Goal: Information Seeking & Learning: Understand process/instructions

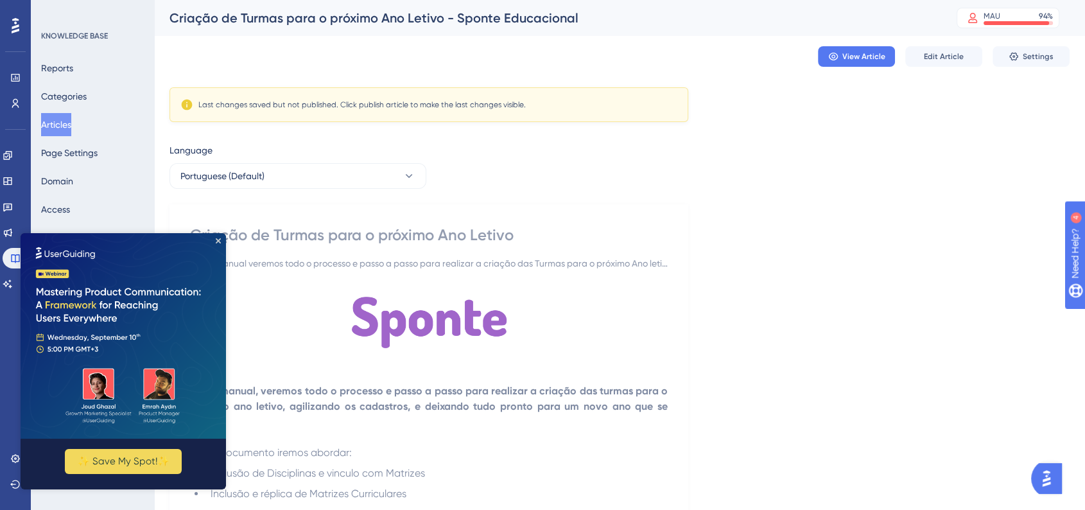
click at [221, 241] on img at bounding box center [123, 335] width 205 height 205
click at [218, 239] on icon "Close Preview" at bounding box center [218, 240] width 5 height 5
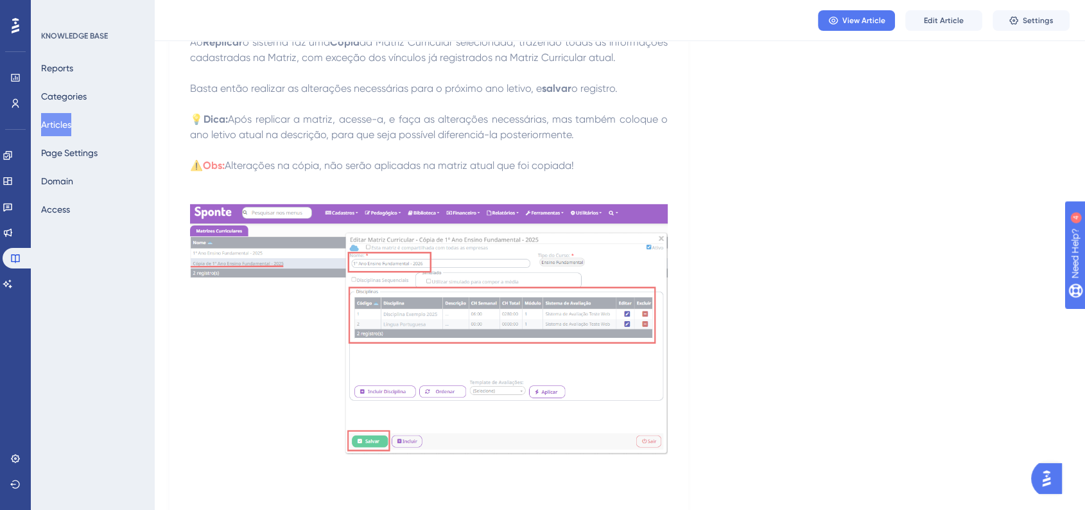
scroll to position [3922, 0]
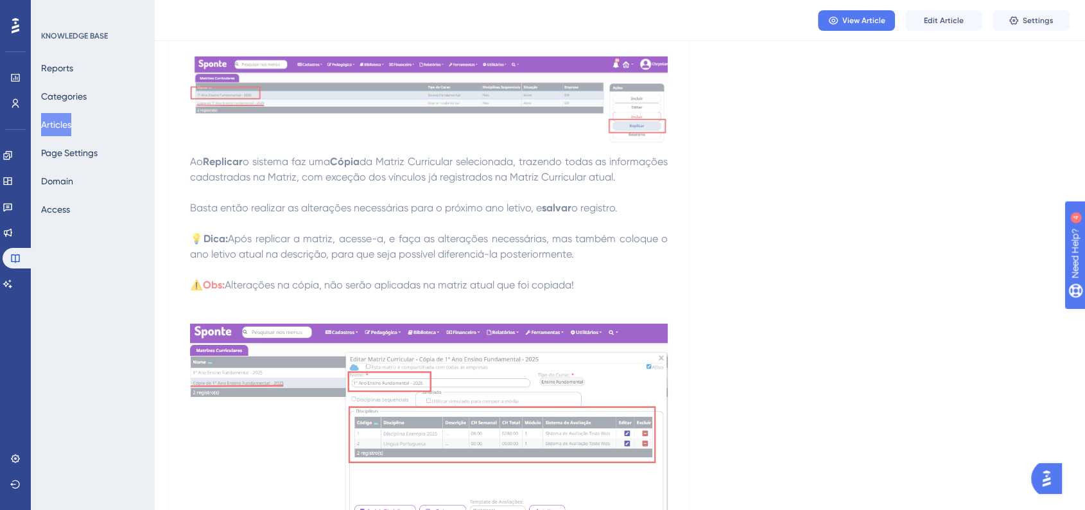
click at [71, 130] on button "Articles" at bounding box center [56, 124] width 30 height 23
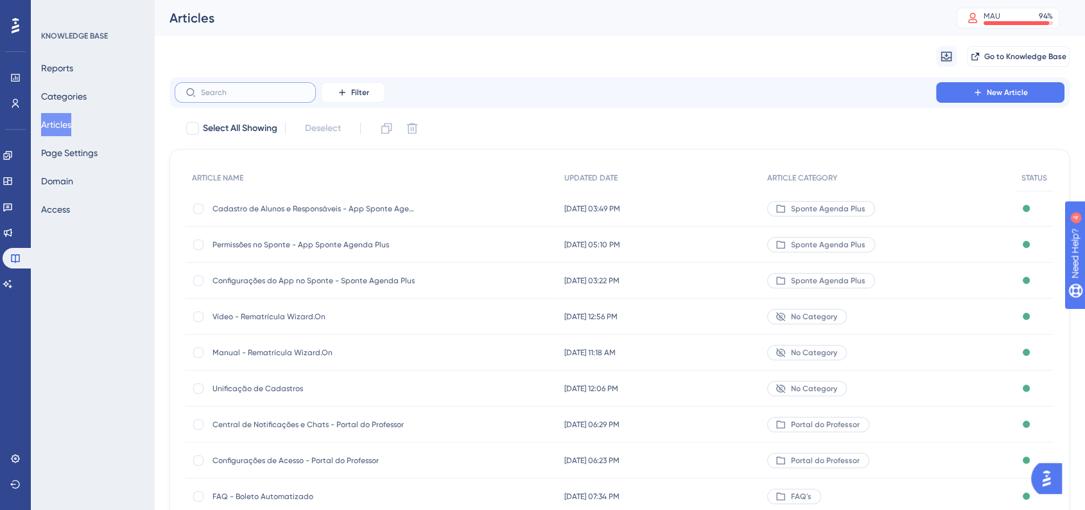
click at [262, 95] on input "text" at bounding box center [253, 92] width 104 height 9
paste input "t"
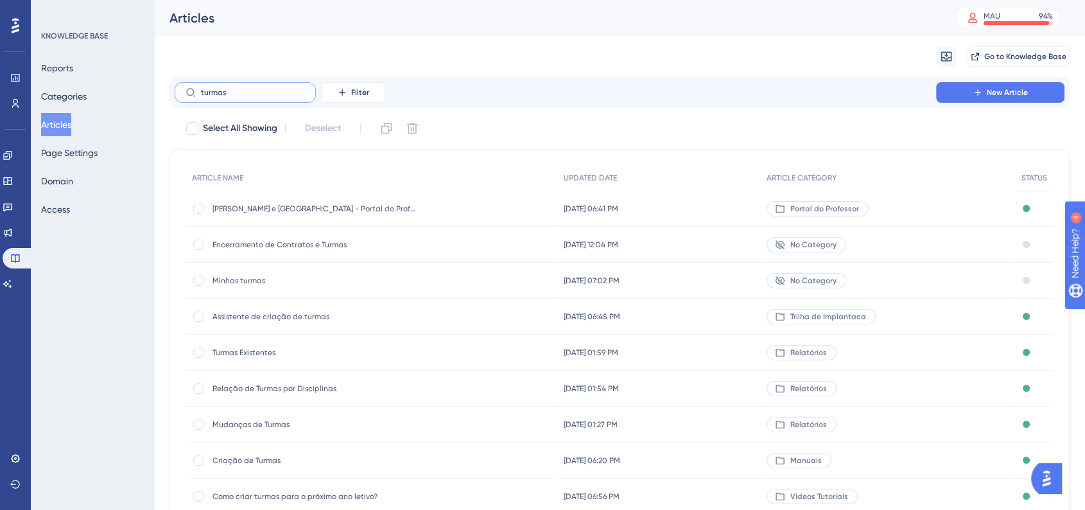
type input "turmas"
click at [332, 489] on div "Como criar turmas para o próximo ano letivo? Como criar turmas para o próximo a…" at bounding box center [314, 496] width 205 height 36
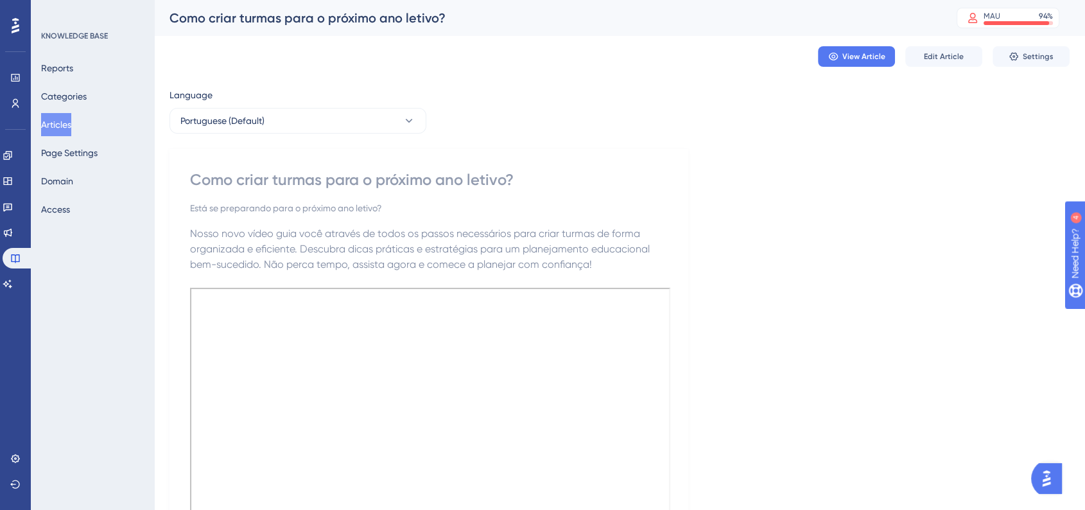
drag, startPoint x: 72, startPoint y: 128, endPoint x: 151, endPoint y: 141, distance: 80.1
click at [71, 128] on button "Articles" at bounding box center [56, 124] width 30 height 23
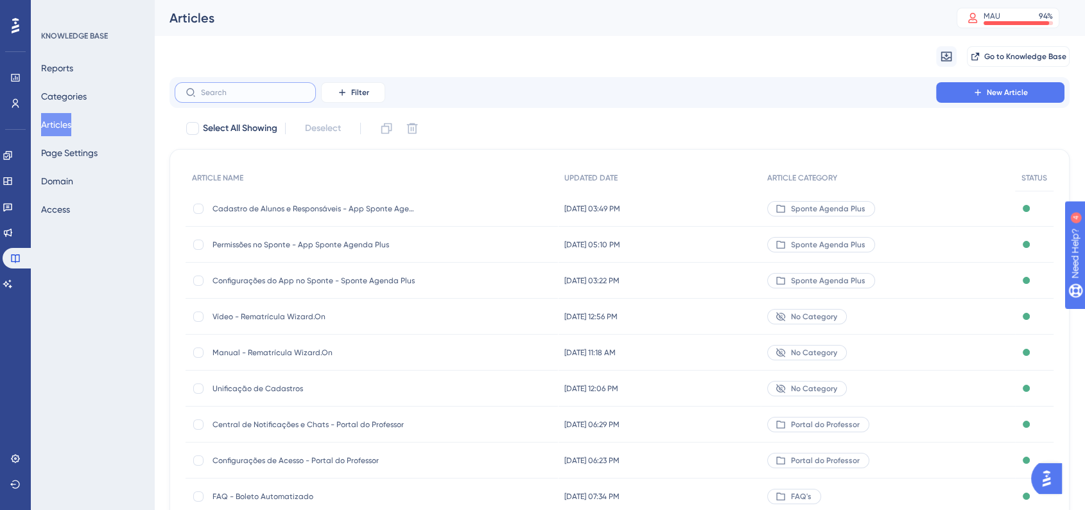
click at [273, 95] on input "text" at bounding box center [253, 92] width 104 height 9
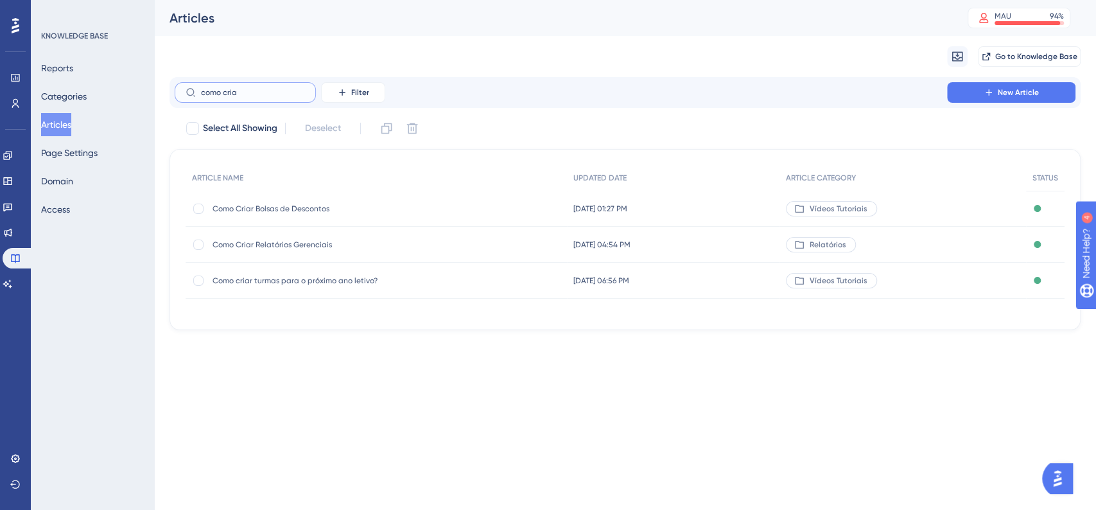
type input "como criar"
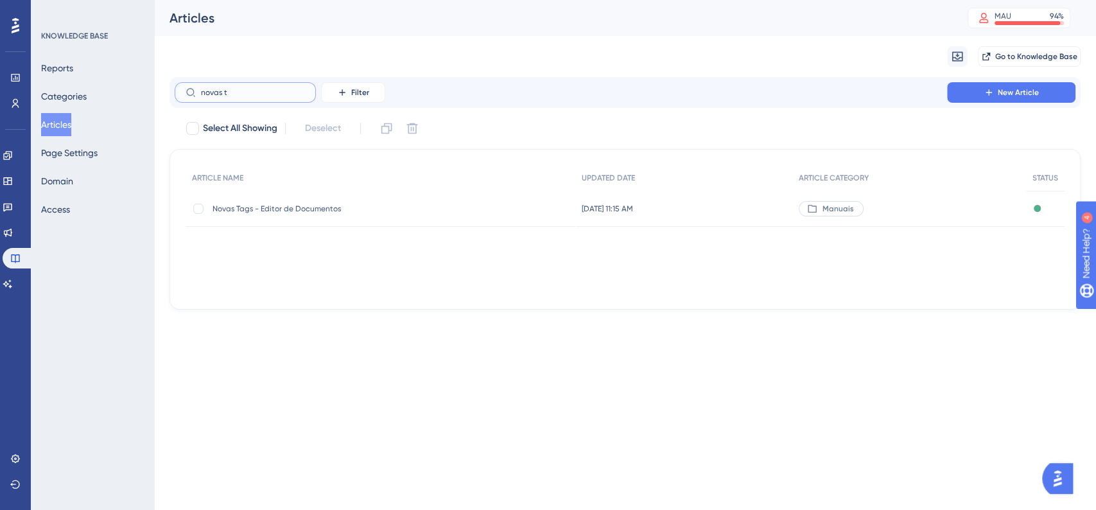
type input "novas tu"
checkbox input "true"
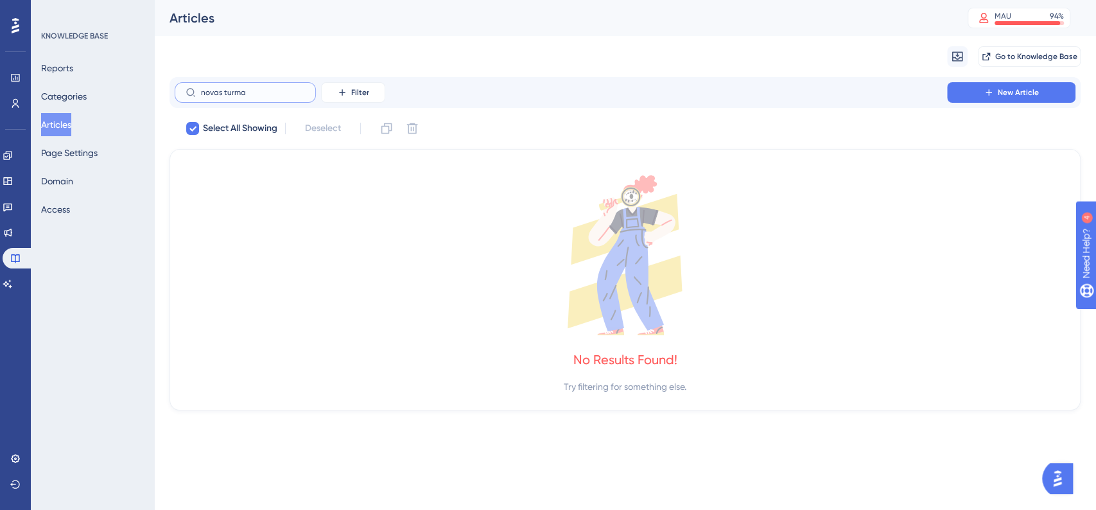
type input "novas turmas"
checkbox input "false"
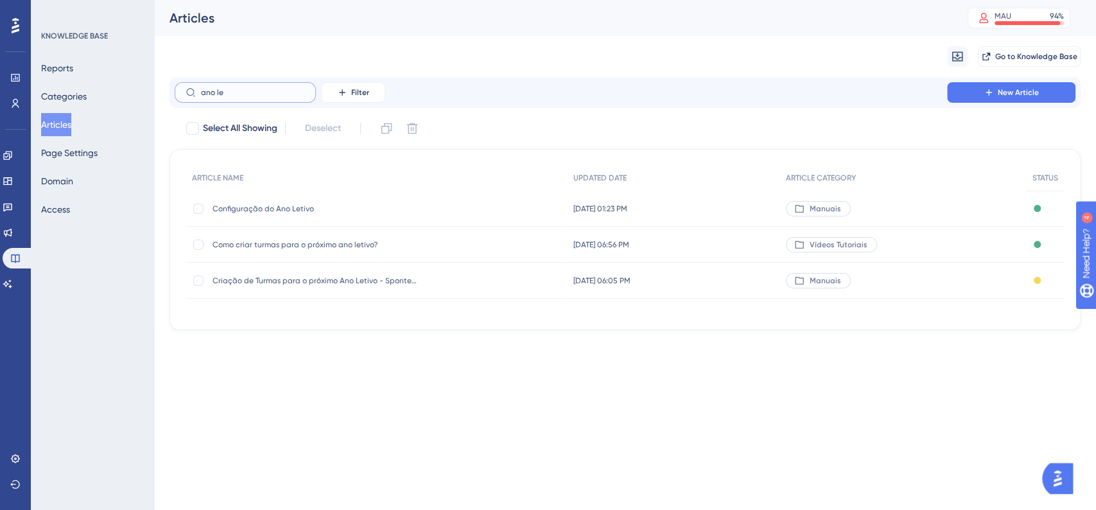
type input "ano lev"
checkbox input "true"
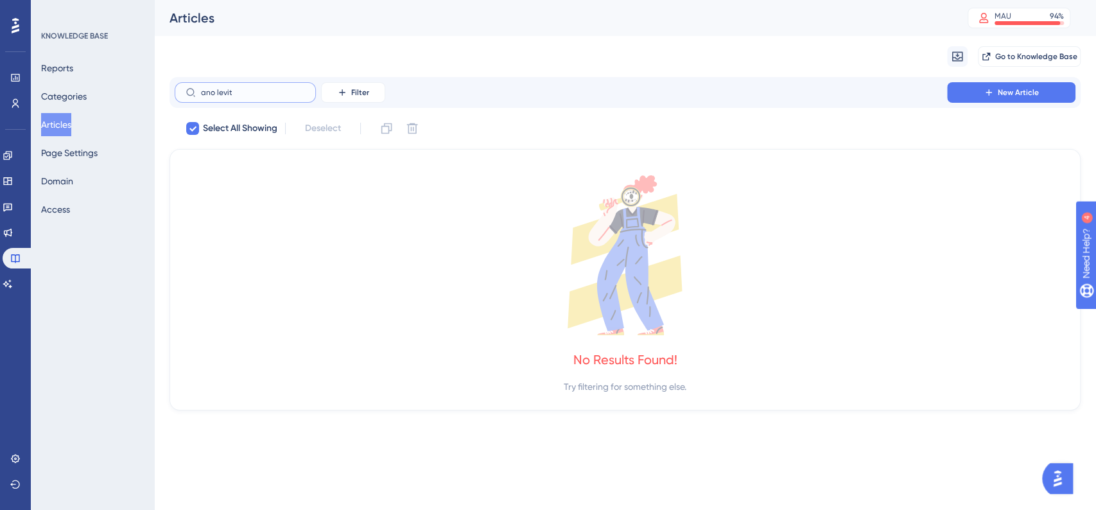
type input "ano [DEMOGRAPHIC_DATA]"
checkbox input "false"
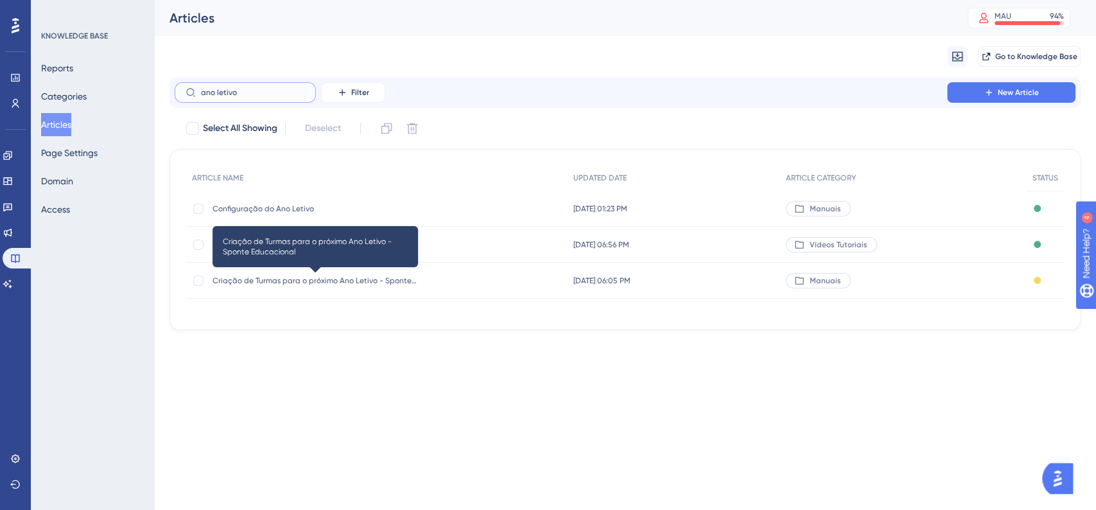
type input "ano letivo"
click at [305, 284] on span "Criação de Turmas para o próximo Ano Letivo - Sponte Educacional" at bounding box center [314, 280] width 205 height 10
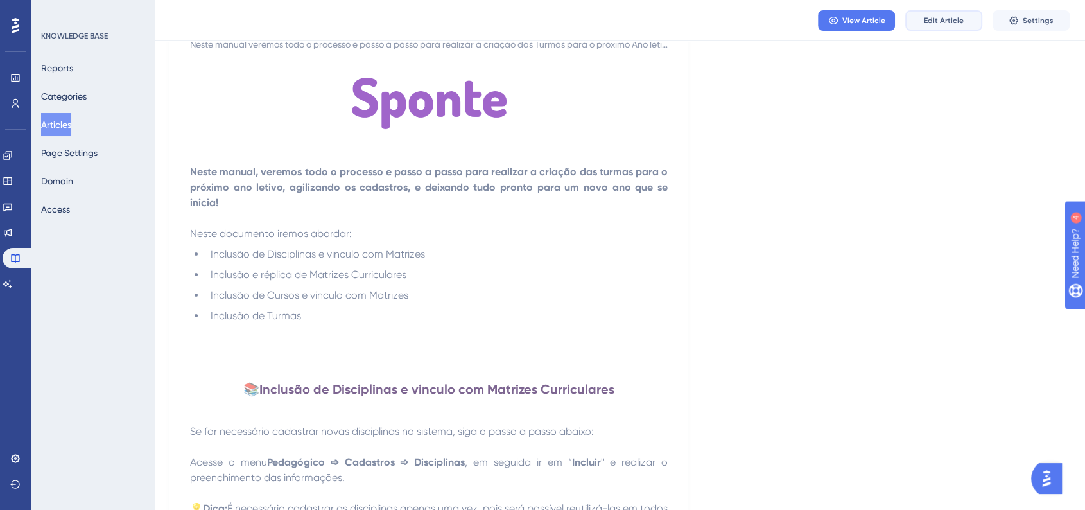
click at [945, 15] on span "Edit Article" at bounding box center [944, 20] width 40 height 10
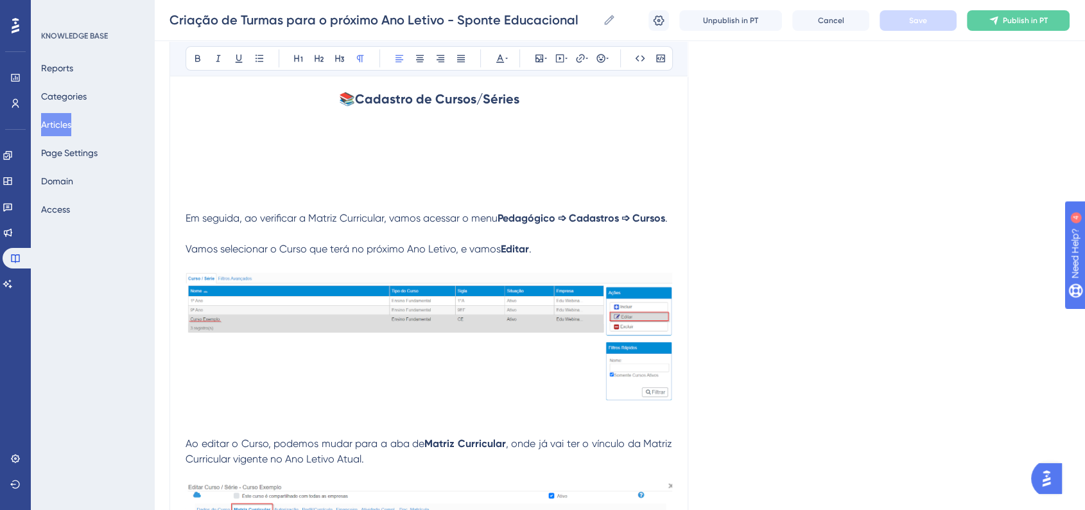
scroll to position [4462, 0]
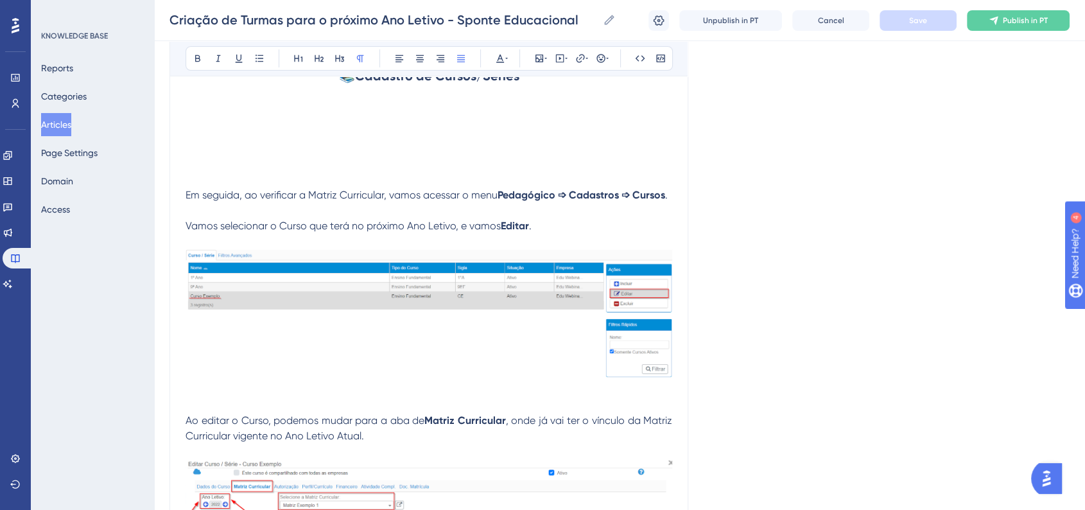
click at [187, 201] on span "Em seguida, ao verificar a Matriz Curricular, vamos acessar o menu" at bounding box center [341, 195] width 312 height 12
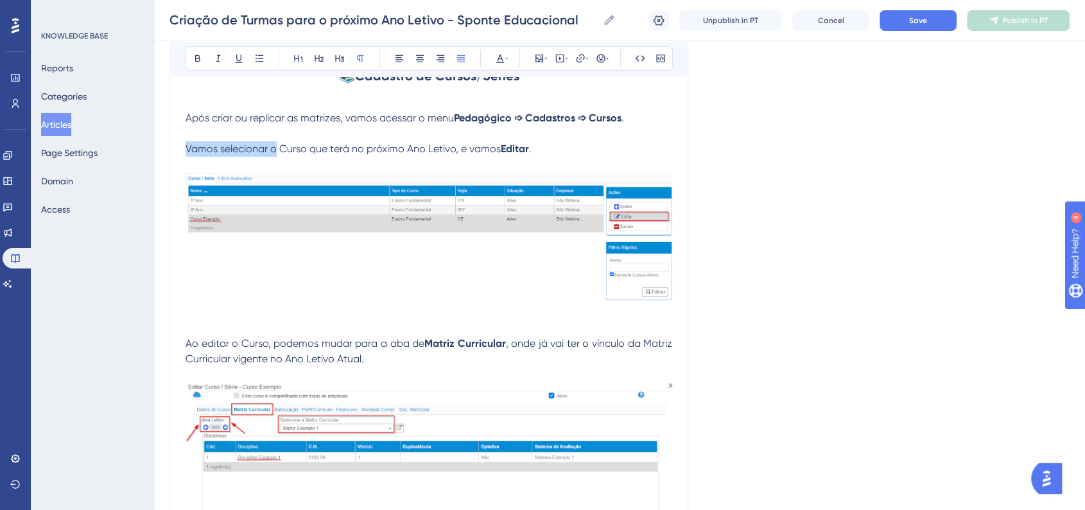
drag, startPoint x: 187, startPoint y: 198, endPoint x: 275, endPoint y: 202, distance: 88.0
click at [275, 155] on span "Vamos selecionar o Curso que terá no próximo Ano Letivo, e vamos" at bounding box center [342, 148] width 315 height 12
drag, startPoint x: 463, startPoint y: 196, endPoint x: 491, endPoint y: 198, distance: 27.7
click at [491, 155] on span "Acesse o Curso que será utilizado no próximo Ano Letivo, e vamos" at bounding box center [339, 148] width 309 height 12
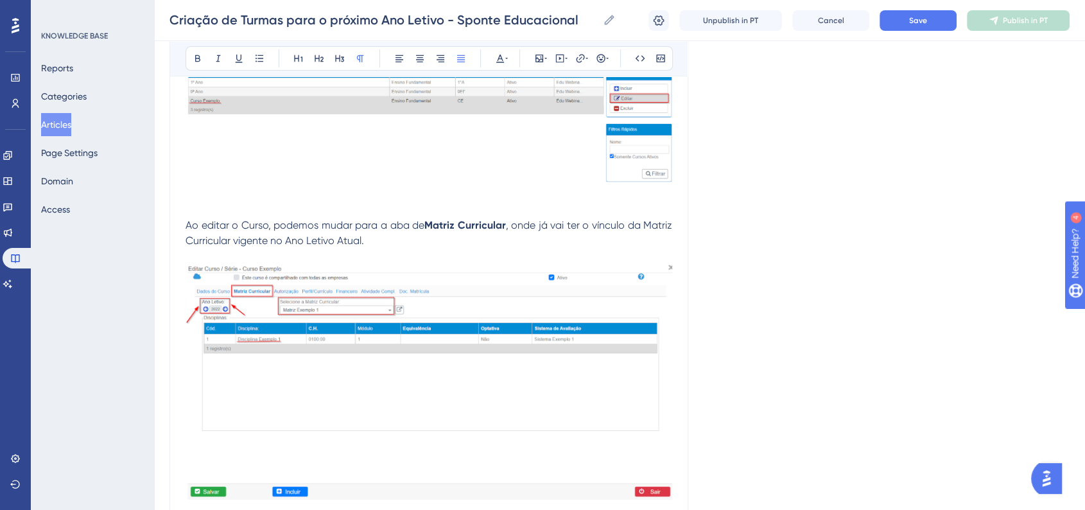
scroll to position [4605, 0]
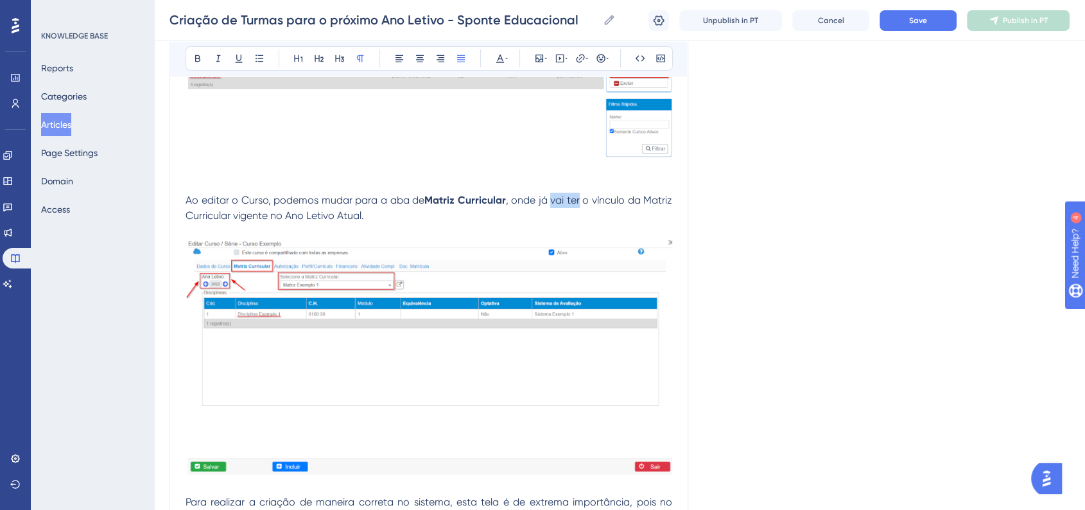
drag, startPoint x: 553, startPoint y: 249, endPoint x: 580, endPoint y: 249, distance: 27.0
click at [580, 221] on span ", onde já vai ter o vínculo da Matriz Curricular vigente no Ano Letivo Atual." at bounding box center [429, 208] width 489 height 28
click at [397, 223] on p "Ao editar o Curso, podemos mudar para a aba de Matriz Curricular , onde já exis…" at bounding box center [428, 208] width 487 height 31
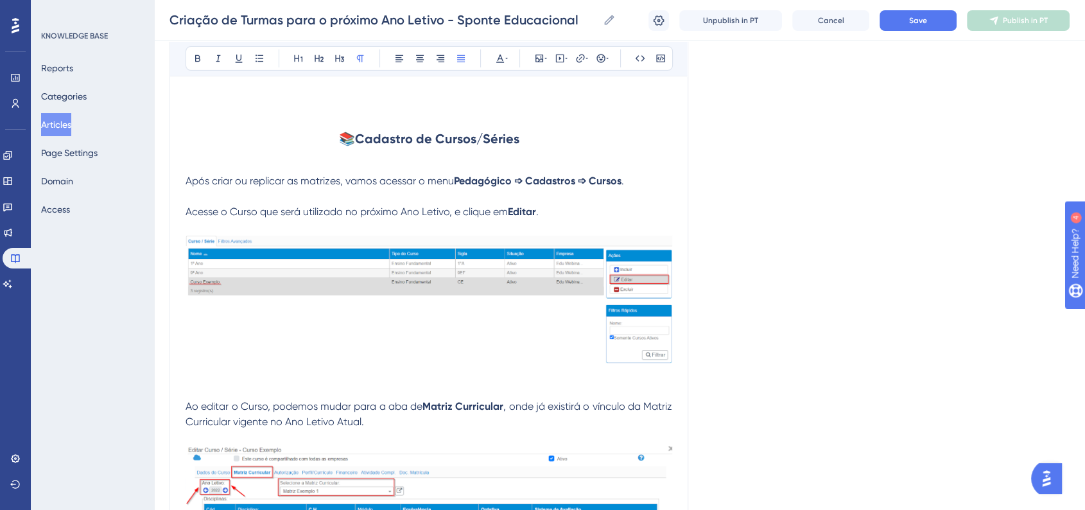
scroll to position [4391, 0]
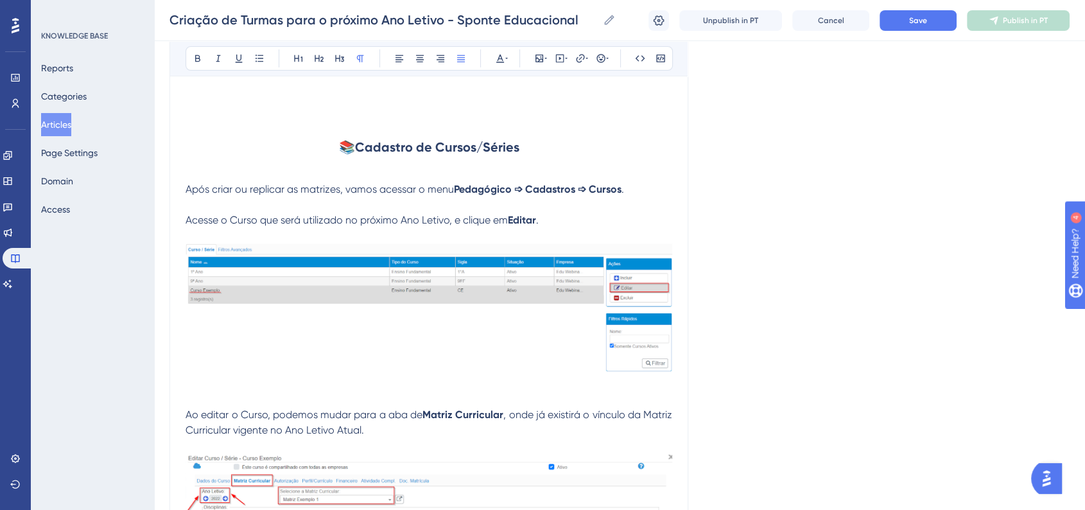
click at [409, 340] on img at bounding box center [428, 307] width 487 height 128
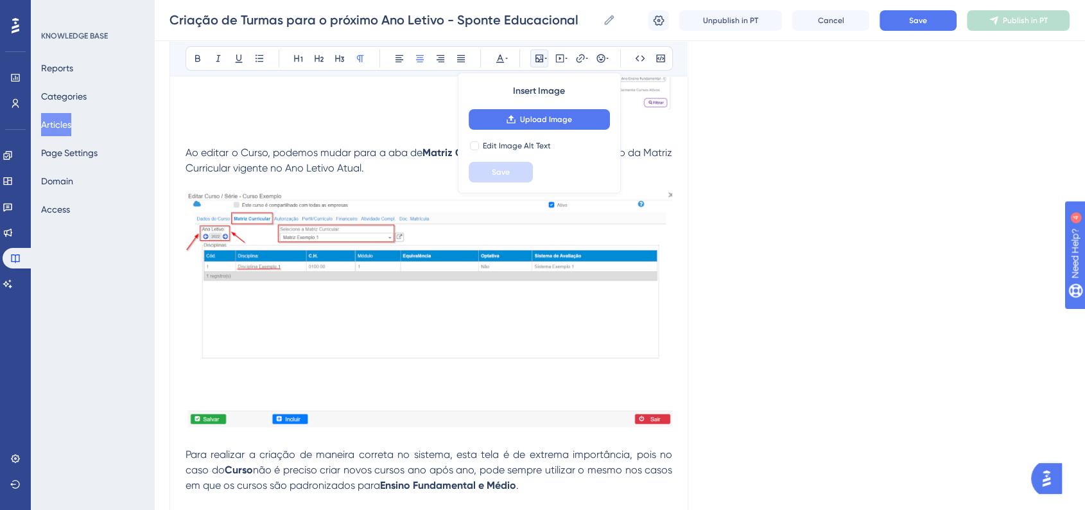
scroll to position [4677, 0]
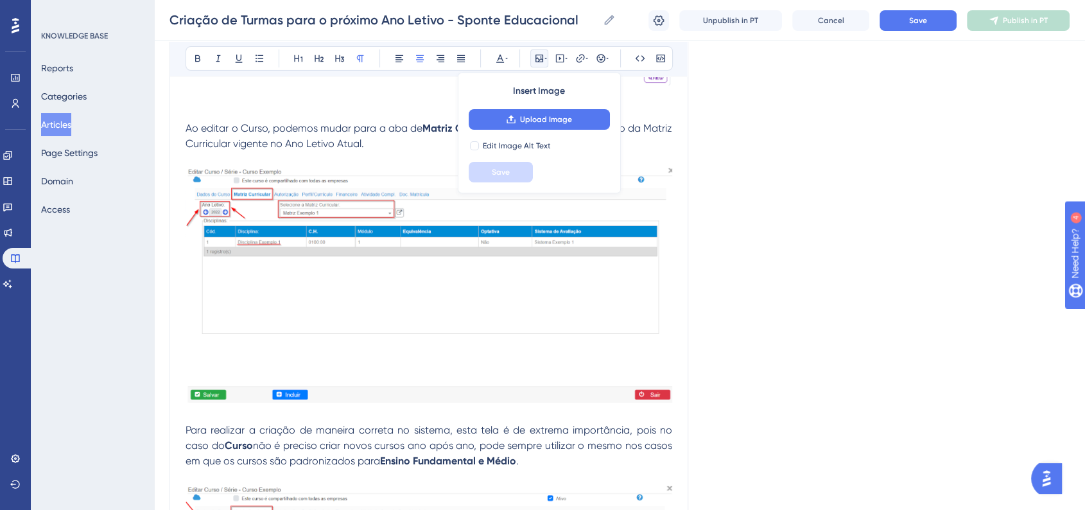
click at [479, 304] on img at bounding box center [428, 285] width 487 height 236
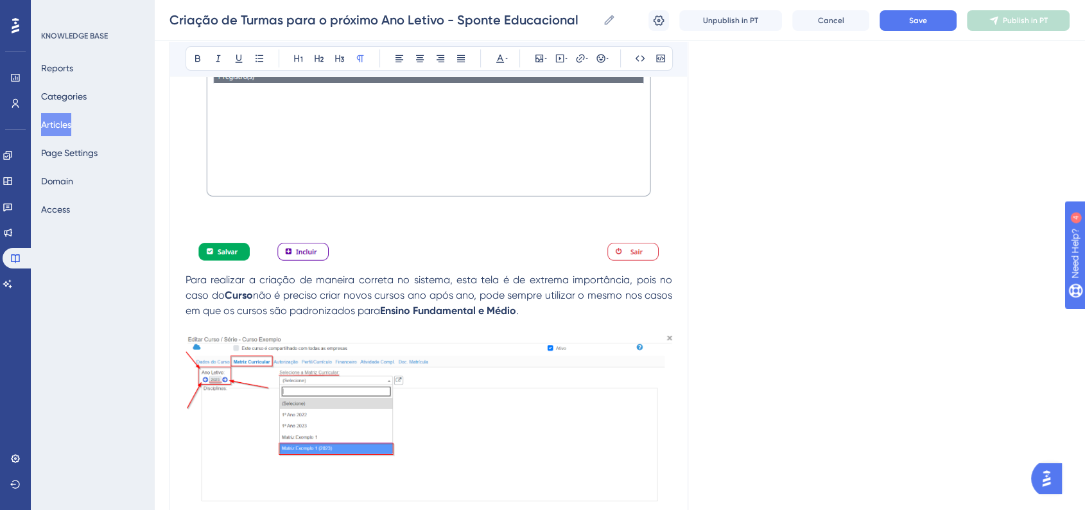
scroll to position [4890, 0]
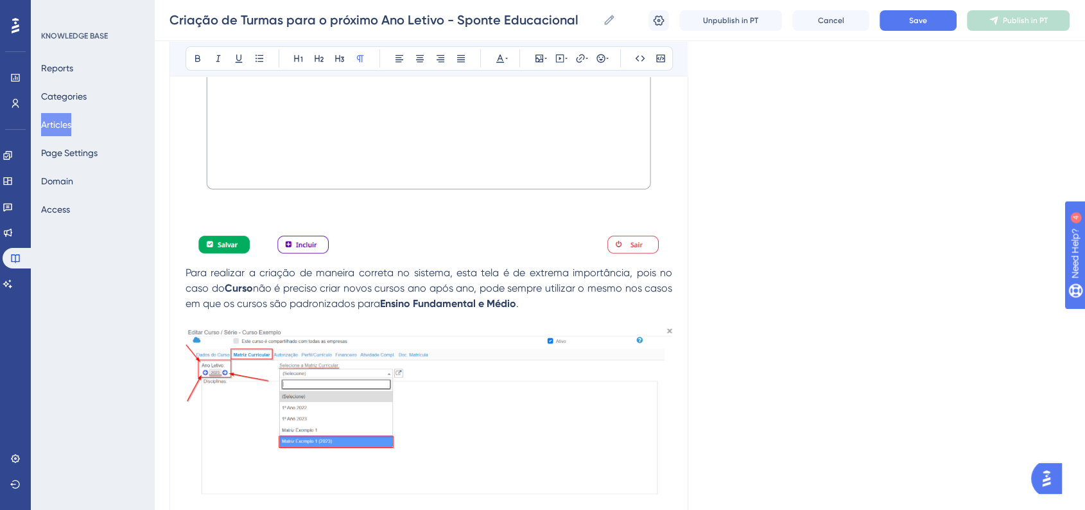
click at [185, 294] on span "Para realizar a criação de maneira correta no sistema, esta tela é de extrema i…" at bounding box center [429, 280] width 489 height 28
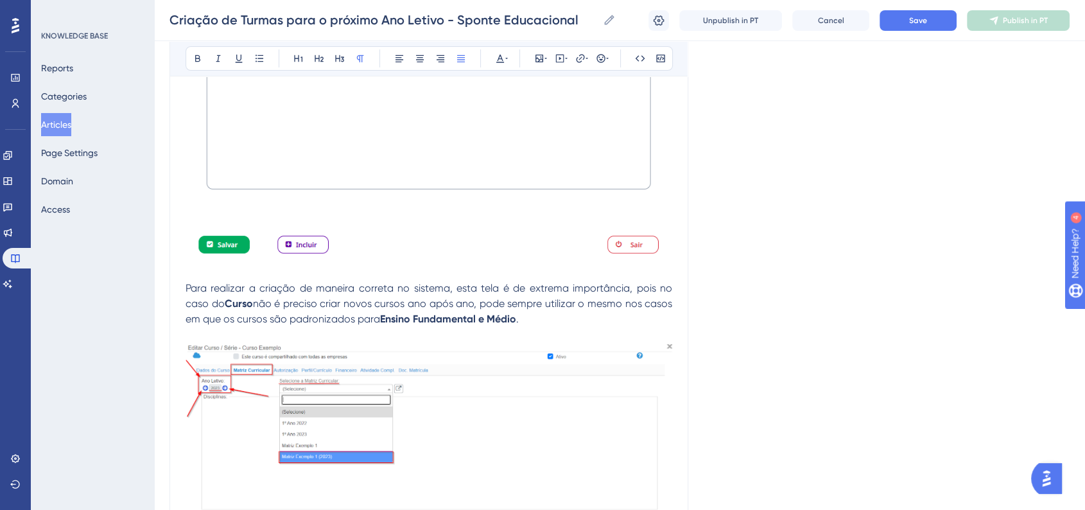
click at [448, 309] on span "Para realizar a criação de maneira correta no sistema, esta tela é de extrema i…" at bounding box center [429, 296] width 489 height 28
drag, startPoint x: 611, startPoint y: 354, endPoint x: 502, endPoint y: 366, distance: 109.8
click at [503, 325] on span "não é preciso criar novos cursos ano após ano, pode sempre utilizar o mesmo nos…" at bounding box center [429, 311] width 489 height 28
click at [612, 325] on strong "Ensino Fundamental e Médio" at bounding box center [544, 319] width 136 height 12
drag, startPoint x: 628, startPoint y: 352, endPoint x: 670, endPoint y: 352, distance: 41.7
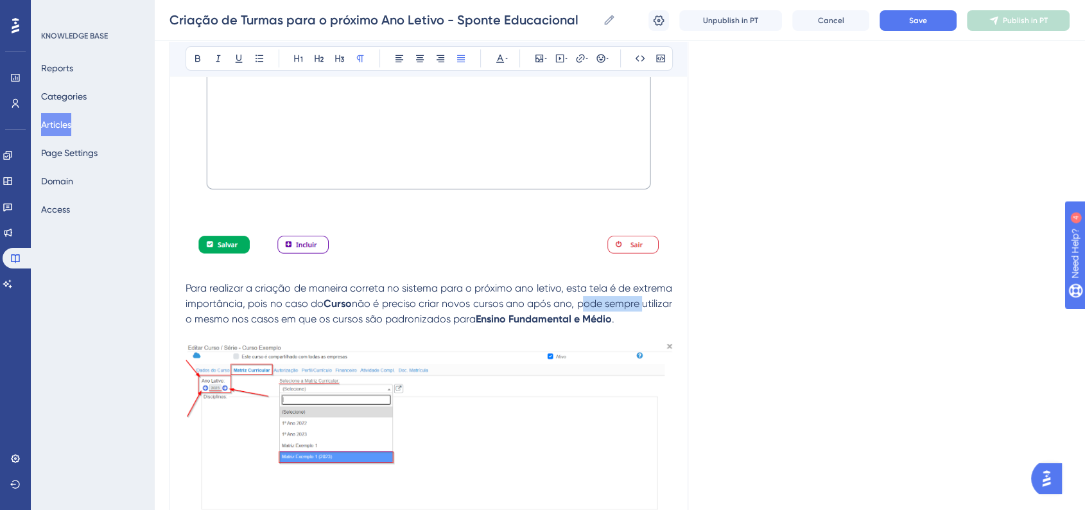
click at [670, 325] on span "não é preciso criar novos cursos ano após ano, pode sempre utilizar o mesmo nos…" at bounding box center [429, 311] width 489 height 28
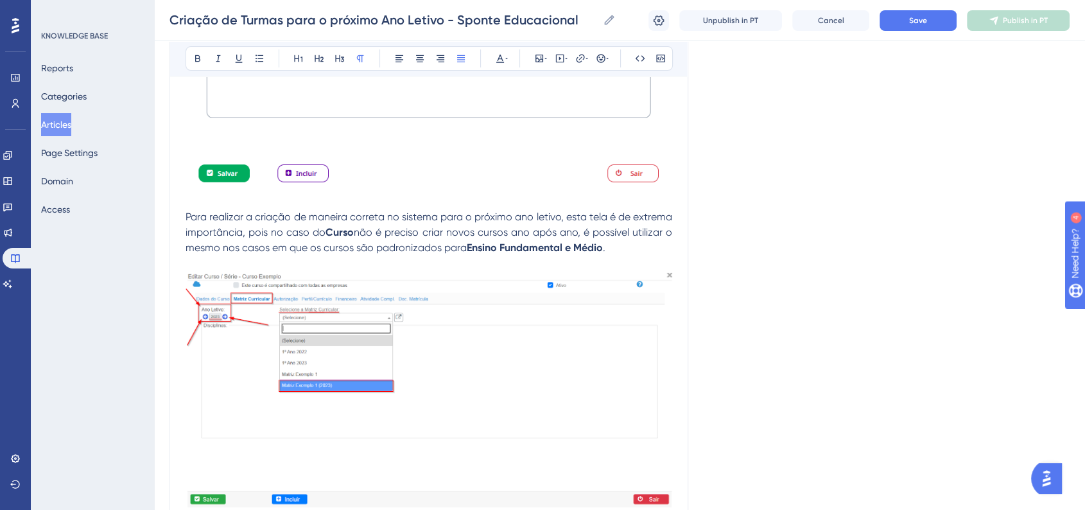
scroll to position [5033, 0]
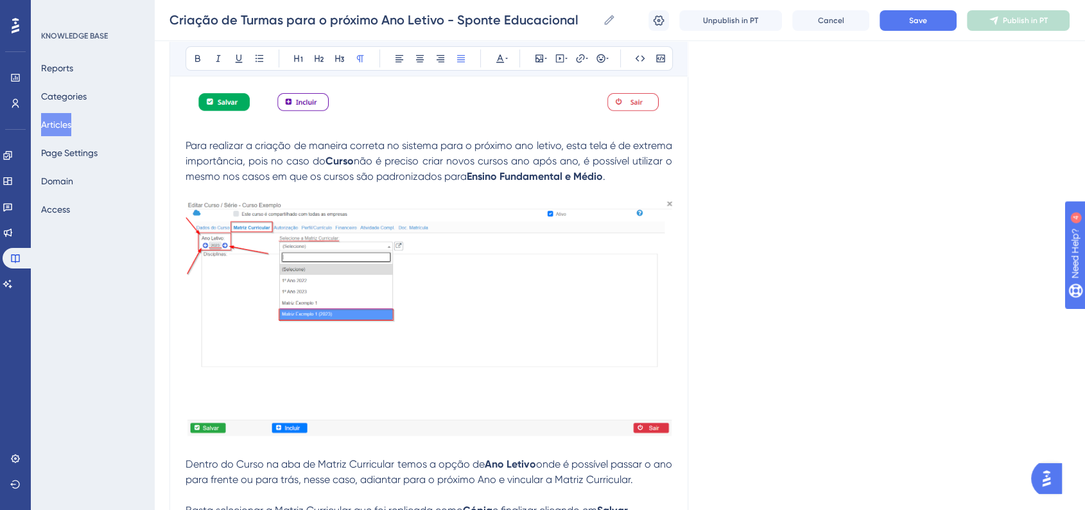
click at [408, 348] on img at bounding box center [428, 318] width 487 height 236
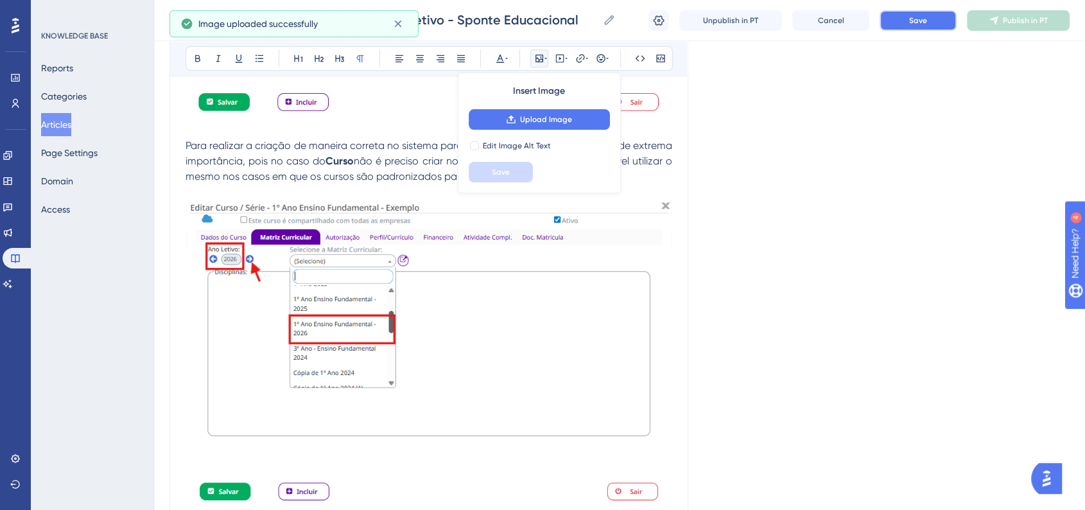
click at [910, 26] on button "Save" at bounding box center [917, 20] width 77 height 21
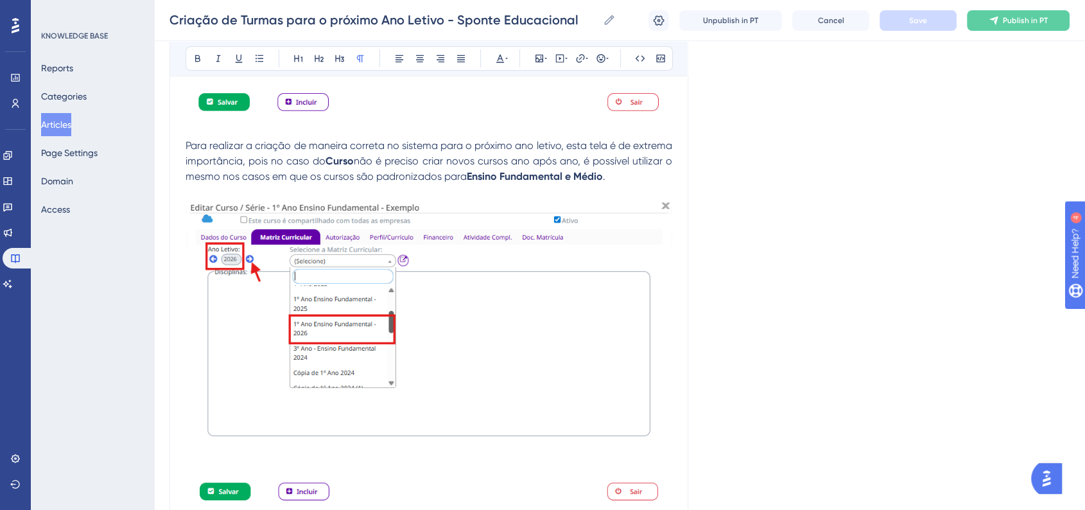
click at [503, 182] on strong "Ensino Fundamental e Médio" at bounding box center [535, 176] width 136 height 12
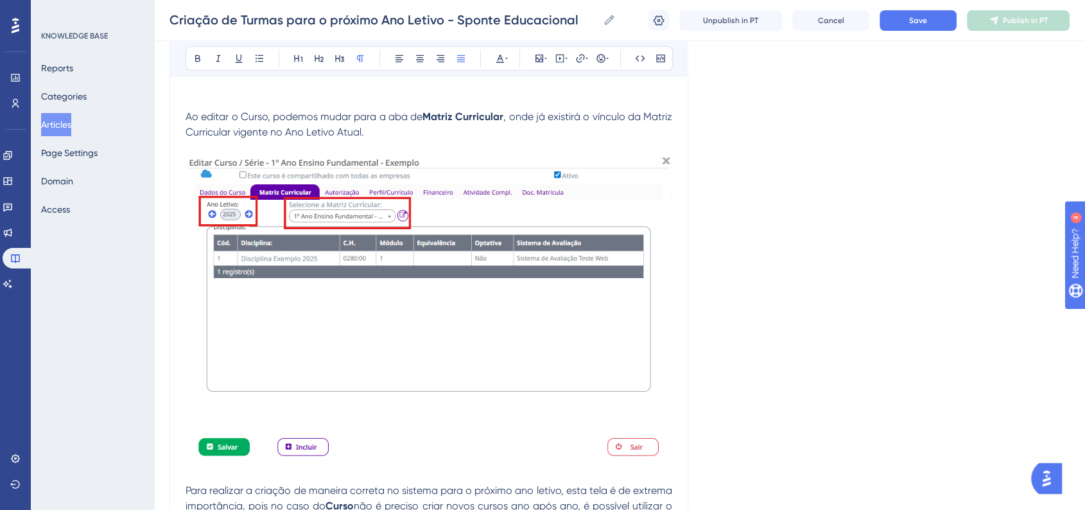
scroll to position [4605, 0]
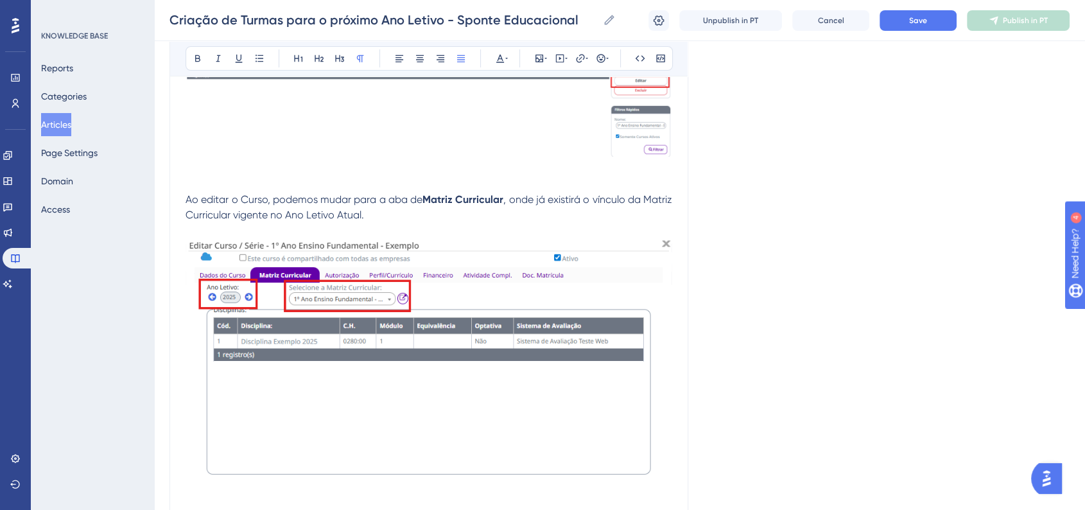
click at [361, 221] on span ", onde já existirá o vínculo da Matriz Curricular vigente no Ano Letivo Atual." at bounding box center [429, 207] width 489 height 28
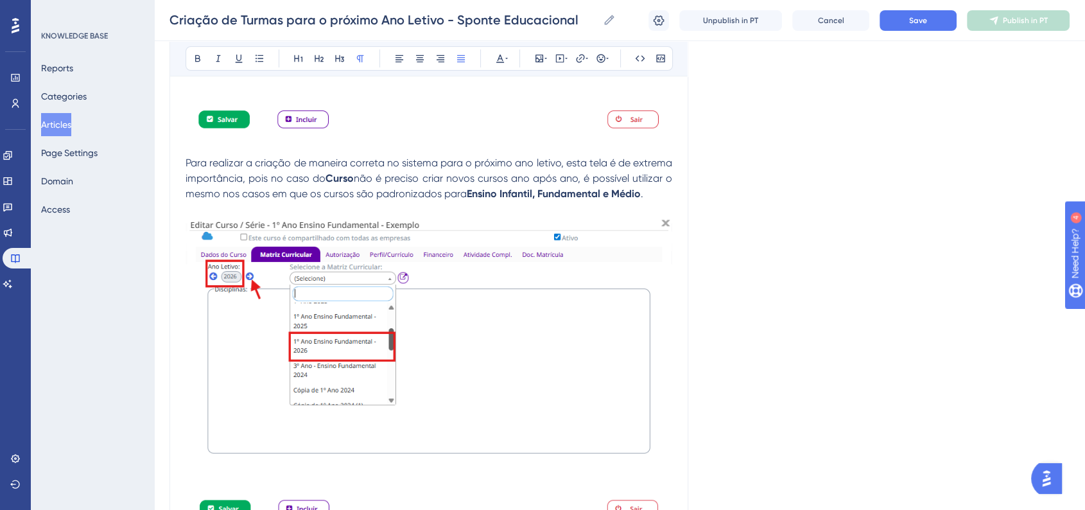
scroll to position [5033, 0]
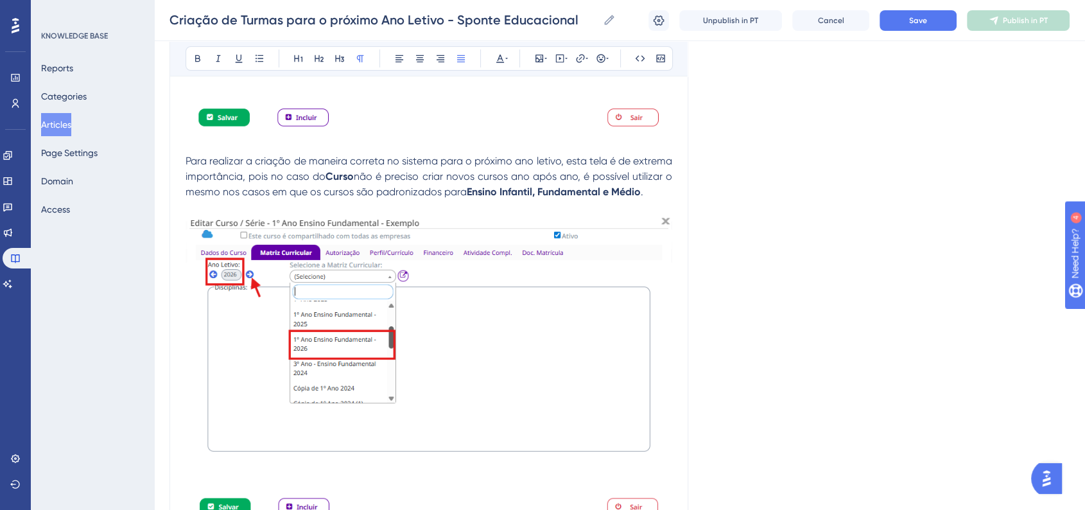
click at [665, 200] on p "Para realizar a criação de maneira correta no sistema para o próximo ano letivo…" at bounding box center [428, 176] width 487 height 46
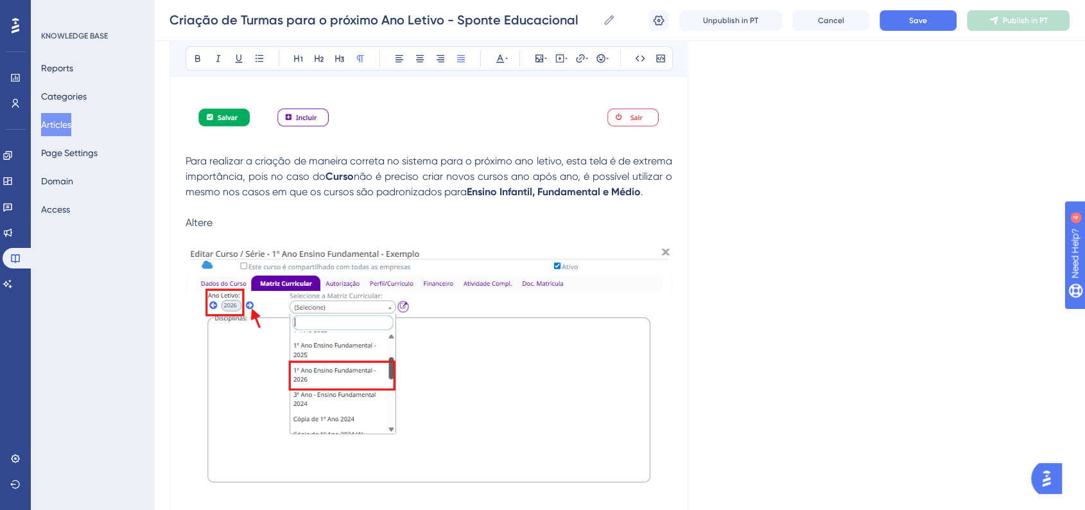
scroll to position [5318, 0]
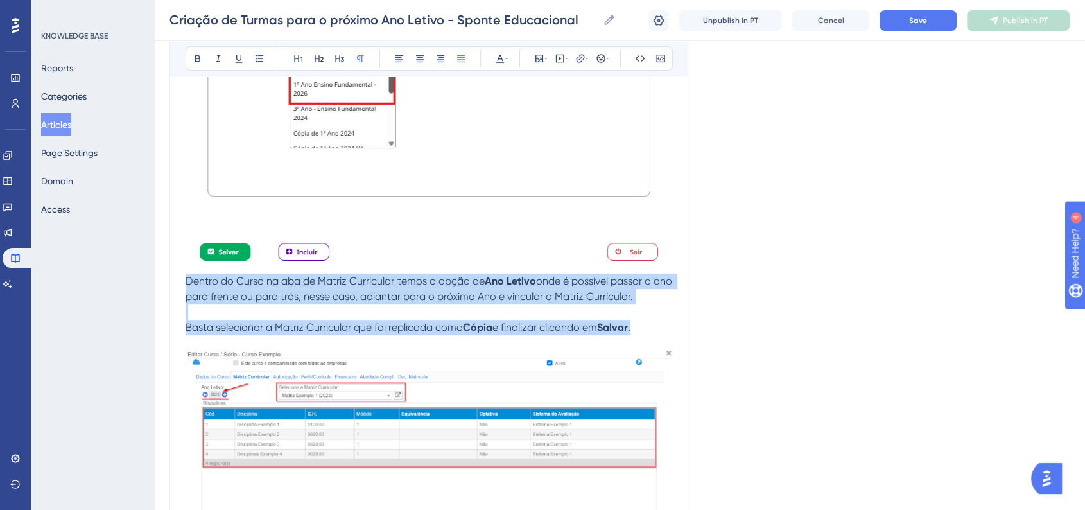
drag, startPoint x: 187, startPoint y: 327, endPoint x: 669, endPoint y: 376, distance: 485.1
copy div "Dentro do Curso na aba de Matriz Curricular temos a opção de Ano Letivo onde é …"
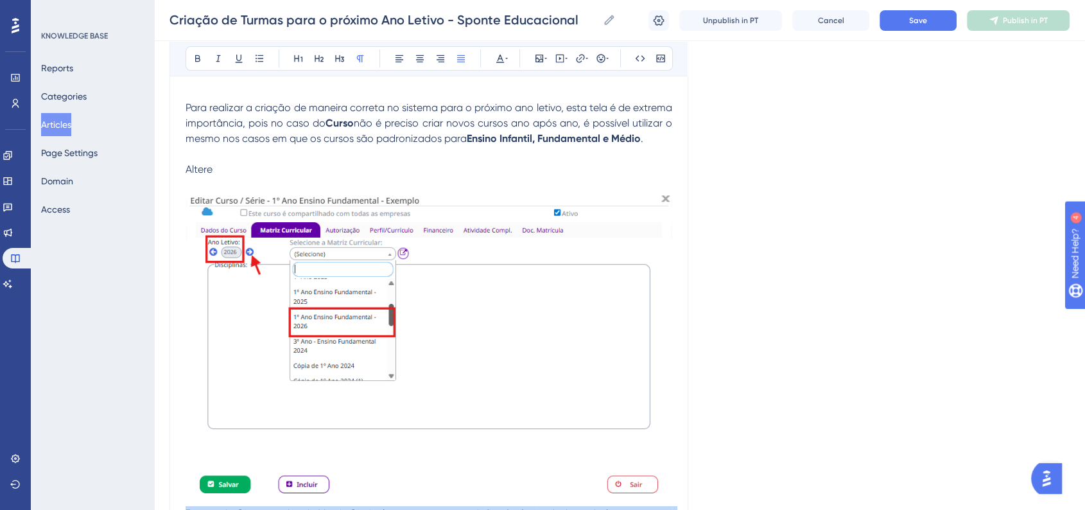
scroll to position [4962, 0]
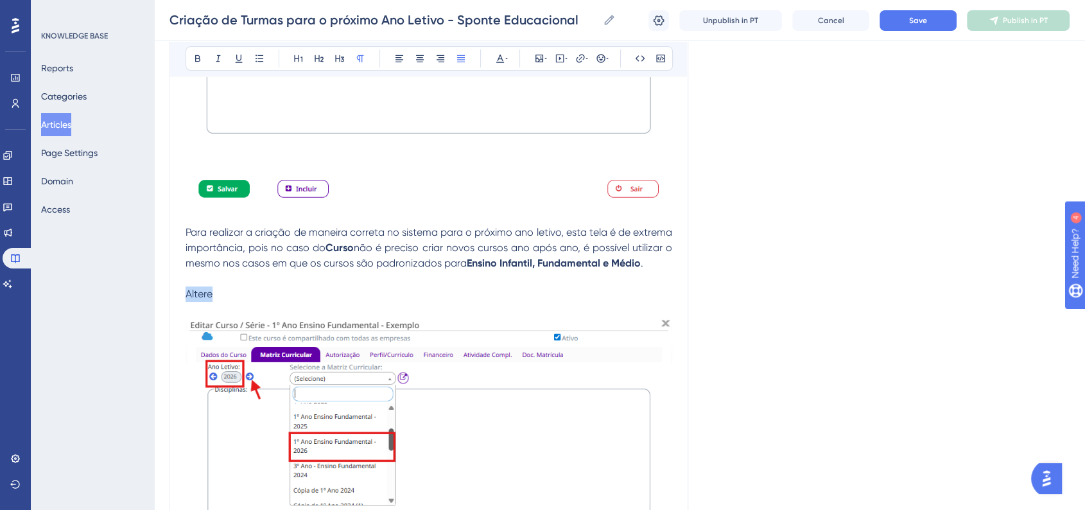
drag, startPoint x: 216, startPoint y: 343, endPoint x: 187, endPoint y: 345, distance: 28.9
click at [187, 302] on p "Altere" at bounding box center [428, 293] width 487 height 15
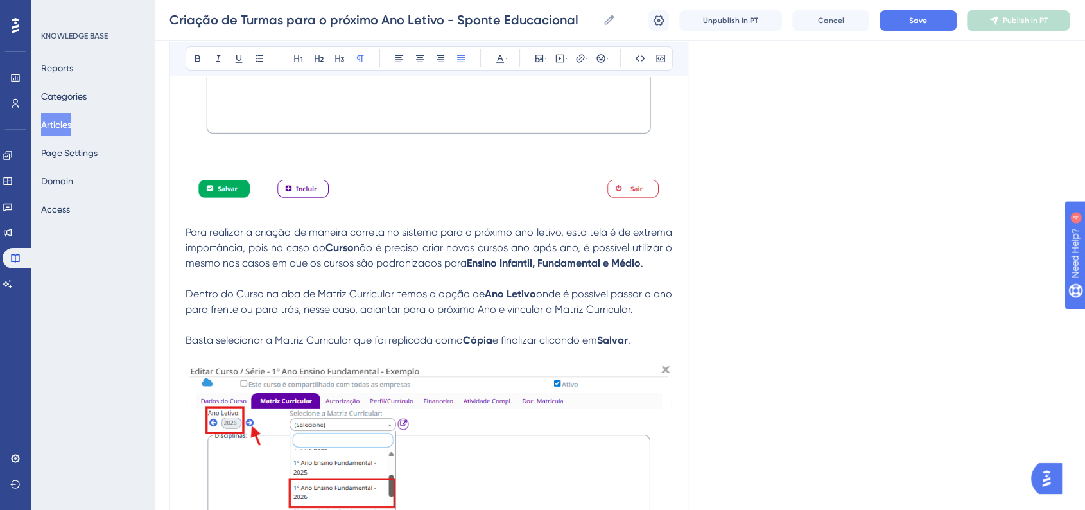
click at [326, 300] on span "Dentro do Curso na aba de Matriz Curricular temos a opção de" at bounding box center [334, 294] width 299 height 12
click at [402, 300] on span "Dentro do Curso na aba de "Matriz Curricular temos a opção de" at bounding box center [342, 294] width 315 height 12
drag, startPoint x: 325, startPoint y: 343, endPoint x: 401, endPoint y: 341, distance: 75.8
click at [401, 300] on span "Dentro do Curso na aba de "Matriz Curricular" temos a opção de" at bounding box center [343, 294] width 316 height 12
click at [202, 63] on button at bounding box center [198, 58] width 18 height 18
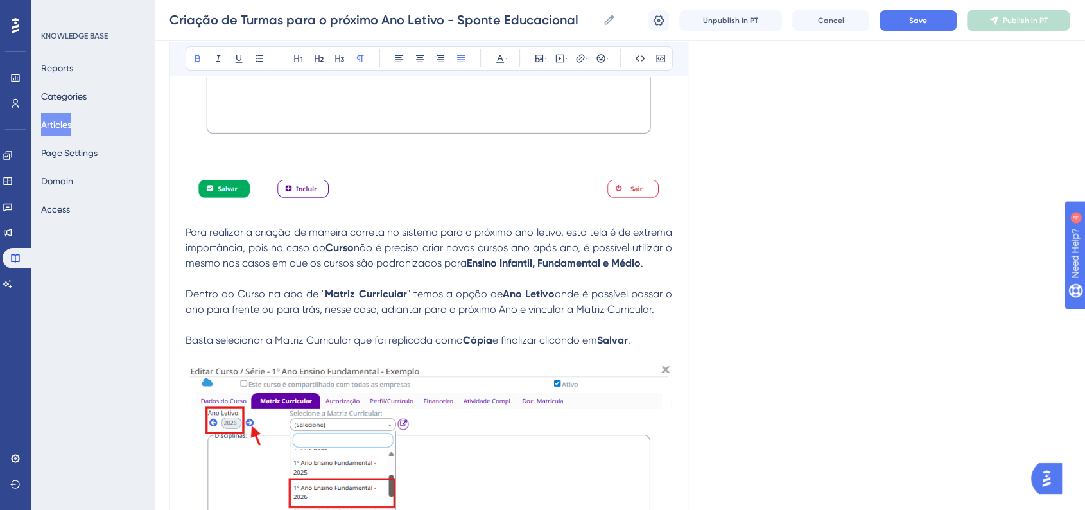
drag, startPoint x: 630, startPoint y: 343, endPoint x: 318, endPoint y: 361, distance: 311.8
click at [318, 315] on span "onde é possível passar o ano para frente ou para trás, nesse caso, adiantar par…" at bounding box center [429, 302] width 489 height 28
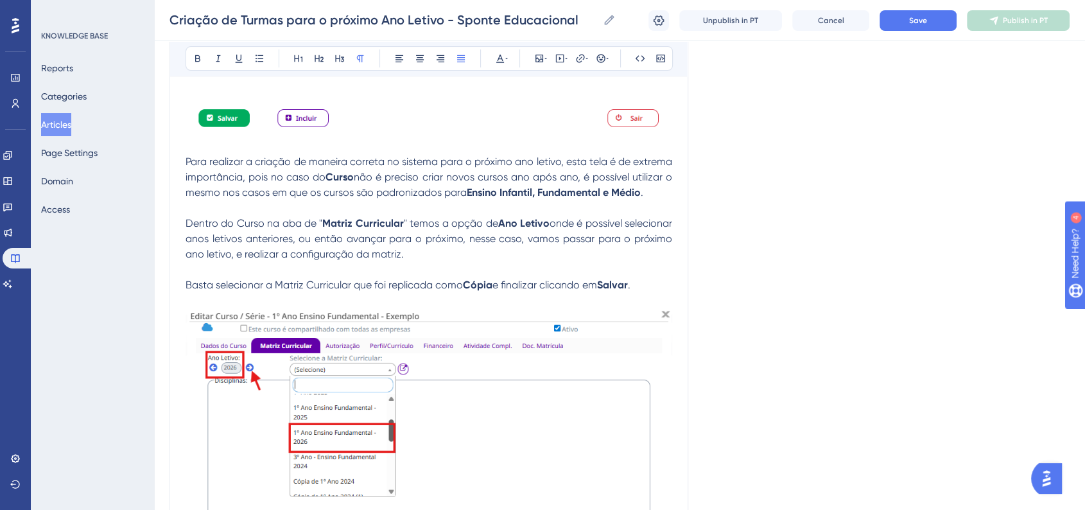
scroll to position [5033, 0]
click at [492, 290] on strong "Cópia" at bounding box center [478, 284] width 30 height 12
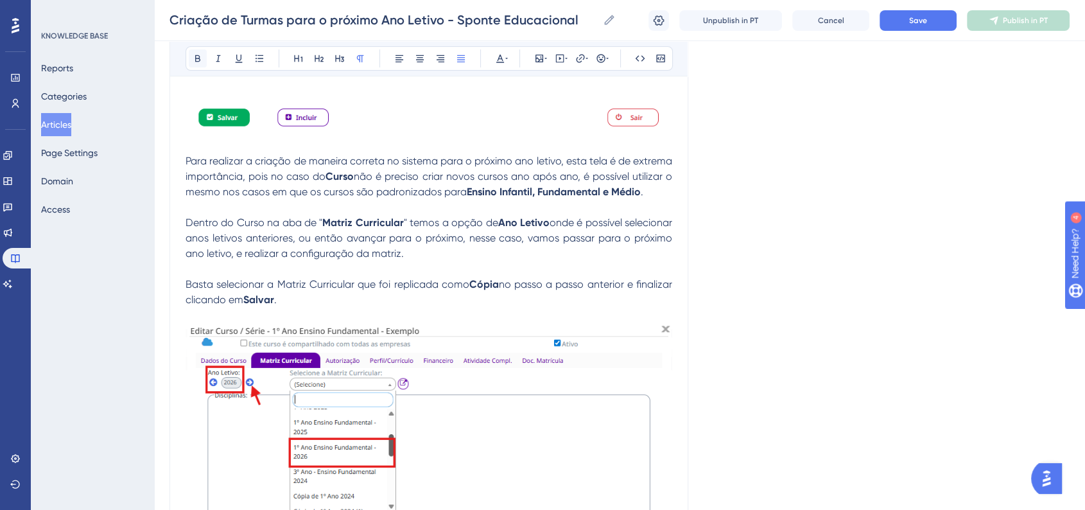
click at [200, 63] on button at bounding box center [198, 58] width 18 height 18
click at [654, 200] on p "Para realizar a criação de maneira correta no sistema para o próximo ano letivo…" at bounding box center [428, 176] width 487 height 46
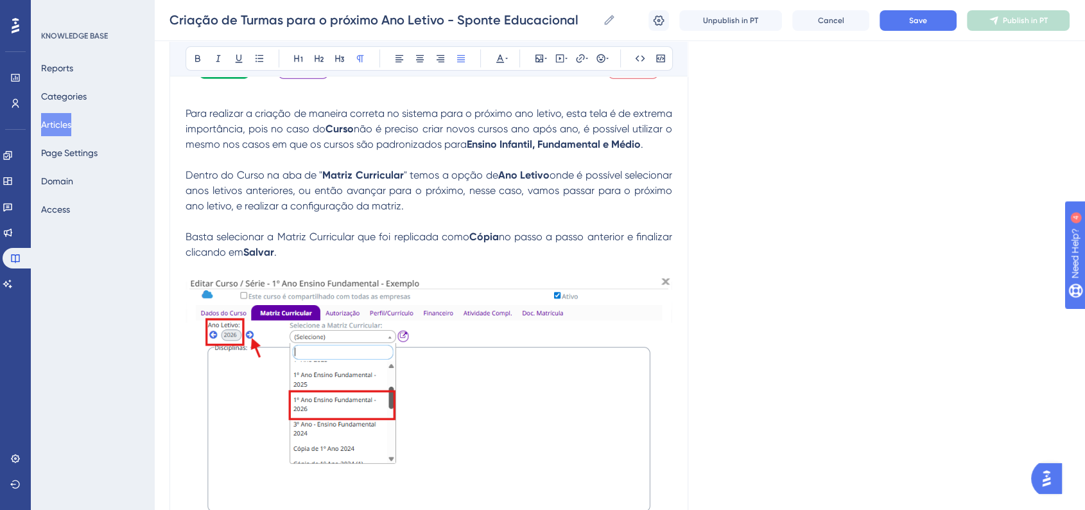
scroll to position [5104, 0]
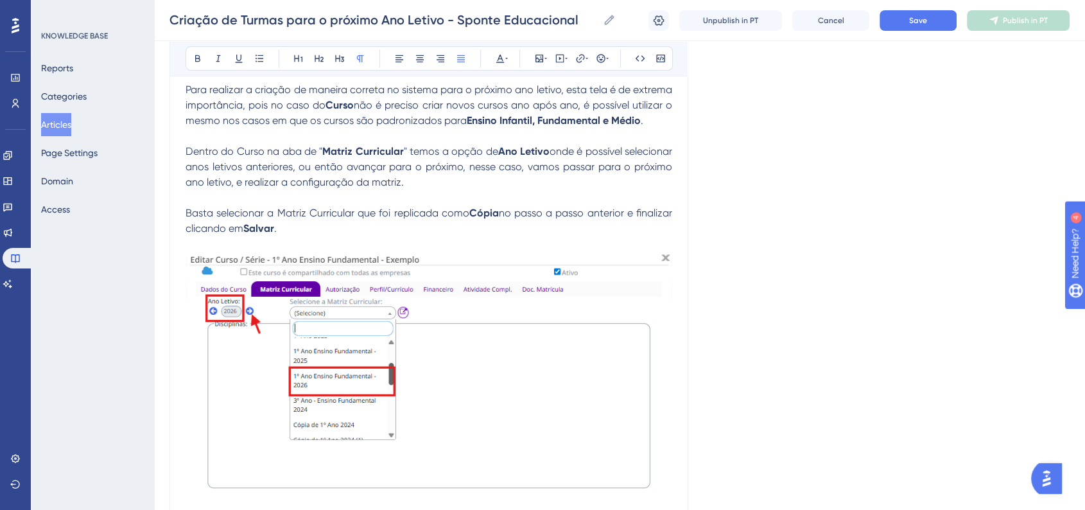
click at [314, 236] on p "Basta selecionar a Matriz Curricular que foi replicada como Cópia no passo a pa…" at bounding box center [428, 220] width 487 height 31
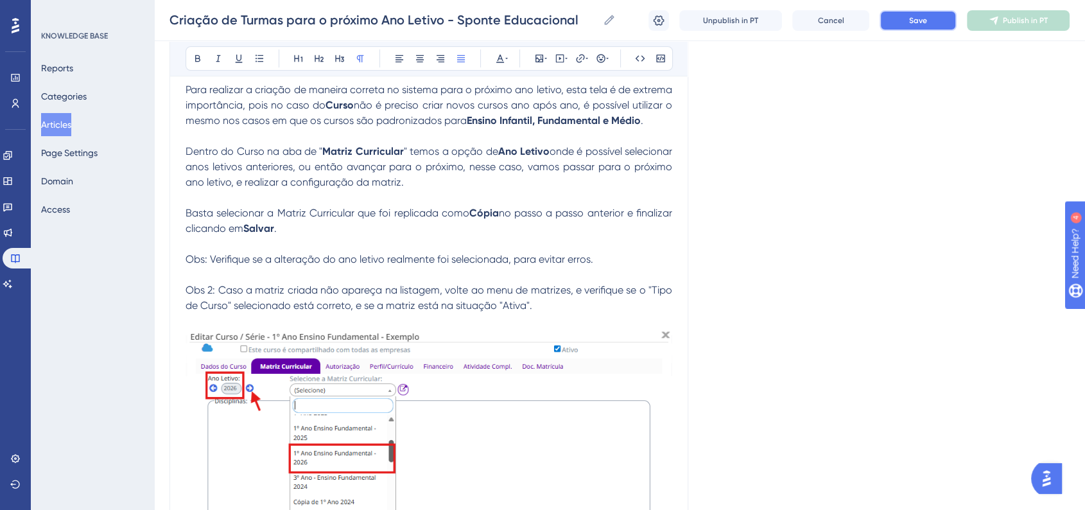
click at [912, 21] on span "Save" at bounding box center [918, 20] width 18 height 10
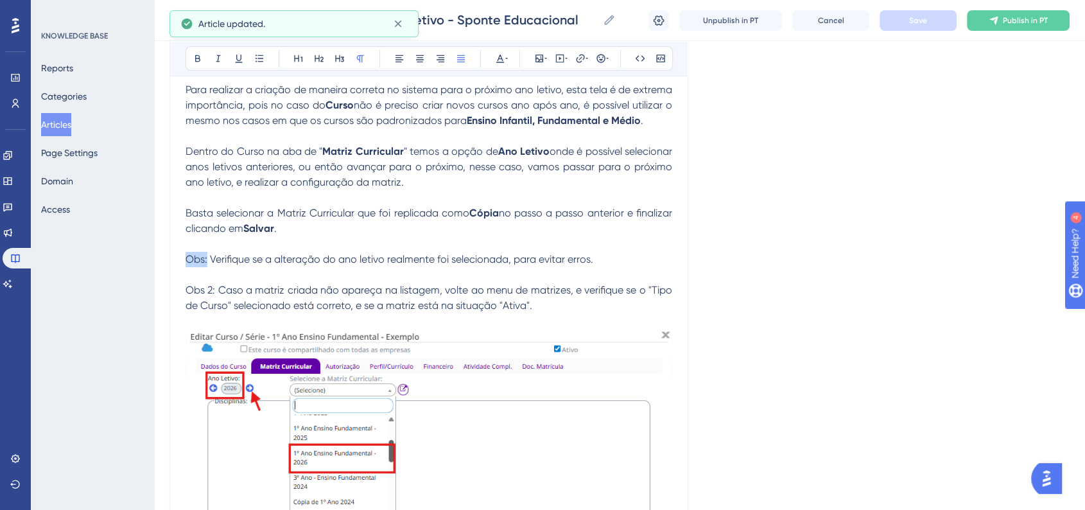
drag, startPoint x: 187, startPoint y: 314, endPoint x: 207, endPoint y: 316, distance: 20.7
click at [207, 267] on p "Obs: Verifique se a alteração do ano letivo realmente foi selecionada, para evi…" at bounding box center [428, 259] width 487 height 15
click at [200, 58] on icon at bounding box center [198, 58] width 10 height 10
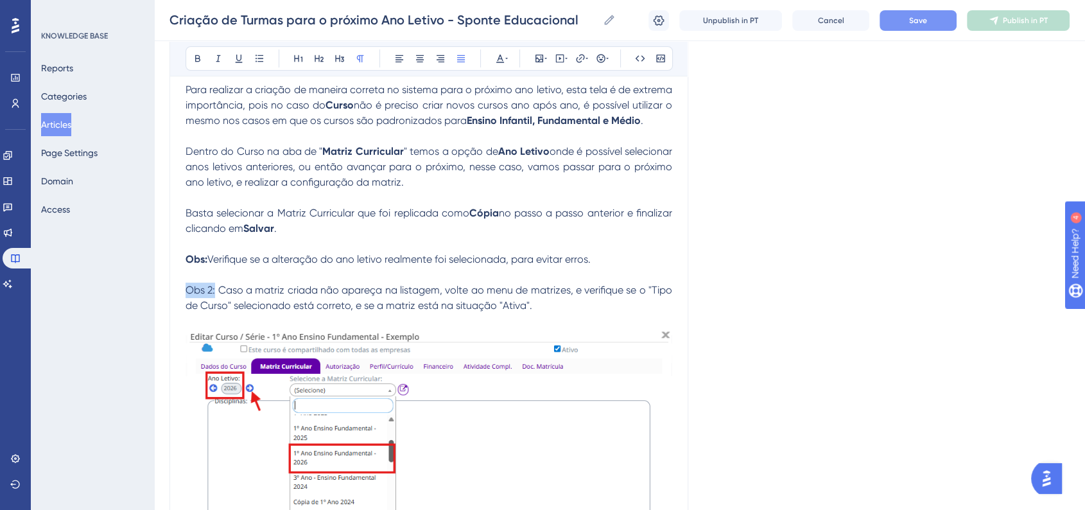
drag, startPoint x: 187, startPoint y: 341, endPoint x: 215, endPoint y: 341, distance: 28.2
click at [215, 311] on span "Obs 2: Caso a matriz criada não apareça na listagem, volte ao menu de matrizes,…" at bounding box center [429, 298] width 489 height 28
click at [196, 61] on icon at bounding box center [197, 58] width 5 height 7
click at [496, 57] on icon at bounding box center [500, 58] width 10 height 10
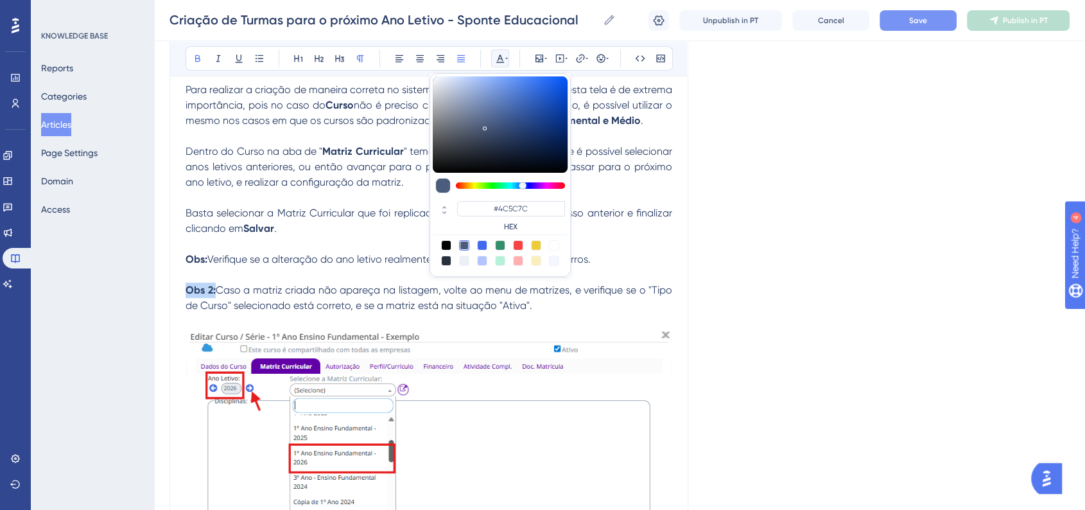
click at [516, 249] on div at bounding box center [518, 245] width 10 height 10
type input "#F84343"
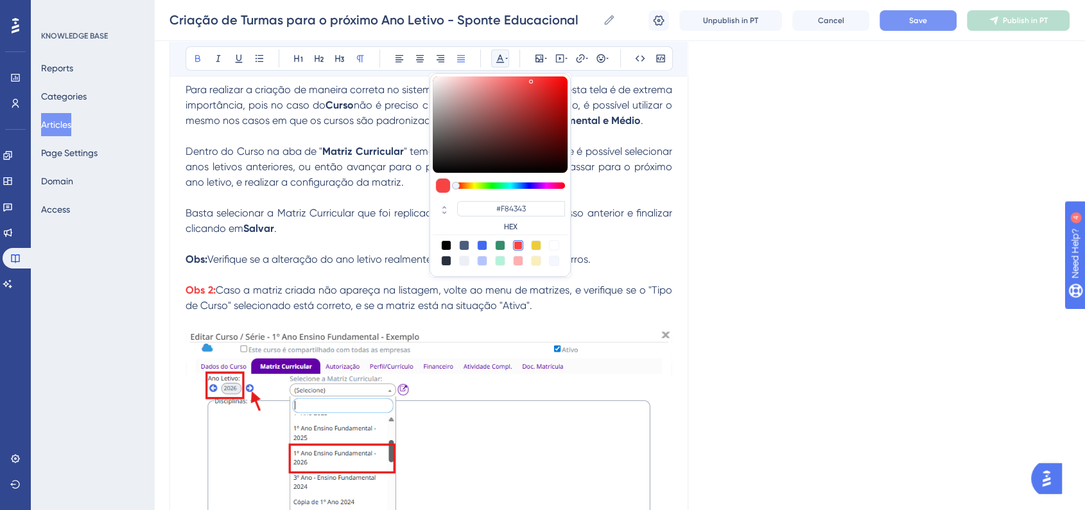
click at [413, 311] on span "Caso a matriz criada não apareça na listagem, volte ao menu de matrizes, e veri…" at bounding box center [429, 298] width 489 height 28
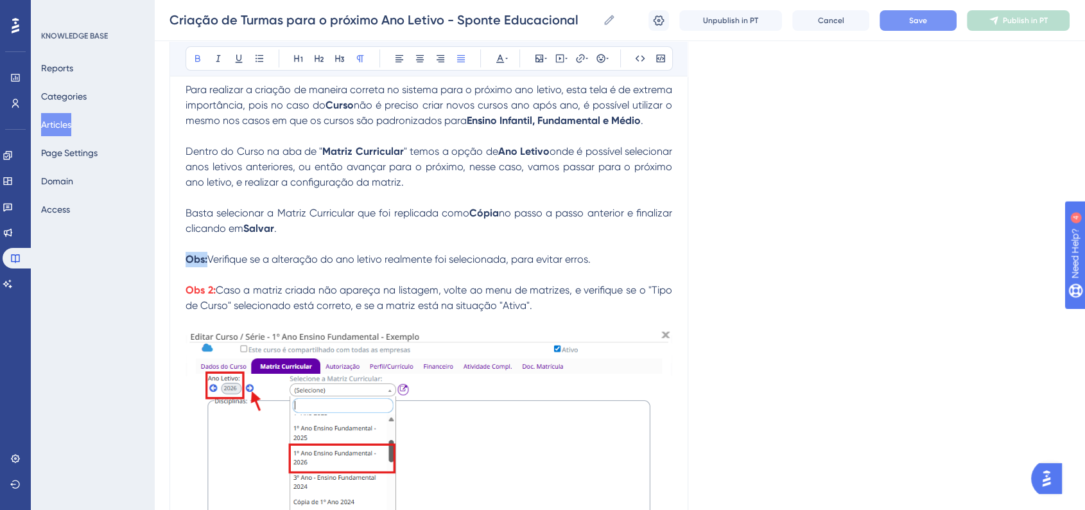
drag, startPoint x: 185, startPoint y: 306, endPoint x: 207, endPoint y: 309, distance: 21.5
click at [207, 267] on p "Obs: Verifique se a alteração do ano letivo realmente foi selecionada, para evi…" at bounding box center [428, 259] width 487 height 15
click at [497, 63] on icon at bounding box center [500, 58] width 10 height 10
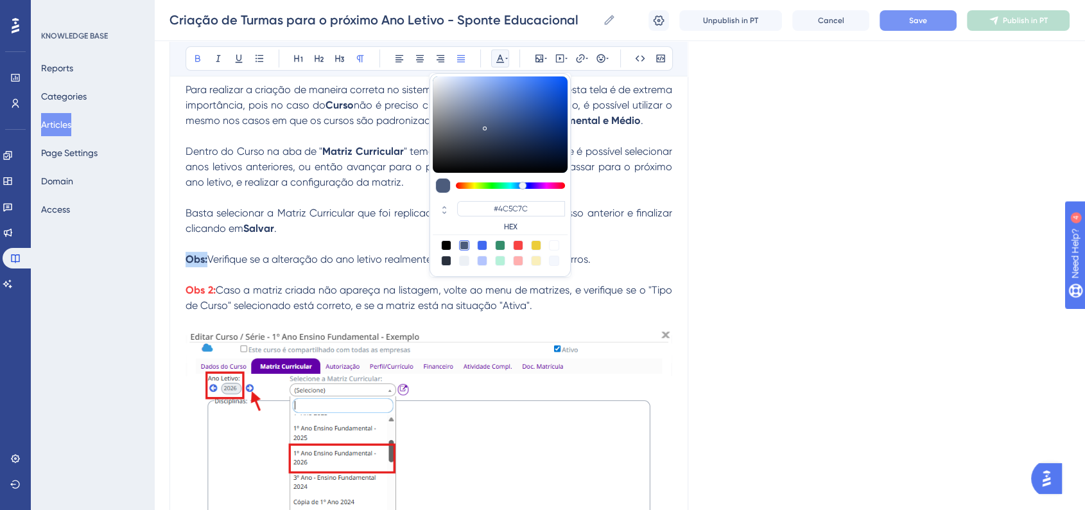
click at [518, 248] on div at bounding box center [518, 245] width 10 height 10
type input "#F84343"
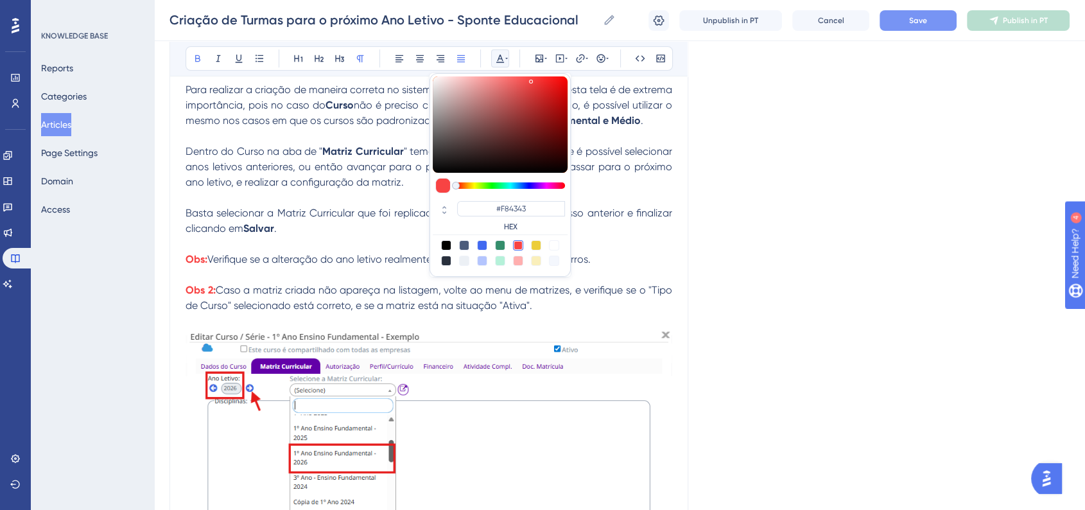
click at [397, 311] on span "Caso a matriz criada não apareça na listagem, volte ao menu de matrizes, e veri…" at bounding box center [429, 298] width 489 height 28
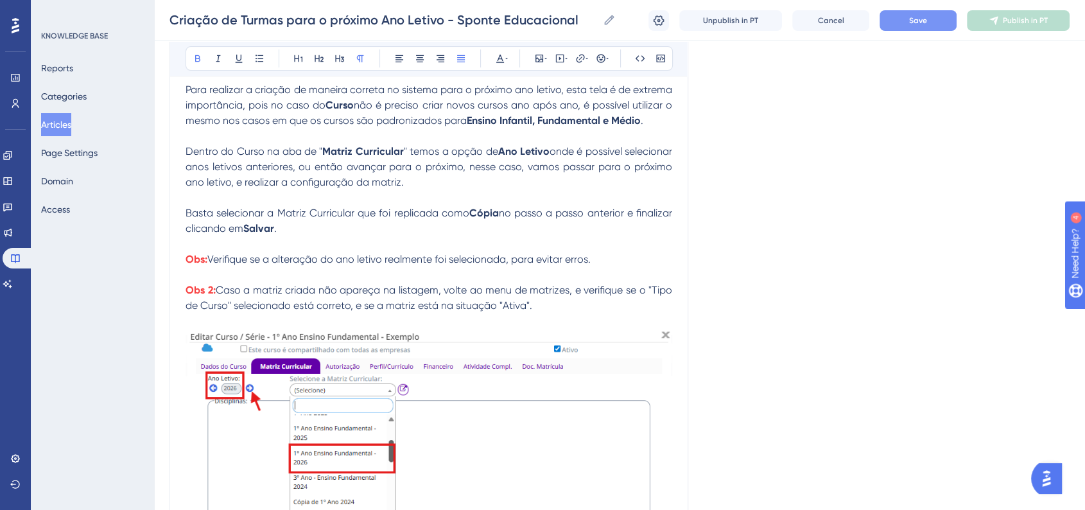
click at [187, 265] on strong "Obs:" at bounding box center [196, 259] width 22 height 12
click at [592, 64] on button at bounding box center [601, 58] width 18 height 18
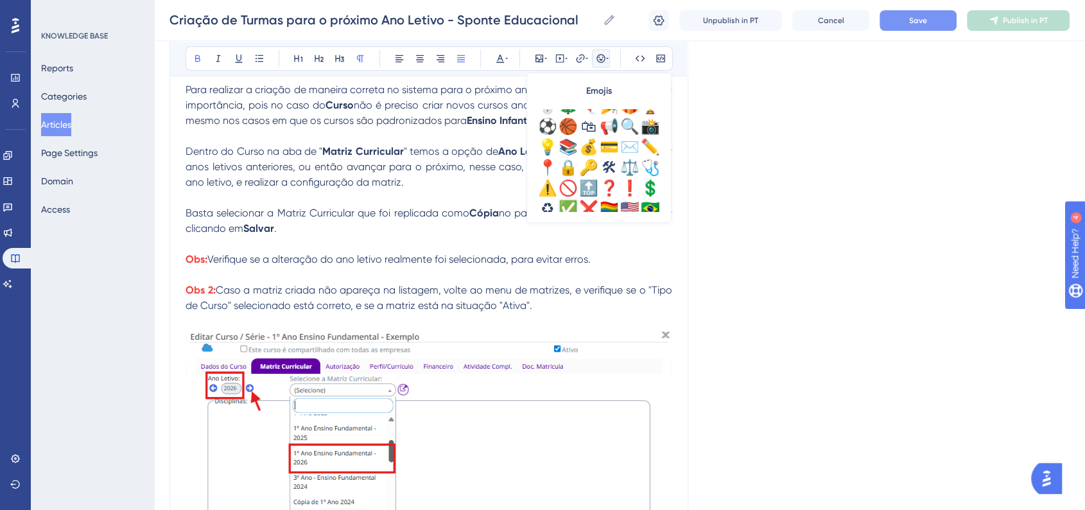
scroll to position [427, 0]
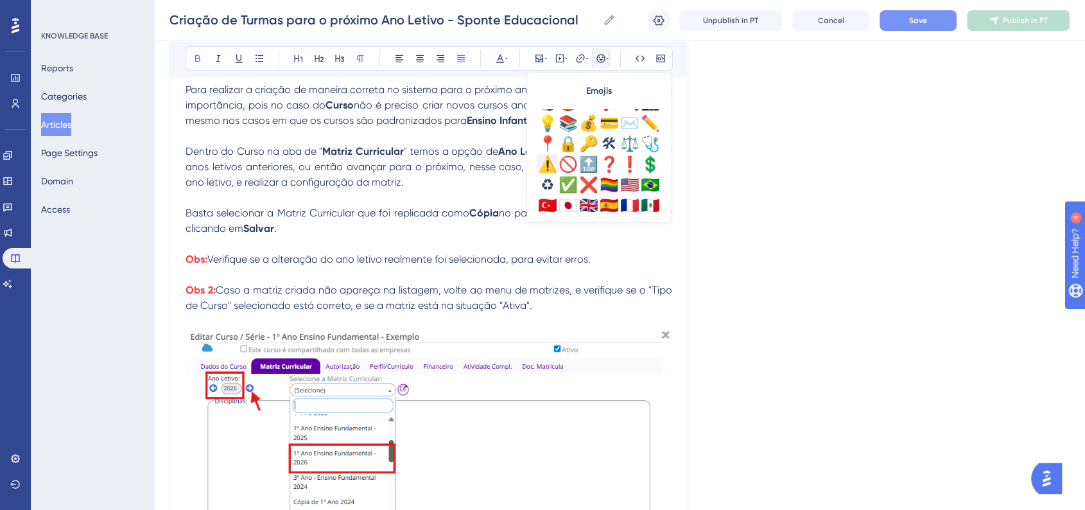
click at [555, 167] on div "⚠️" at bounding box center [547, 164] width 21 height 21
click at [195, 265] on span "⚠️" at bounding box center [191, 259] width 13 height 12
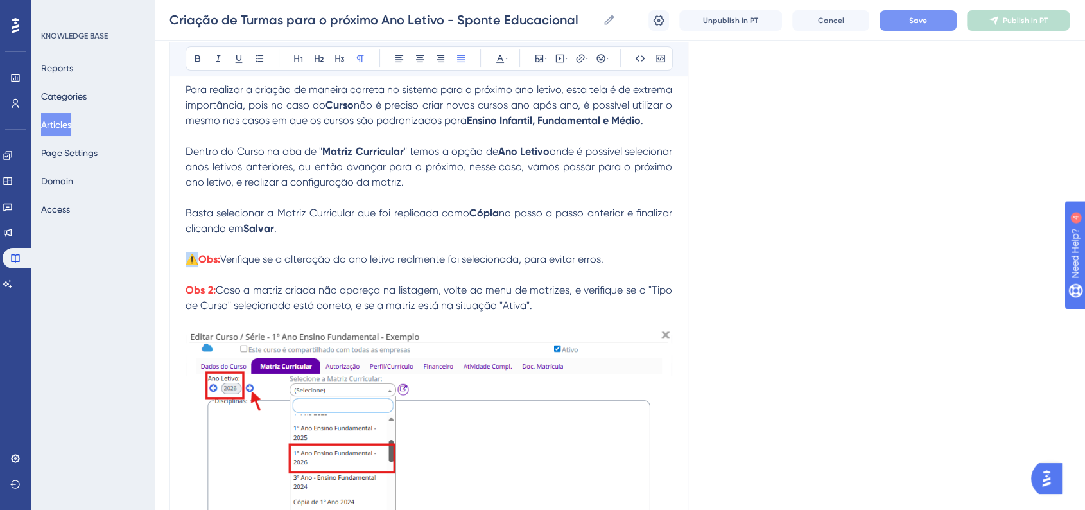
copy span "⚠️"
click at [186, 296] on strong "Obs 2:" at bounding box center [200, 290] width 30 height 12
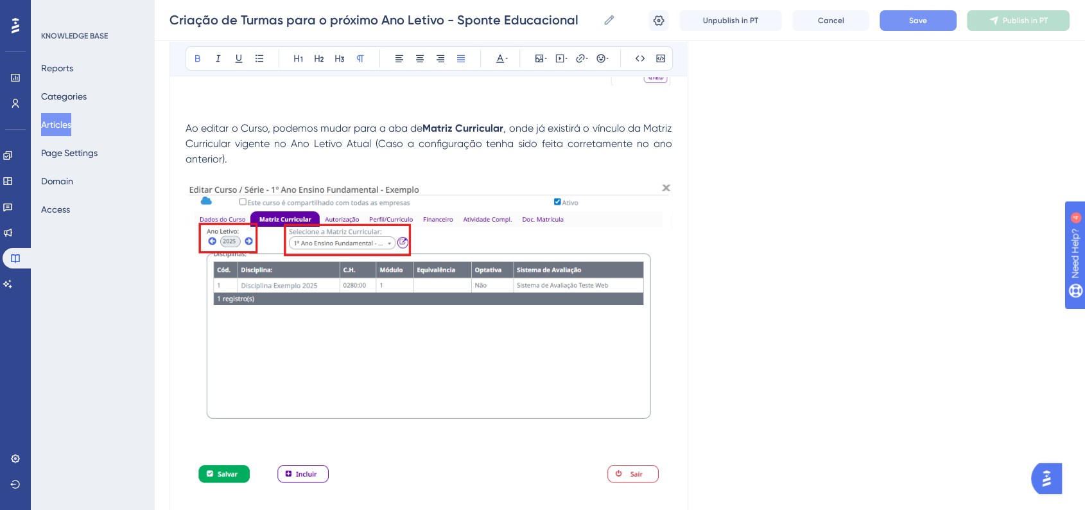
scroll to position [4391, 0]
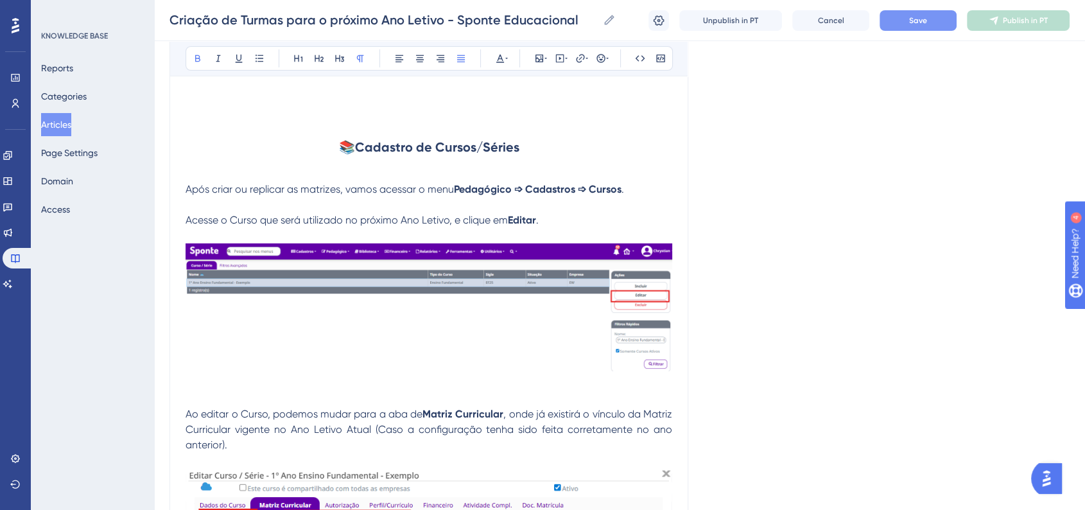
click at [638, 197] on p "Após criar ou replicar as matrizes, vamos acessar o menu Pedagógico ➩ Cadastros…" at bounding box center [428, 189] width 487 height 15
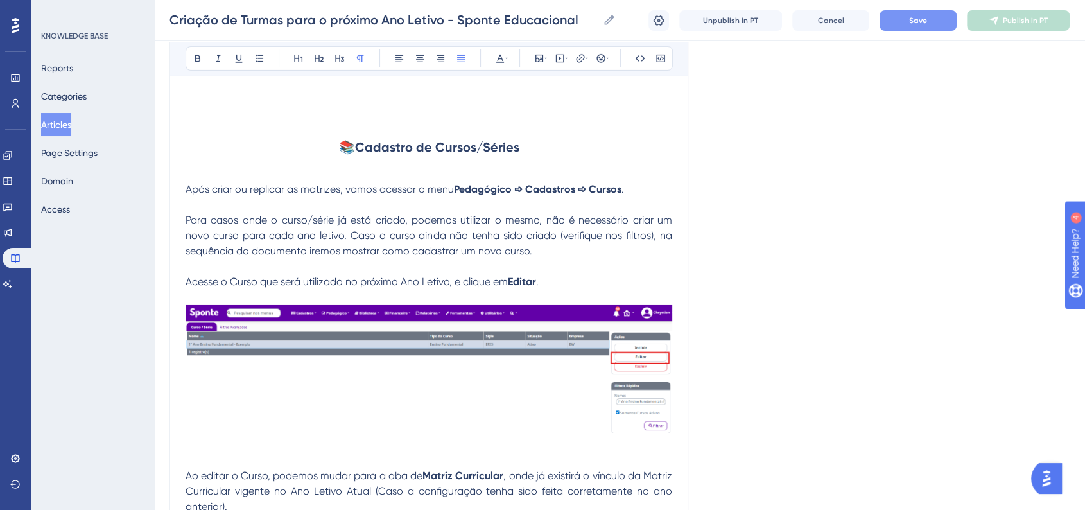
click at [187, 257] on span "Para casos onde o curso/série já está criado, podemos utilizar o mesmo, não é n…" at bounding box center [429, 235] width 489 height 43
drag, startPoint x: 185, startPoint y: 268, endPoint x: 211, endPoint y: 268, distance: 25.0
click at [211, 257] on span "Dica: Para casos onde o curso/série já está criado, podemos utilizar o mesmo, n…" at bounding box center [429, 235] width 489 height 43
drag, startPoint x: 192, startPoint y: 57, endPoint x: 184, endPoint y: 122, distance: 65.3
click at [193, 58] on icon at bounding box center [198, 58] width 10 height 10
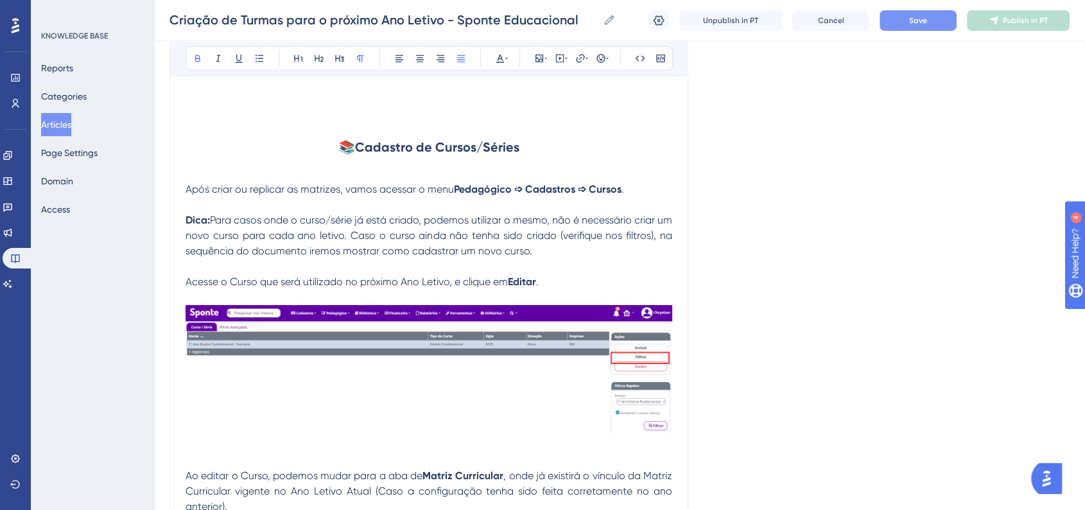
click at [188, 226] on strong "Dica:" at bounding box center [197, 220] width 24 height 12
click at [596, 68] on div "Bold Italic Underline Bullet Point Heading 1 Heading 2 Heading 3 Normal Align L…" at bounding box center [428, 58] width 487 height 24
click at [597, 64] on button at bounding box center [601, 58] width 18 height 18
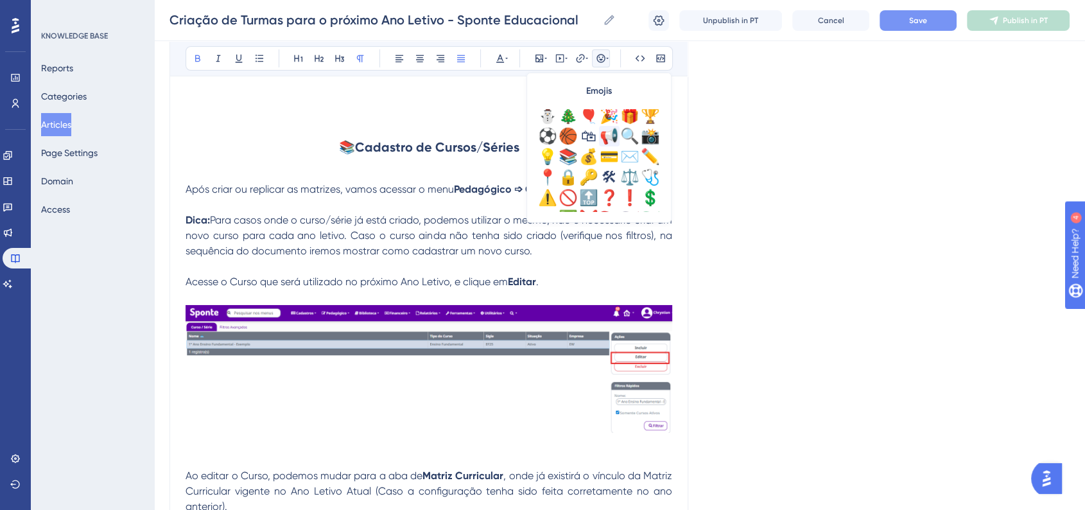
scroll to position [427, 0]
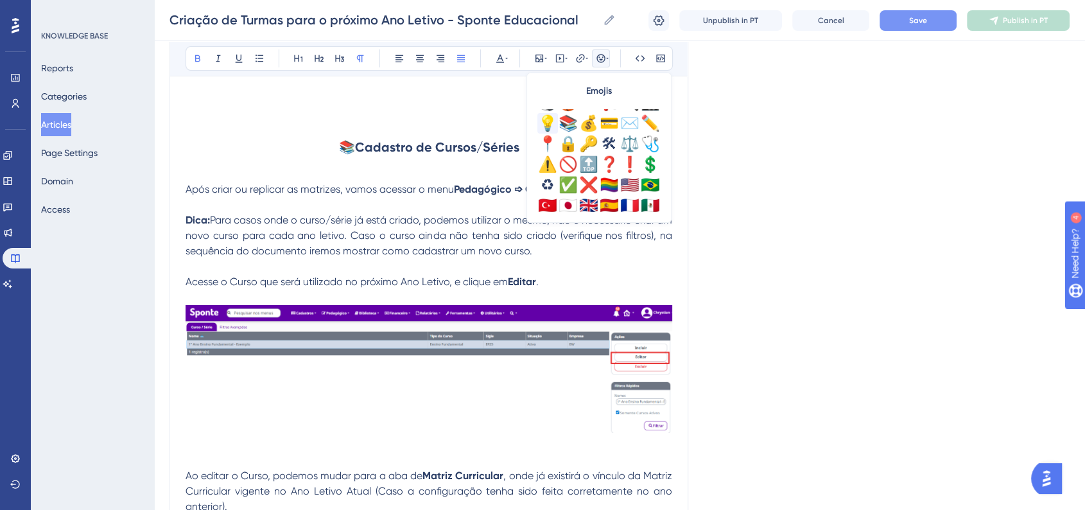
click at [549, 124] on div "💡" at bounding box center [547, 123] width 21 height 21
click at [607, 259] on p "💡 Dica: Para casos onde o curso/série já está criado, podemos utilizar o mesmo,…" at bounding box center [428, 235] width 487 height 46
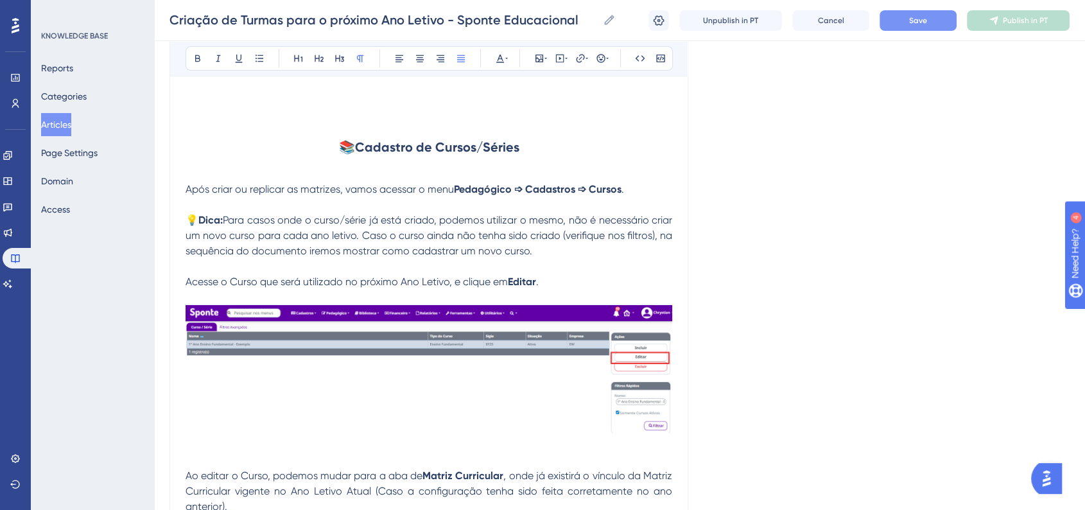
click at [187, 288] on span "Acesse o Curso que será utilizado no próximo Ano Letivo, e clique em" at bounding box center [346, 281] width 322 height 12
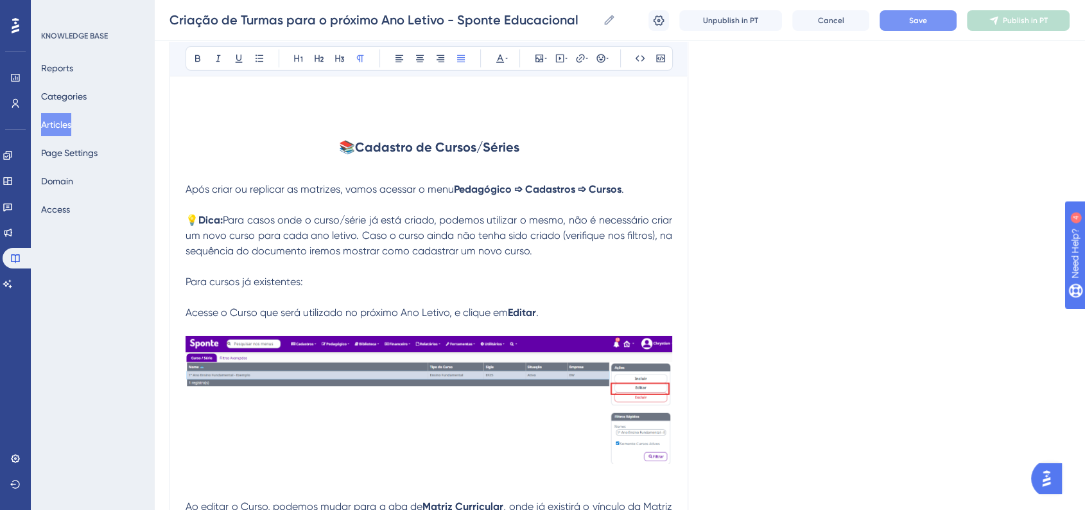
click at [266, 288] on span "Para cursos já existentes:" at bounding box center [243, 281] width 117 height 12
click at [265, 288] on span "Para cursos já existentes:" at bounding box center [243, 281] width 117 height 12
click at [202, 59] on icon at bounding box center [198, 58] width 10 height 10
click at [472, 257] on span "Para casos onde o curso/série já está criado, podemos utilizar o mesmo, não é n…" at bounding box center [429, 235] width 489 height 43
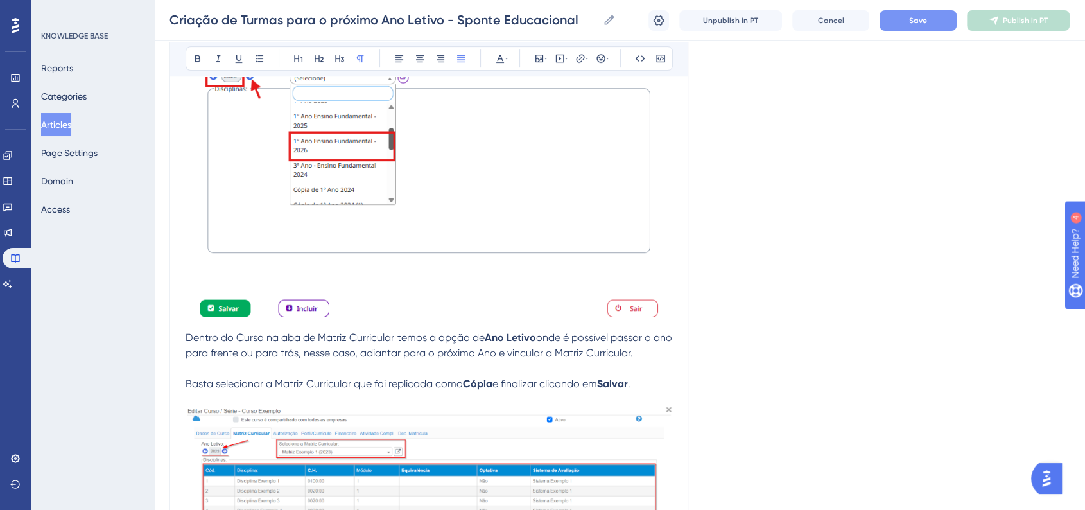
scroll to position [5603, 0]
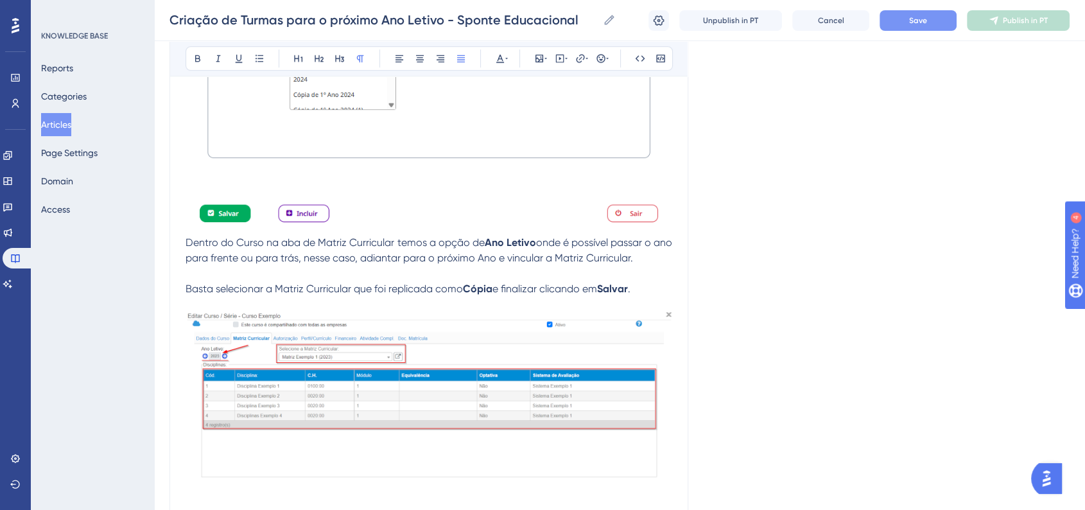
click at [920, 32] on div "Criação de Turmas para o próximo Ano Letivo - Sponte Educacional Criação de Tur…" at bounding box center [619, 20] width 931 height 41
click at [923, 23] on span "Save" at bounding box center [918, 20] width 18 height 10
click at [186, 248] on span "Dentro do Curso na aba de Matriz Curricular temos a opção de" at bounding box center [334, 242] width 299 height 12
drag, startPoint x: 188, startPoint y: 293, endPoint x: 660, endPoint y: 314, distance: 472.2
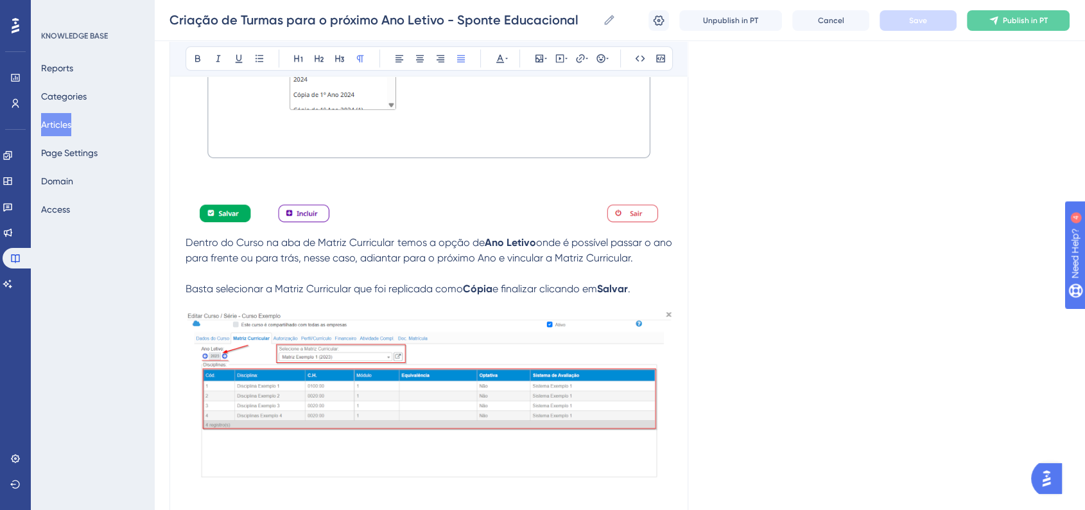
click at [660, 266] on p "Dentro do Curso na aba de Matriz Curricular temos a opção de Ano Letivo onde é …" at bounding box center [428, 250] width 487 height 31
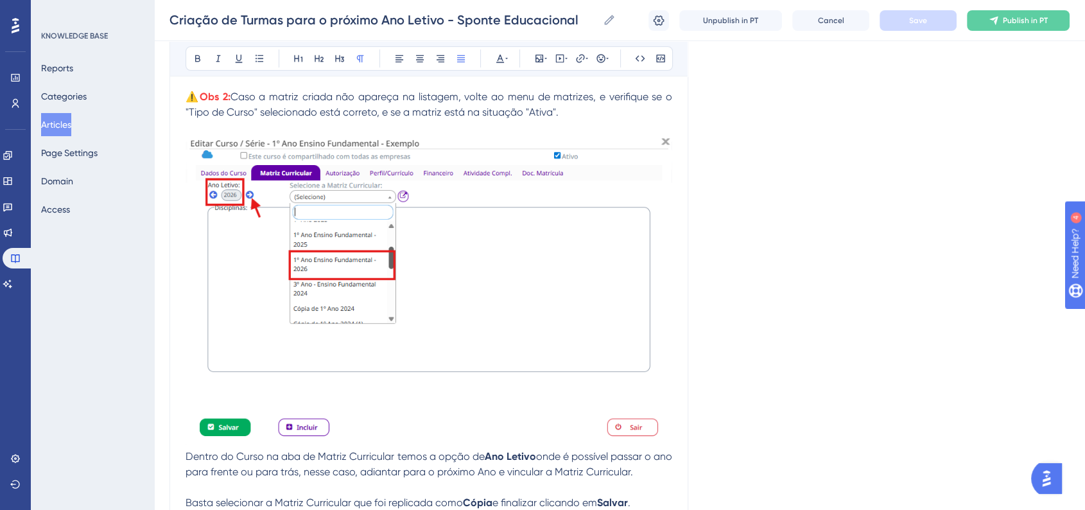
scroll to position [5675, 0]
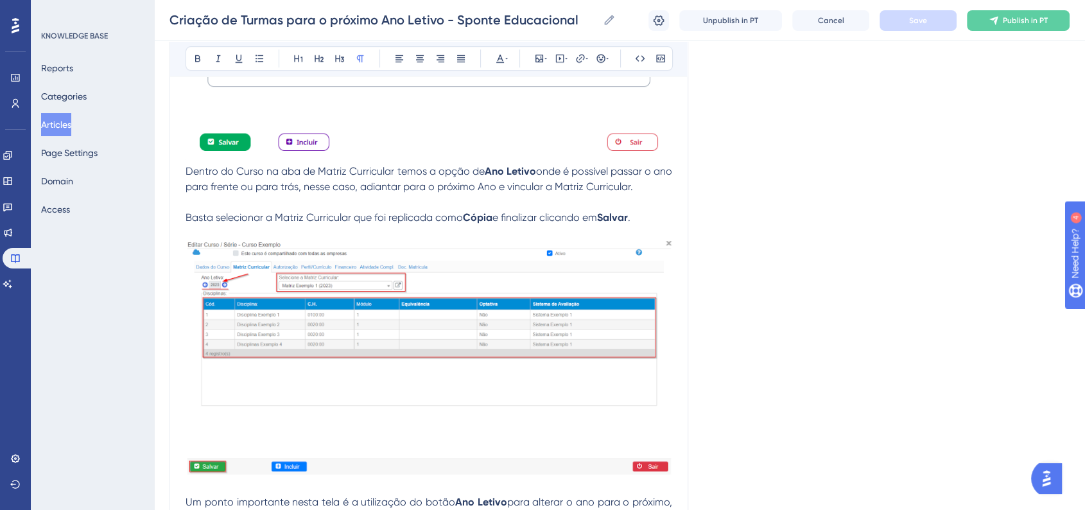
click at [284, 210] on p at bounding box center [428, 201] width 487 height 15
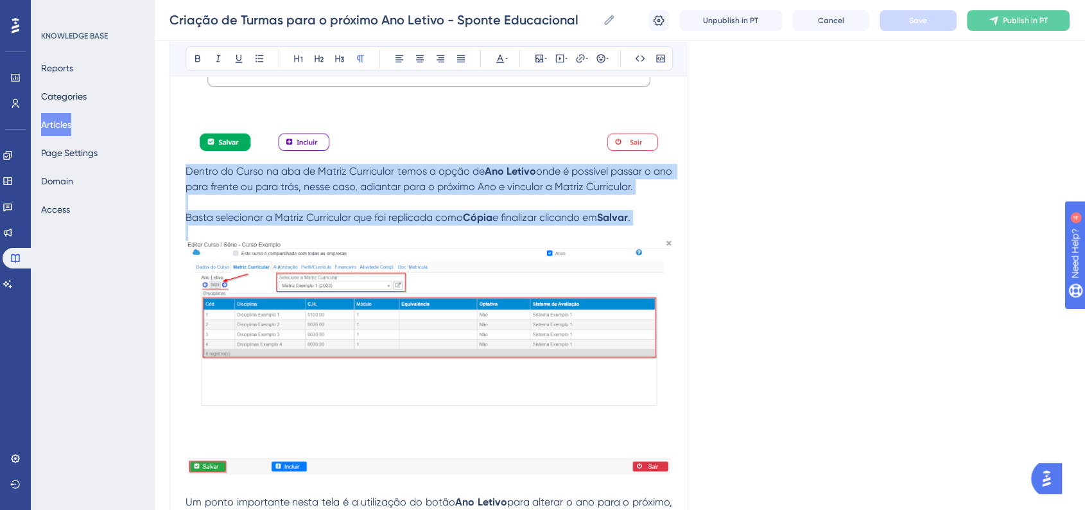
drag, startPoint x: 186, startPoint y: 225, endPoint x: 617, endPoint y: 291, distance: 436.3
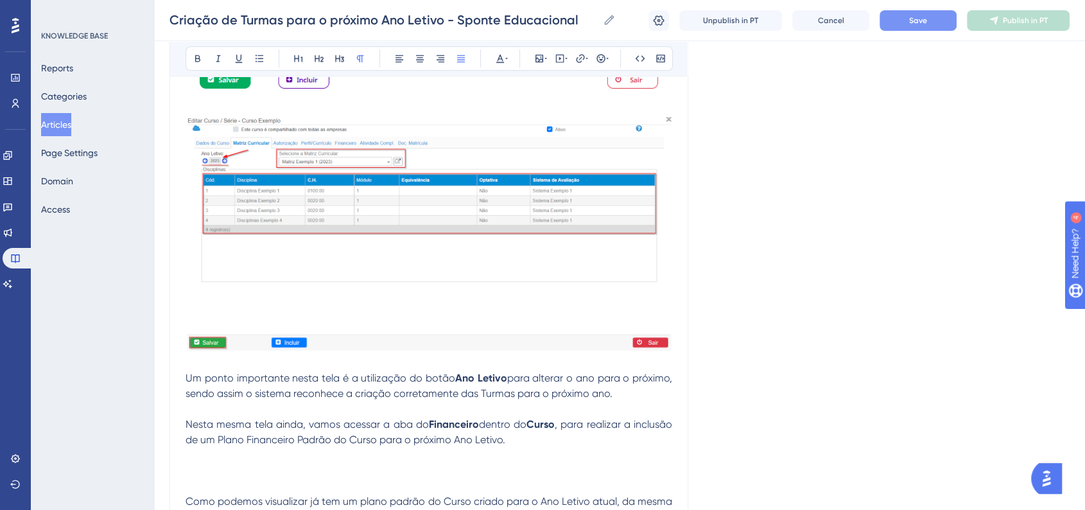
scroll to position [5746, 0]
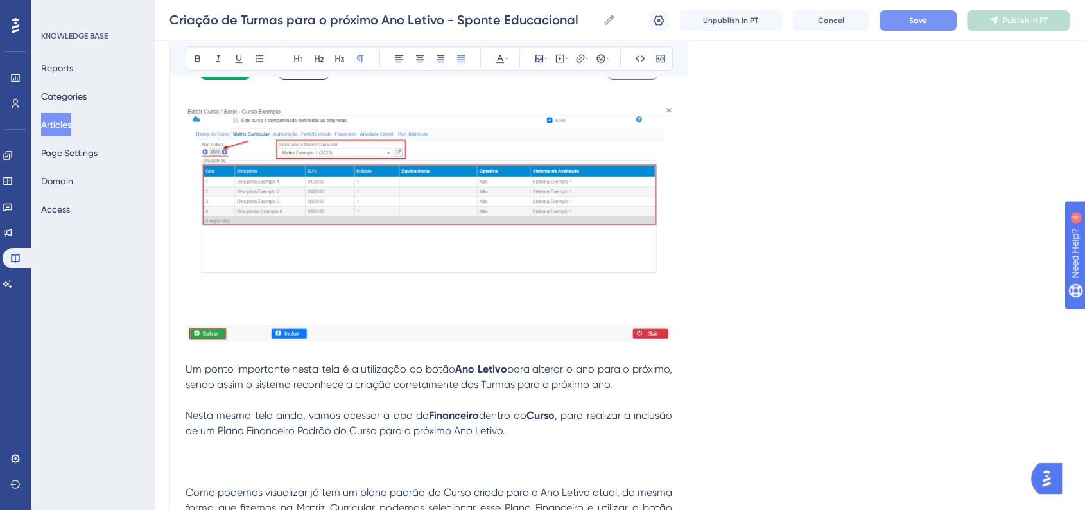
click at [444, 316] on img at bounding box center [428, 225] width 487 height 234
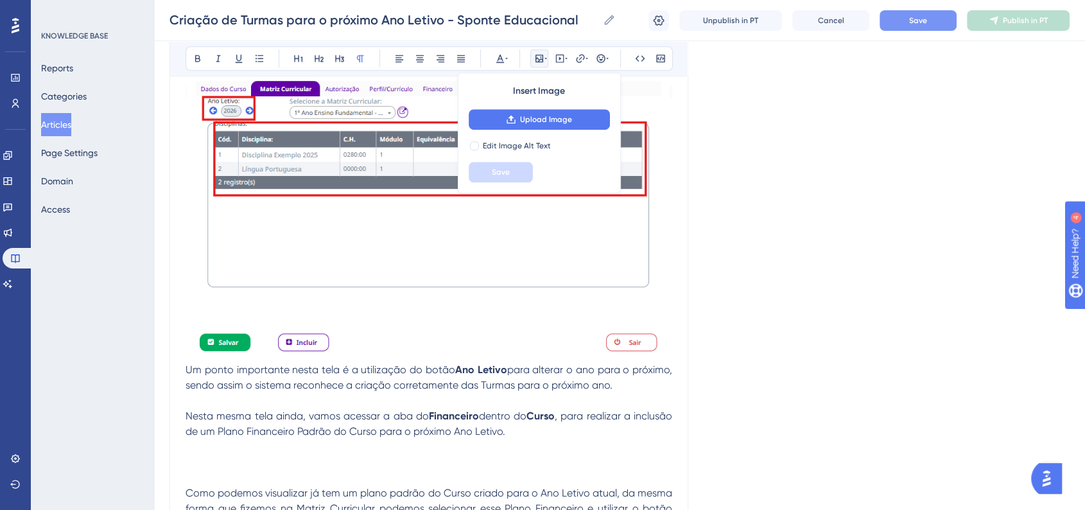
scroll to position [5818, 0]
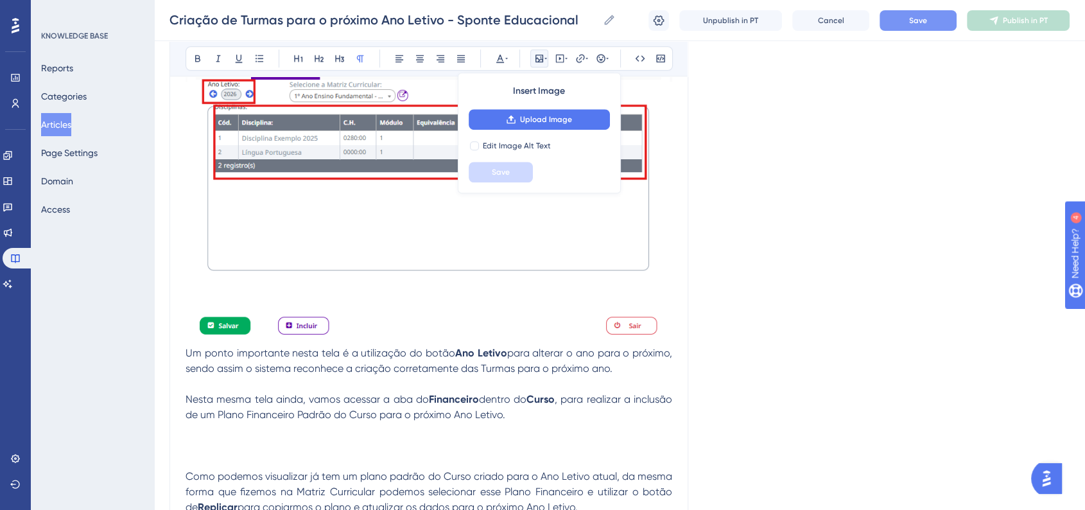
click at [671, 341] on img at bounding box center [428, 188] width 487 height 305
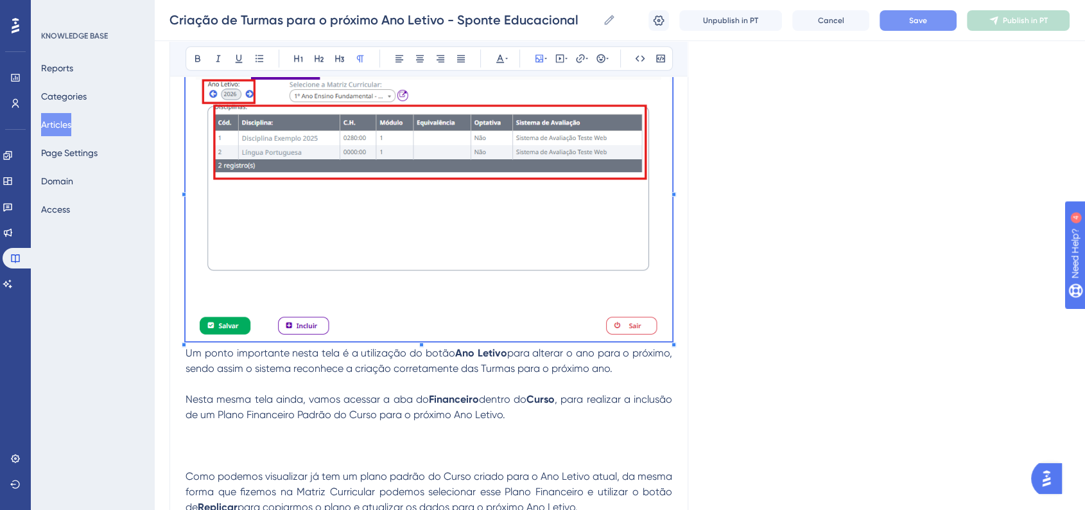
click at [186, 359] on span "Um ponto importante nesta tela é a utilização do botão" at bounding box center [320, 353] width 270 height 12
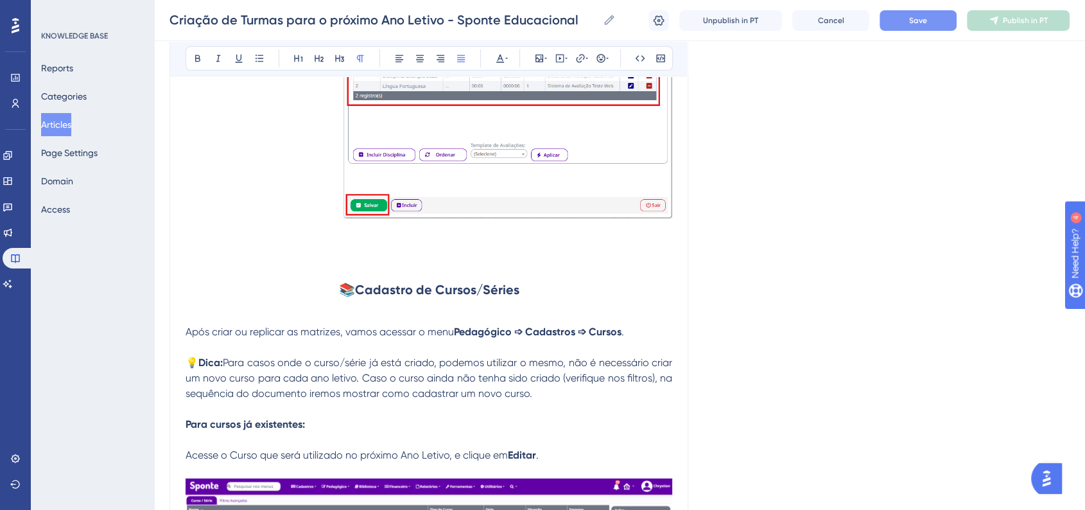
scroll to position [4391, 0]
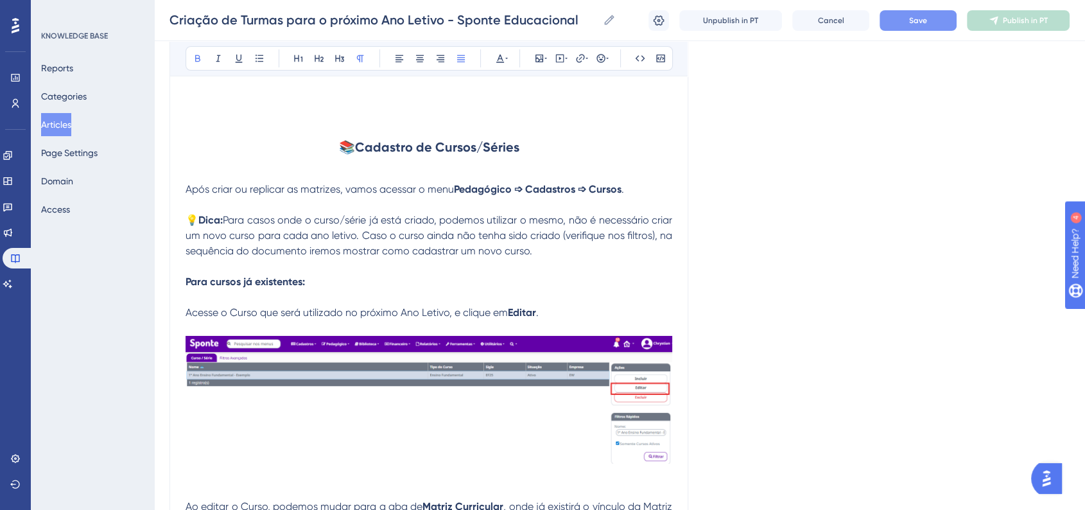
click at [290, 288] on strong "Para cursos já existentes:" at bounding box center [244, 281] width 119 height 12
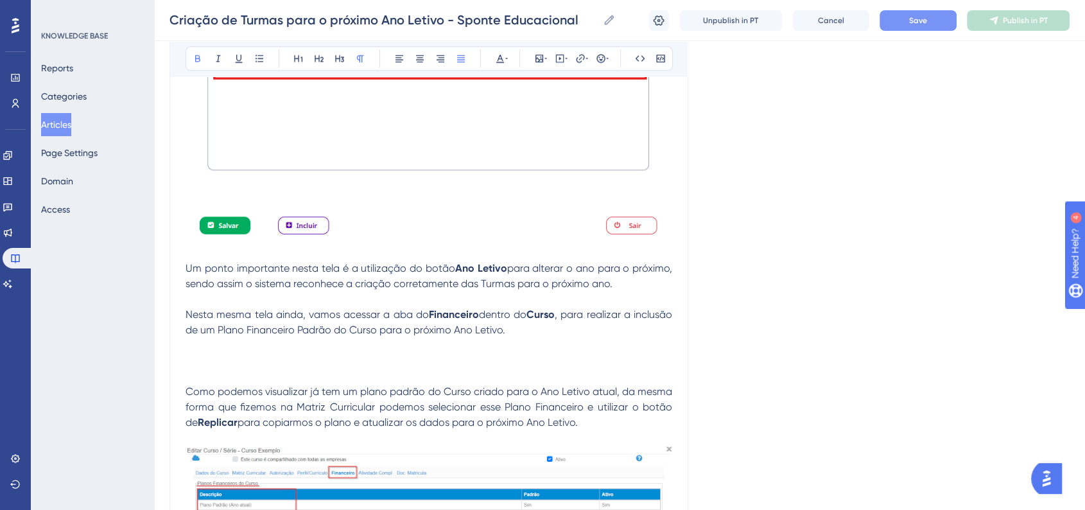
scroll to position [5960, 0]
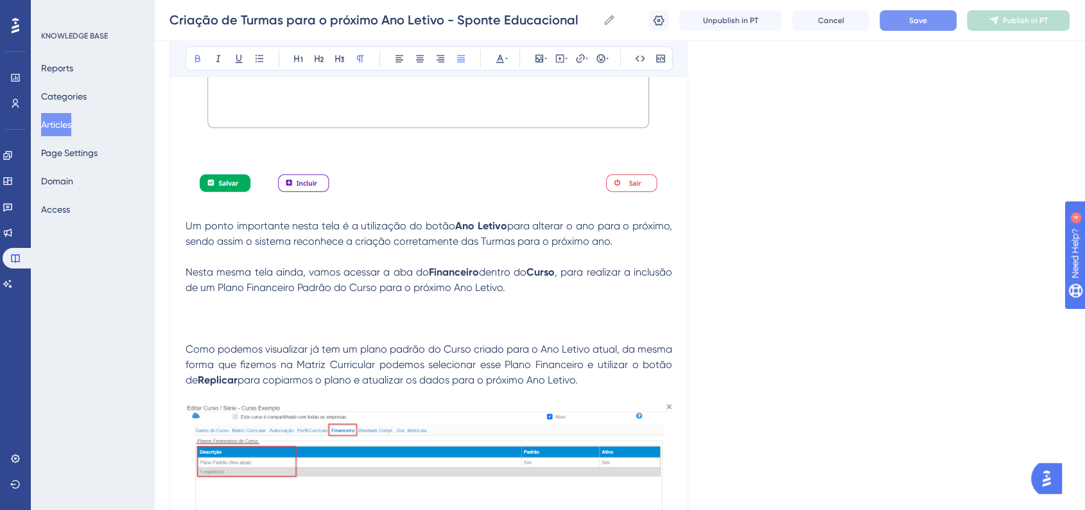
click at [186, 232] on span "Um ponto importante nesta tela é a utilização do botão" at bounding box center [320, 226] width 270 height 12
click at [194, 232] on span "Dica: Um ponto importante nesta tela é a utilização do botão" at bounding box center [338, 226] width 307 height 12
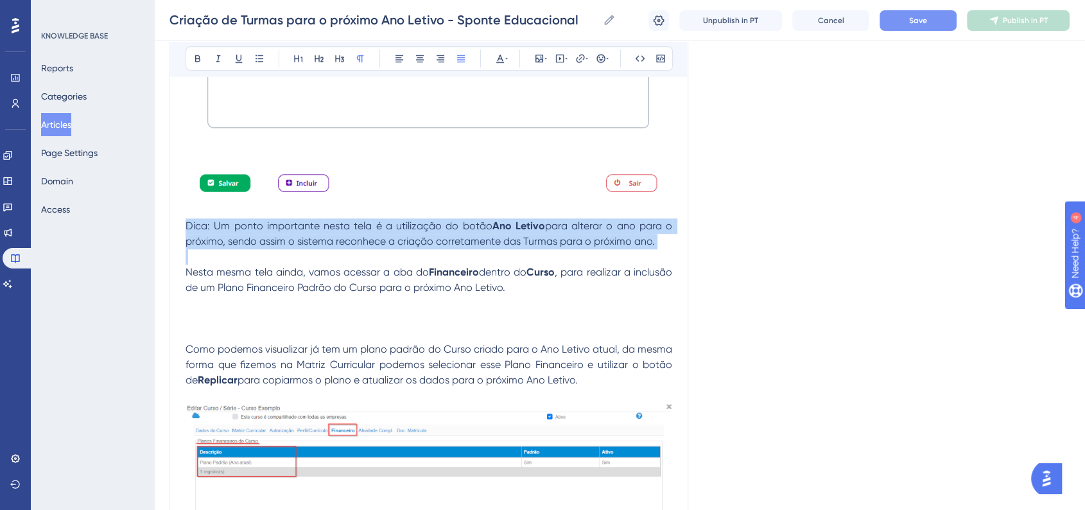
click at [194, 232] on span "Dica: Um ponto importante nesta tela é a utilização do botão" at bounding box center [338, 226] width 307 height 12
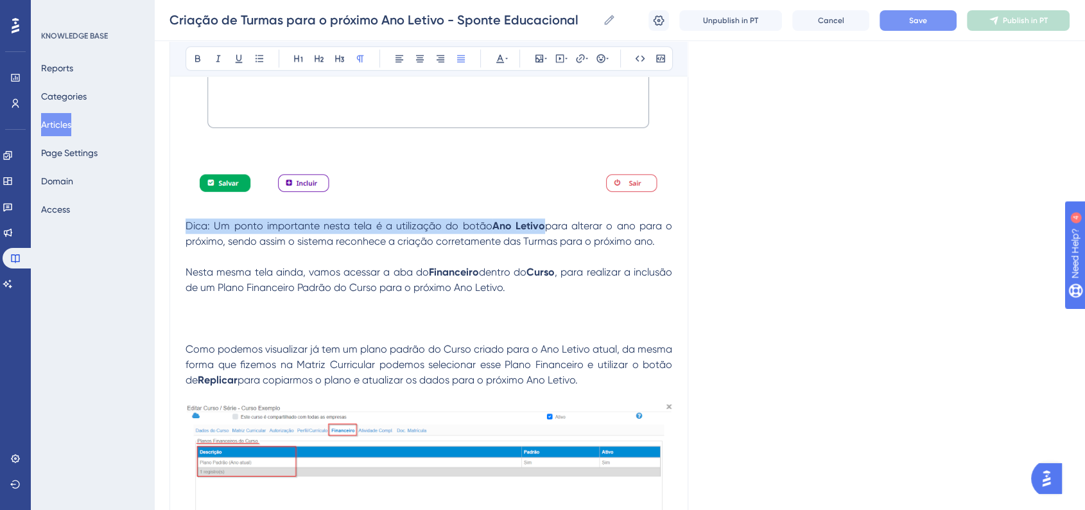
click at [199, 232] on span "Dica: Um ponto importante nesta tela é a utilização do botão" at bounding box center [338, 226] width 307 height 12
drag, startPoint x: 207, startPoint y: 279, endPoint x: 183, endPoint y: 279, distance: 24.4
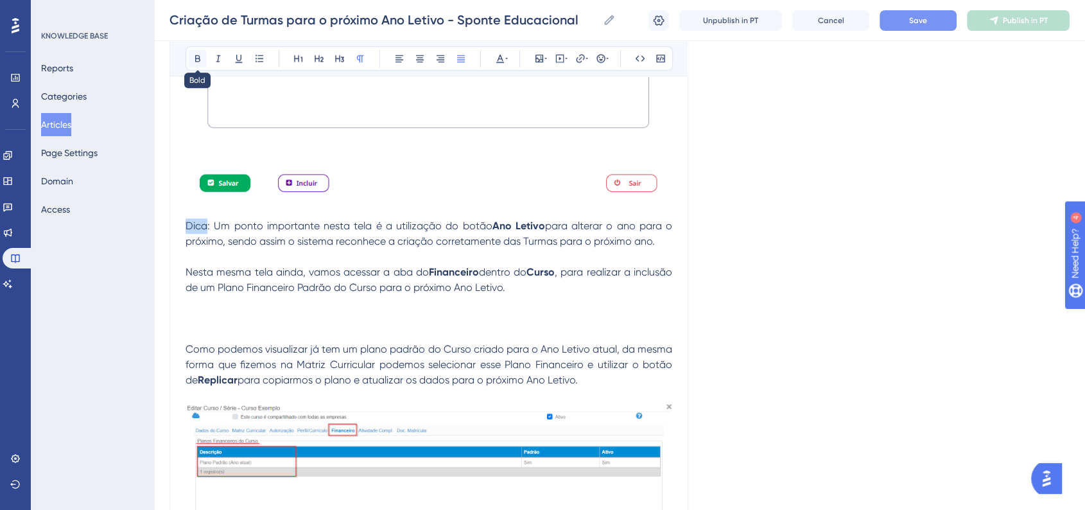
click at [196, 56] on icon at bounding box center [198, 58] width 10 height 10
click at [221, 218] on p at bounding box center [428, 210] width 487 height 15
drag, startPoint x: 210, startPoint y: 280, endPoint x: 185, endPoint y: 279, distance: 25.1
click at [185, 249] on p "Dica : Um ponto importante nesta tela é a utilização do botão Ano Letivo para a…" at bounding box center [428, 233] width 487 height 31
click at [197, 55] on icon at bounding box center [197, 58] width 5 height 7
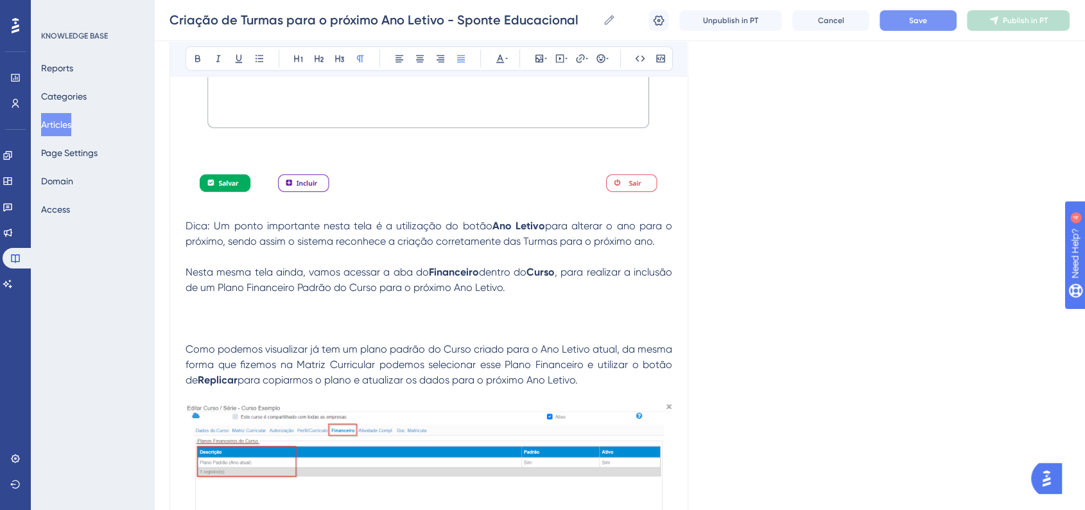
click at [187, 232] on span "Dica: Um ponto importante nesta tela é a utilização do botão" at bounding box center [338, 226] width 307 height 12
click at [212, 232] on span "Dica: Um ponto importante nesta tela é a utilização do botão" at bounding box center [338, 226] width 307 height 12
drag, startPoint x: 209, startPoint y: 279, endPoint x: 176, endPoint y: 279, distance: 33.4
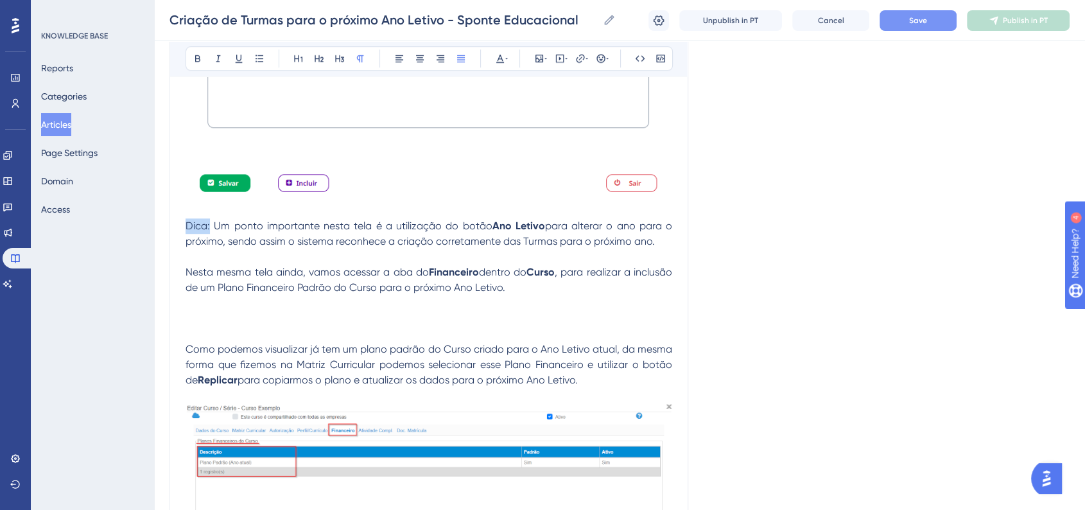
click at [202, 58] on icon at bounding box center [198, 58] width 10 height 10
click at [189, 232] on strong "Dica:" at bounding box center [197, 226] width 24 height 12
click at [610, 56] on div "Bold Italic Underline Bullet Point Heading 1 Heading 2 Heading 3 Normal Align L…" at bounding box center [428, 58] width 487 height 24
click at [608, 66] on button at bounding box center [601, 58] width 18 height 18
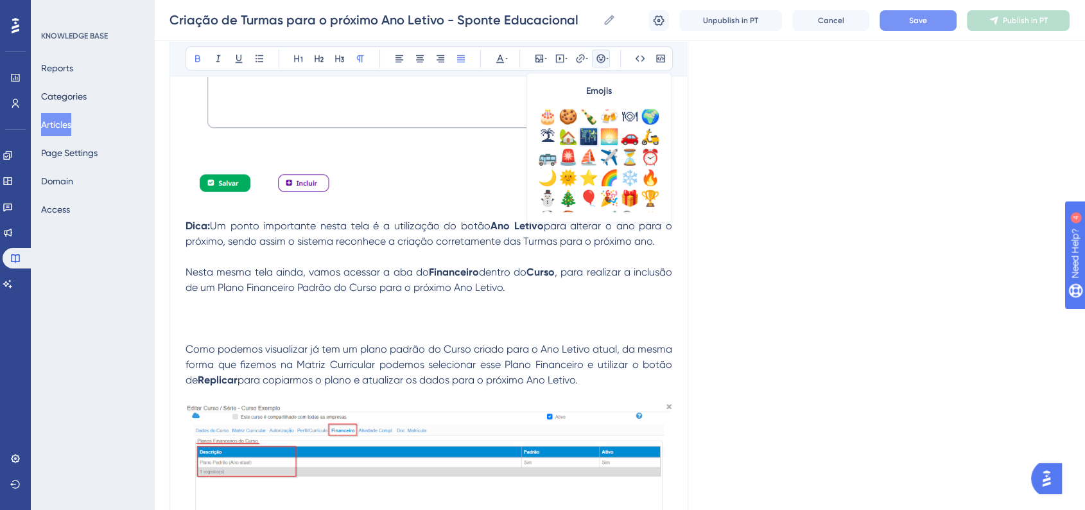
scroll to position [356, 0]
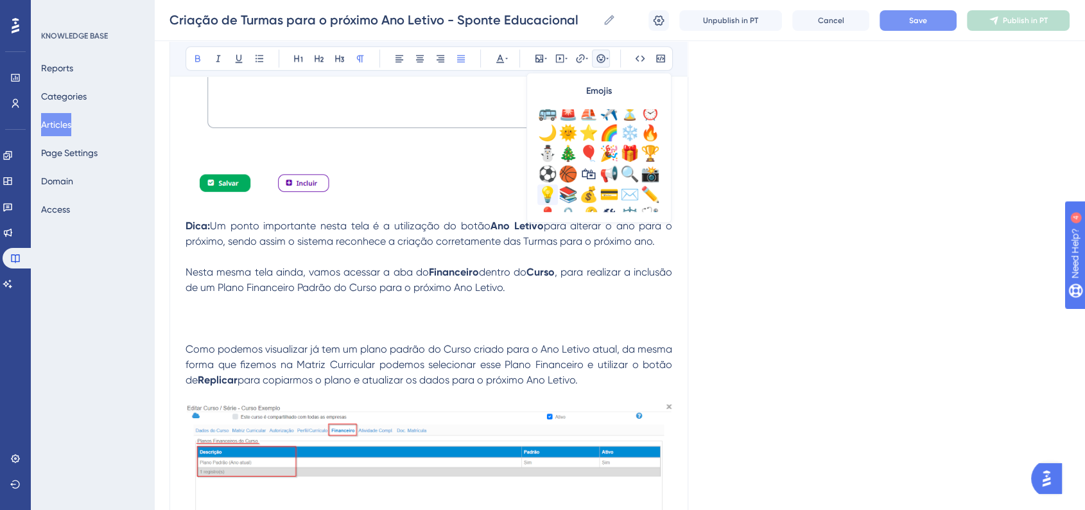
click at [542, 189] on div "💡" at bounding box center [547, 194] width 21 height 21
click at [434, 264] on p at bounding box center [428, 256] width 487 height 15
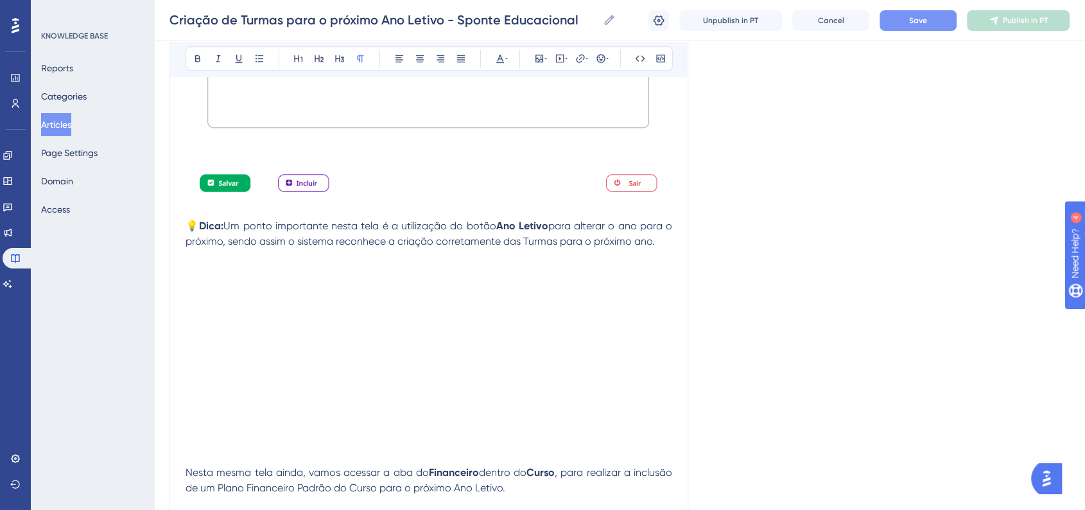
click at [200, 295] on p at bounding box center [428, 287] width 487 height 15
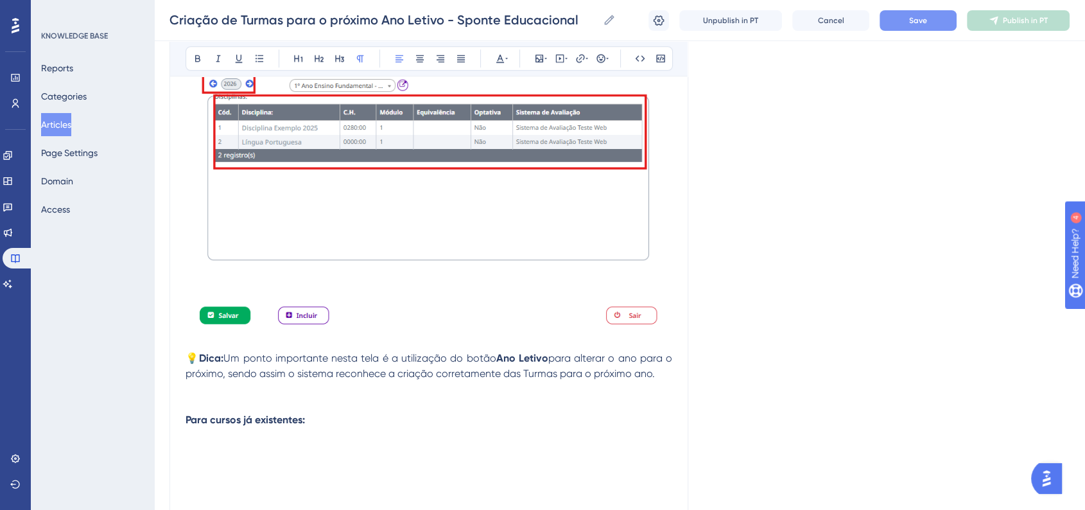
scroll to position [5960, 0]
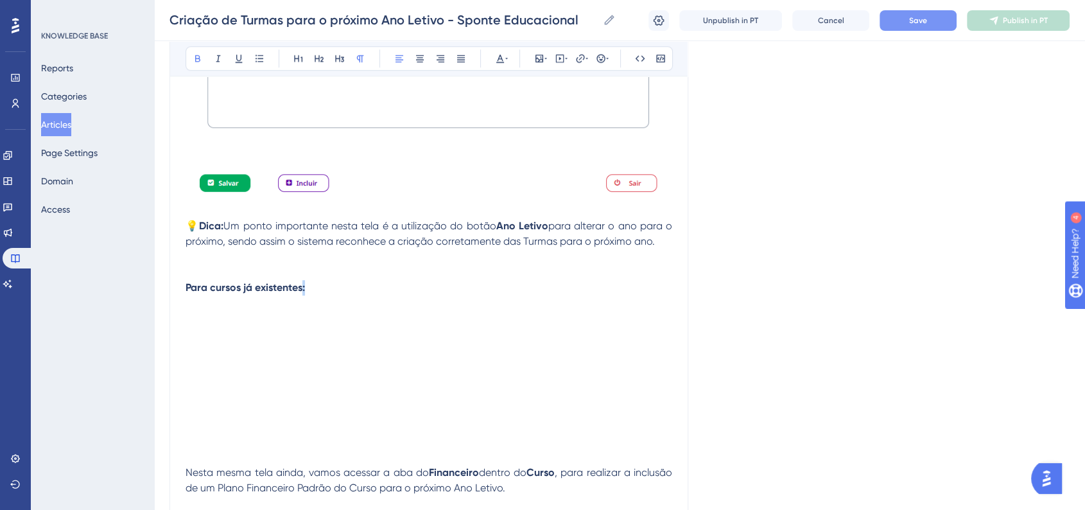
click at [302, 293] on strong "Para cursos já existentes:" at bounding box center [244, 287] width 119 height 12
click at [298, 295] on p "Para cursos já existentes:" at bounding box center [428, 287] width 487 height 15
drag, startPoint x: 301, startPoint y: 341, endPoint x: 254, endPoint y: 395, distance: 71.9
click at [187, 293] on strong "Para cursos já existentes:" at bounding box center [244, 287] width 119 height 12
click at [328, 311] on p at bounding box center [428, 302] width 487 height 15
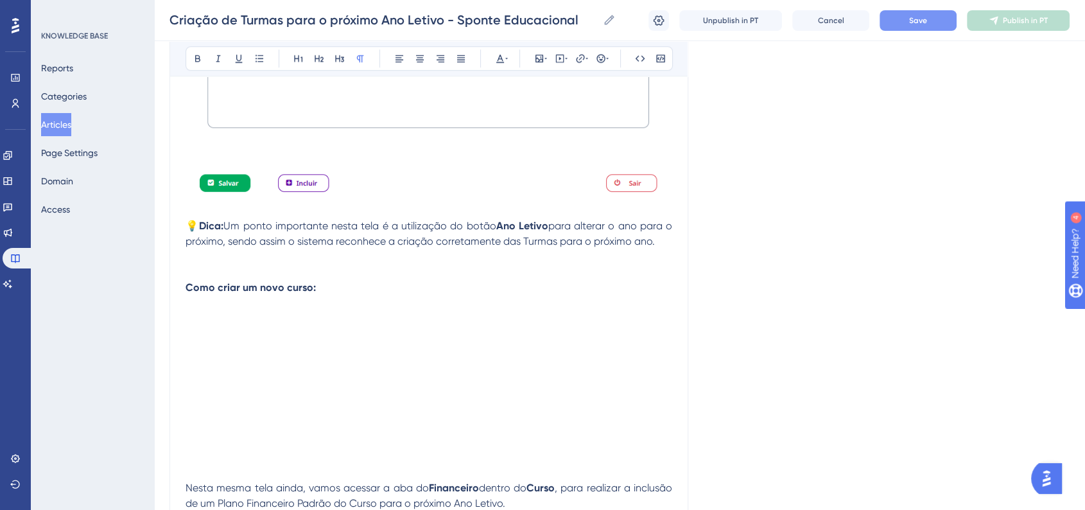
click at [909, 32] on div "Criação de Turmas para o próximo Ano Letivo - Sponte Educacional Criação de Tur…" at bounding box center [619, 20] width 931 height 41
click at [921, 27] on button "Save" at bounding box center [917, 20] width 77 height 21
click at [196, 326] on p at bounding box center [428, 318] width 487 height 15
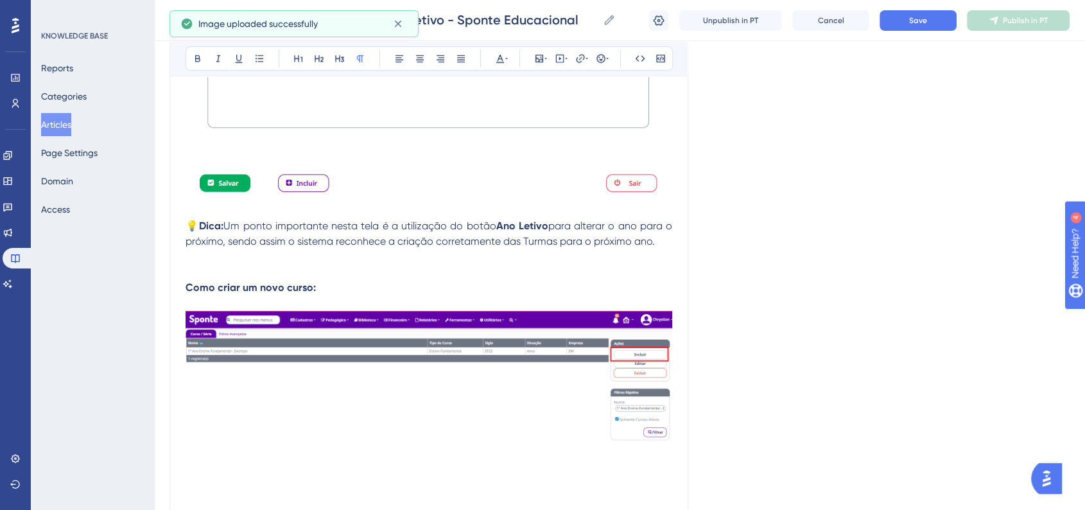
click at [312, 311] on p at bounding box center [428, 302] width 487 height 15
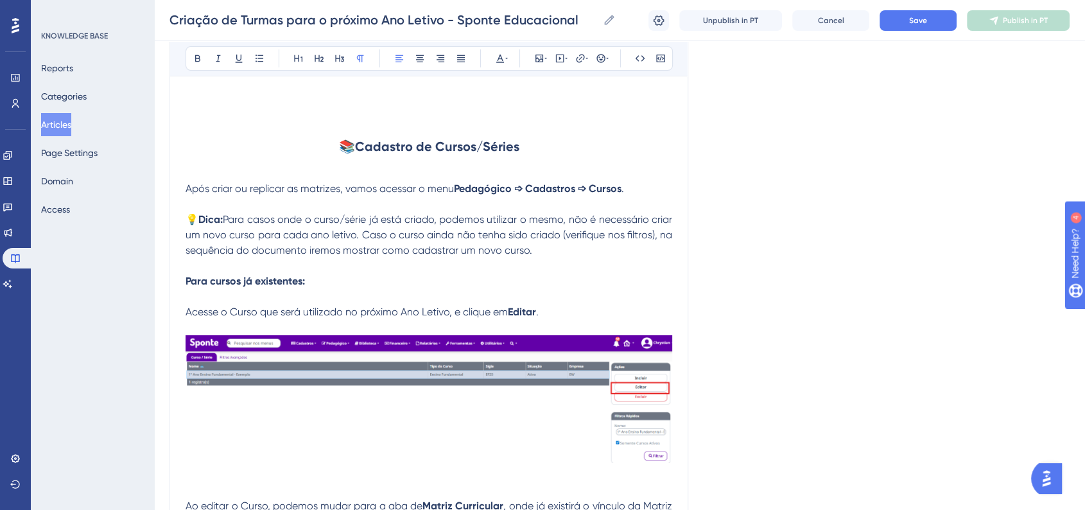
scroll to position [4391, 0]
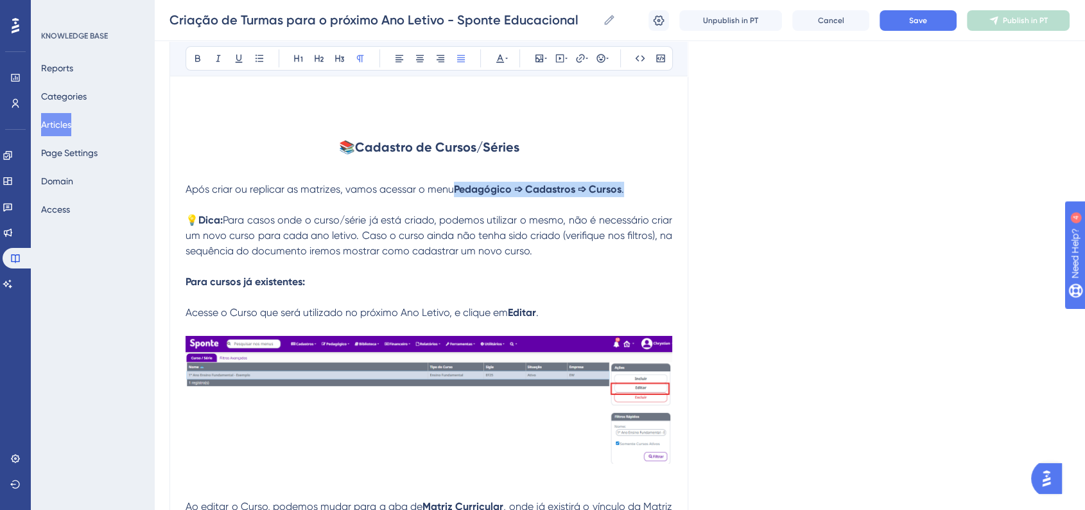
drag, startPoint x: 457, startPoint y: 236, endPoint x: 628, endPoint y: 238, distance: 170.7
click at [628, 197] on p "Após criar ou replicar as matrizes, vamos acessar o menu Pedagógico ➩ Cadastros…" at bounding box center [428, 189] width 487 height 15
copy p "Pedagógico ➩ Cadastros ➩ Cursos ."
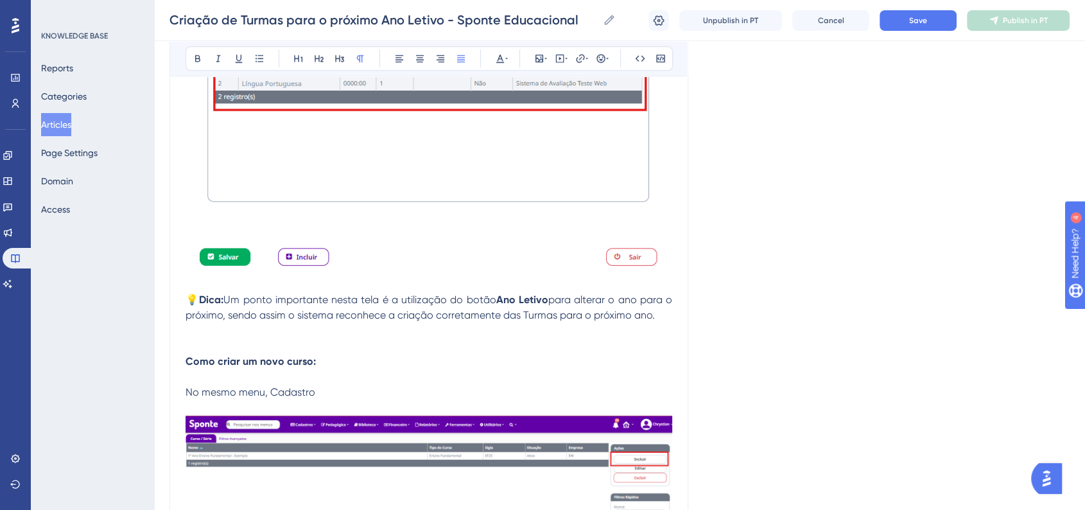
scroll to position [5960, 0]
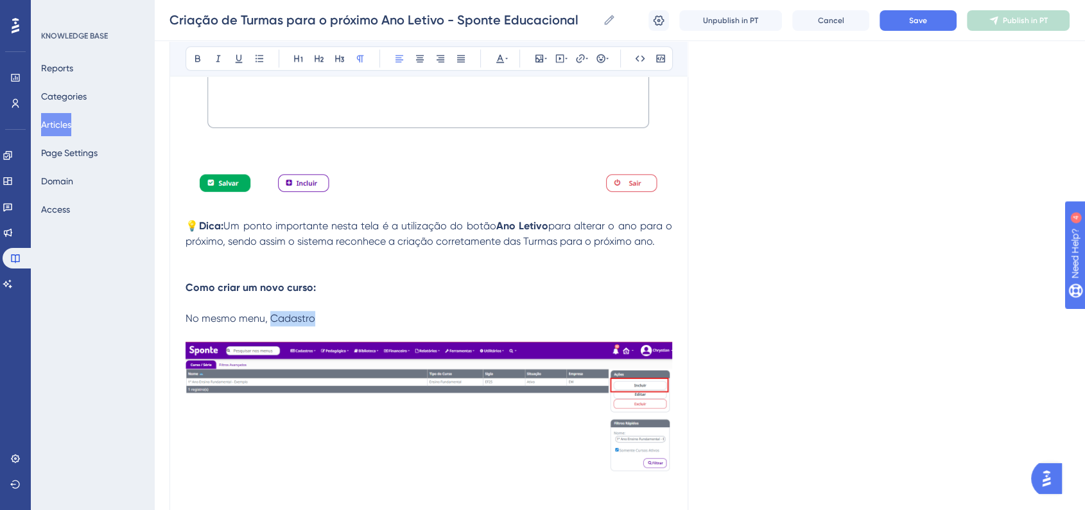
drag, startPoint x: 314, startPoint y: 372, endPoint x: 271, endPoint y: 371, distance: 43.0
click at [271, 326] on p "No mesmo menu, Cadastro" at bounding box center [428, 318] width 487 height 15
click at [190, 62] on button at bounding box center [198, 58] width 18 height 18
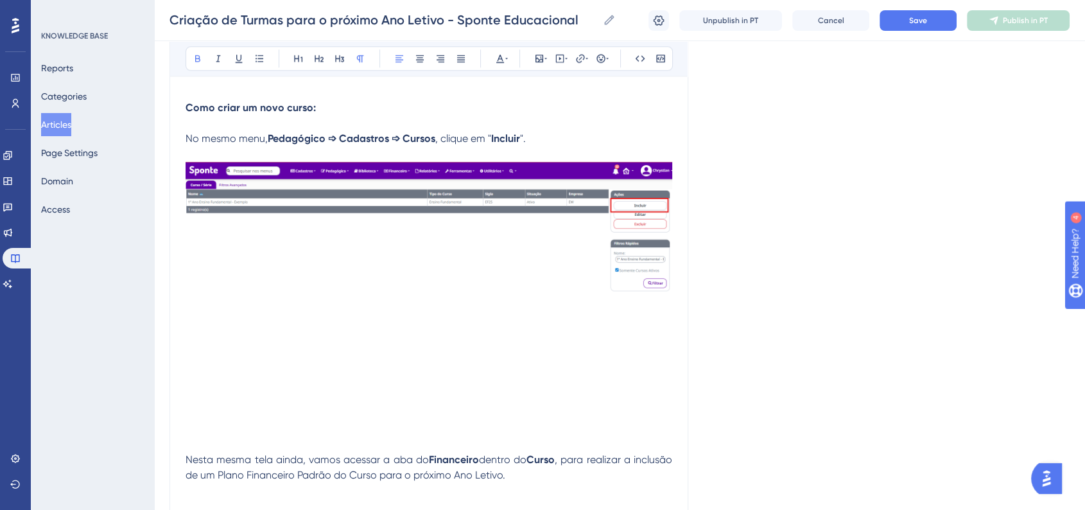
scroll to position [6174, 0]
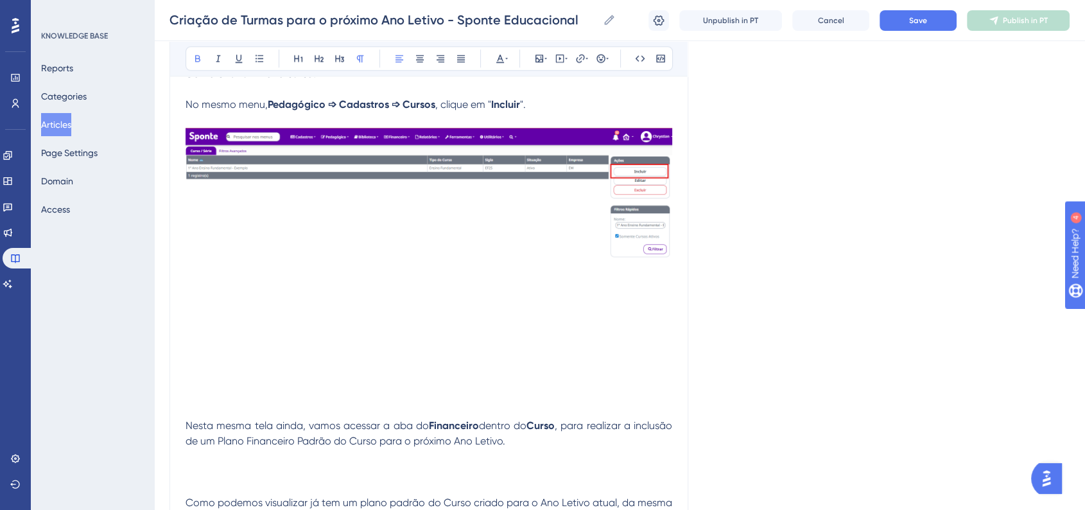
click at [244, 402] on p at bounding box center [428, 394] width 487 height 15
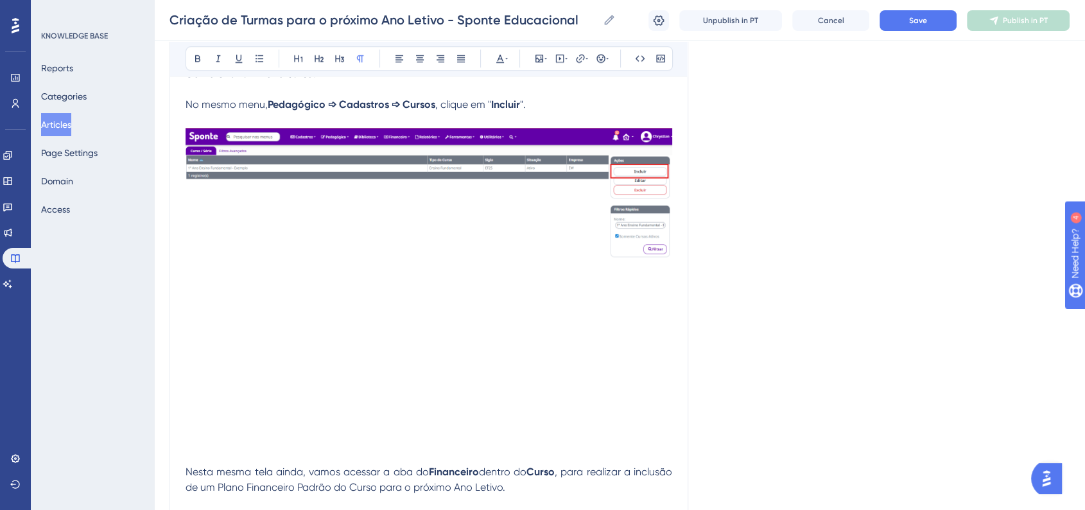
click at [886, 36] on div "Criação de Turmas para o próximo Ano Letivo - Sponte Educacional Criação de Tur…" at bounding box center [619, 20] width 931 height 41
click at [892, 26] on button "Save" at bounding box center [917, 20] width 77 height 21
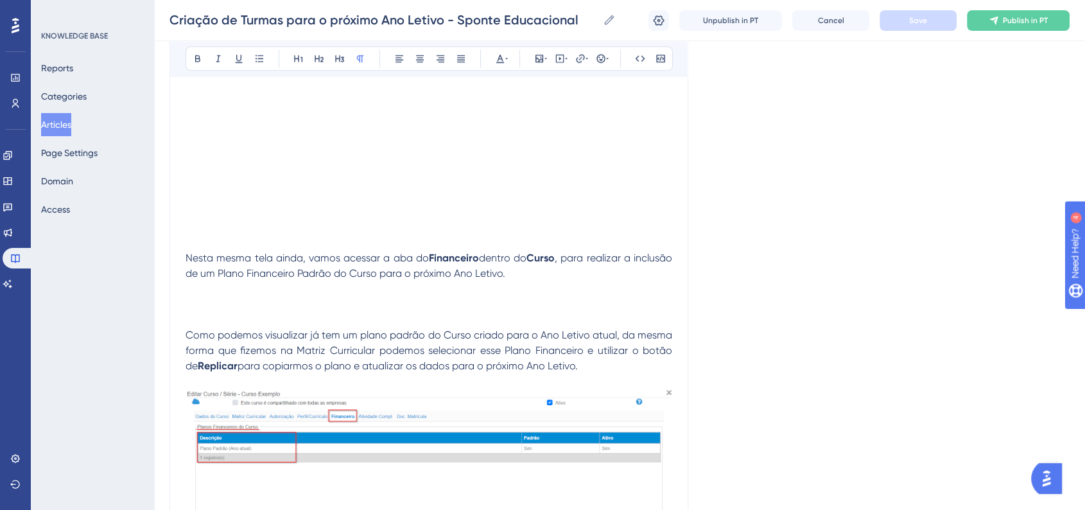
click at [259, 235] on p at bounding box center [428, 227] width 487 height 15
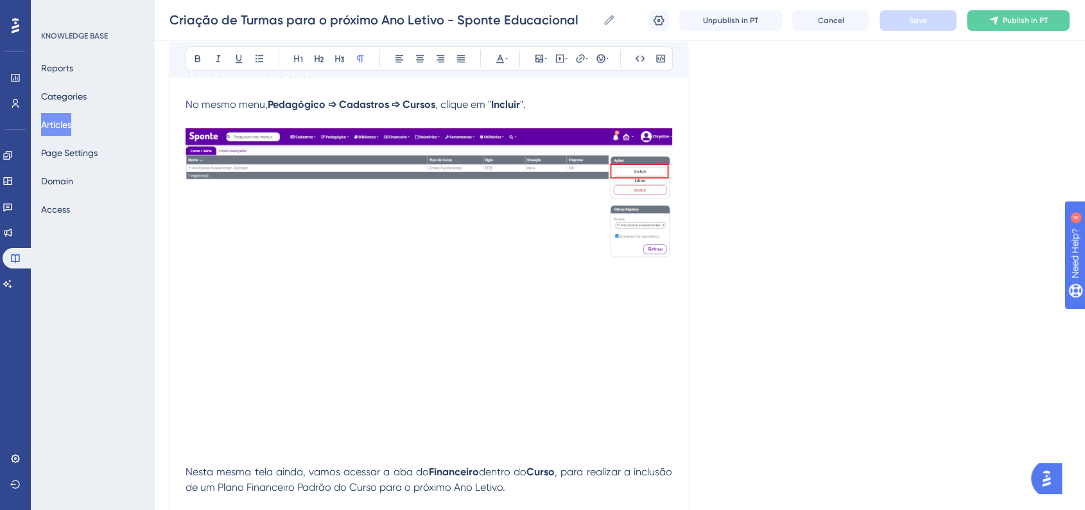
scroll to position [6316, 0]
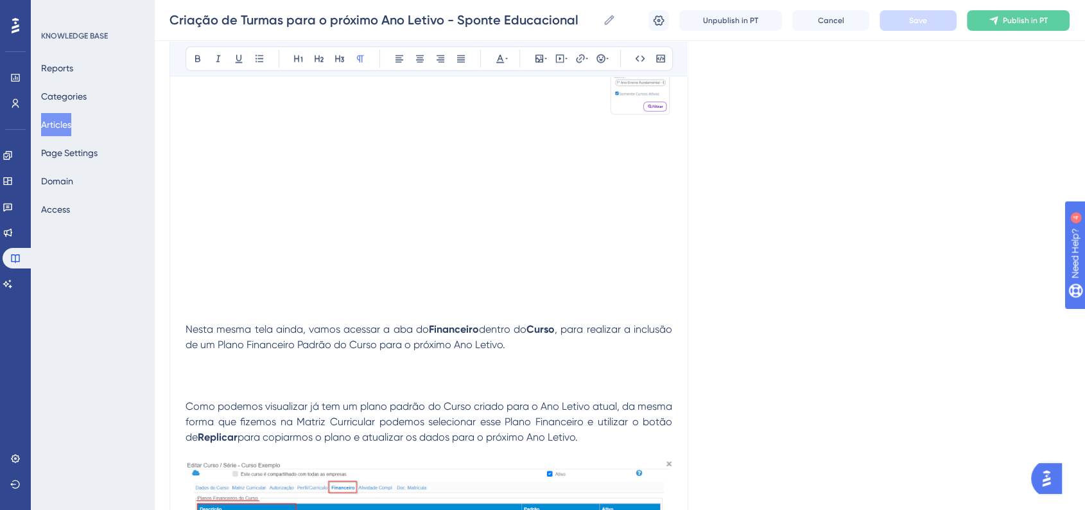
click at [207, 291] on p at bounding box center [428, 282] width 487 height 15
click at [218, 229] on p at bounding box center [428, 221] width 487 height 15
click at [584, 117] on img at bounding box center [428, 51] width 487 height 132
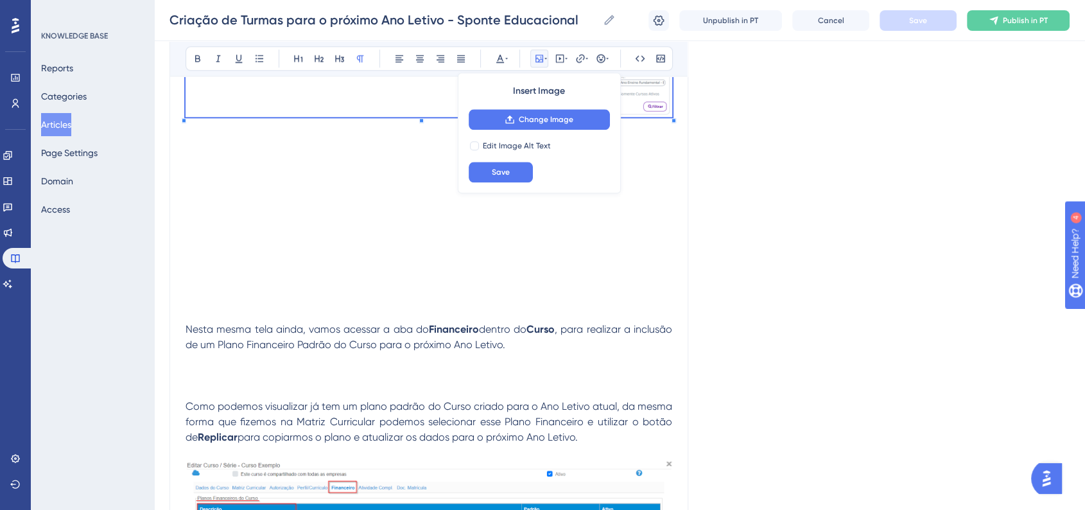
click at [678, 171] on div "Criação de Turmas para o próximo Ano Letivo Neste manual veremos todo o process…" at bounding box center [428, 375] width 519 height 13097
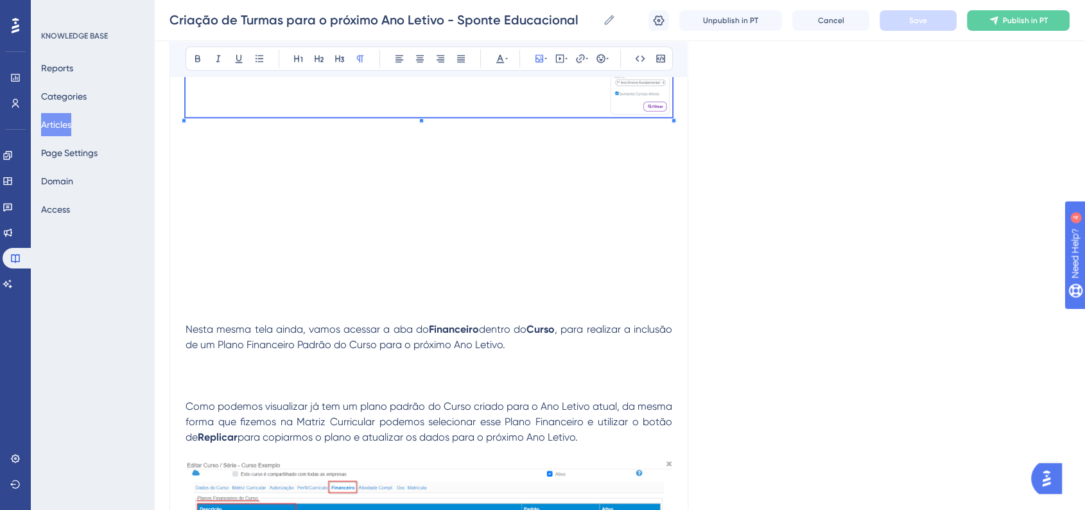
click at [653, 117] on img at bounding box center [428, 51] width 487 height 132
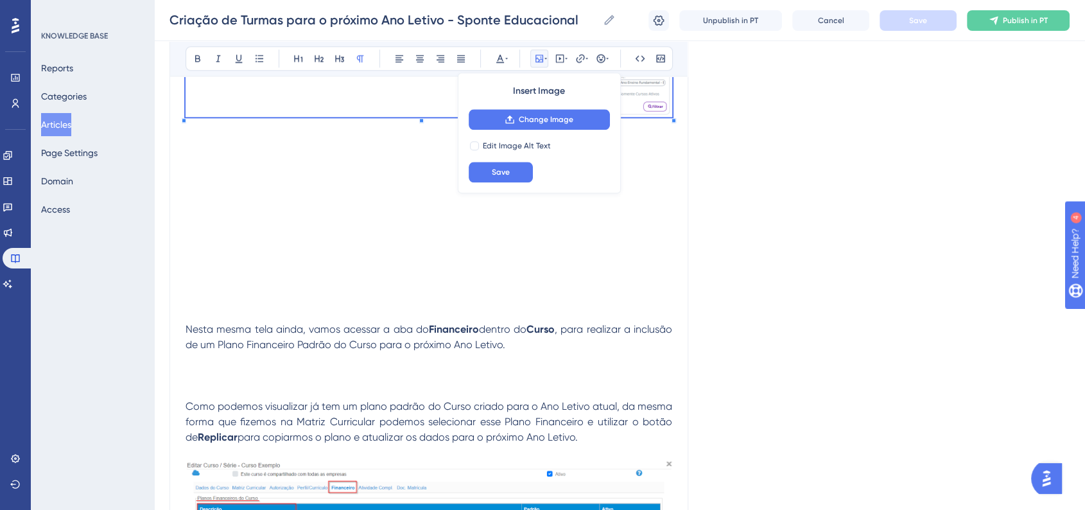
click at [680, 169] on div "Criação de Turmas para o próximo Ano Letivo Neste manual veremos todo o process…" at bounding box center [428, 375] width 519 height 13097
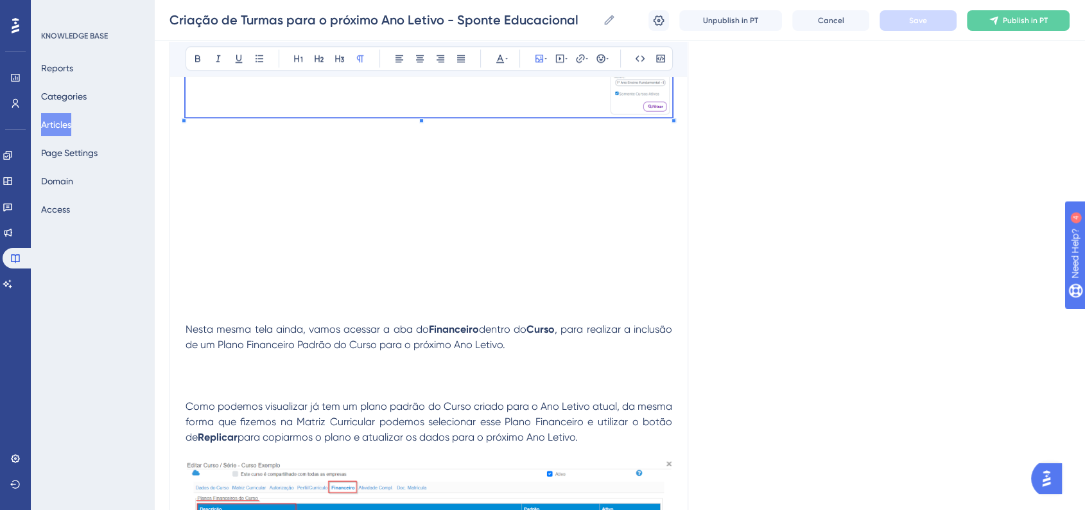
click at [549, 117] on img at bounding box center [428, 51] width 487 height 132
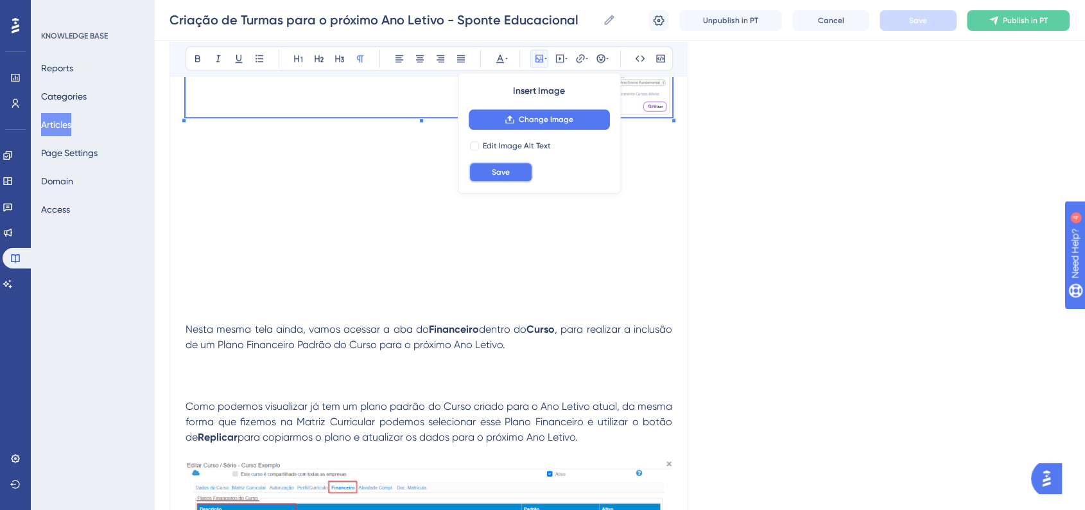
click at [508, 173] on span "Save" at bounding box center [501, 172] width 18 height 10
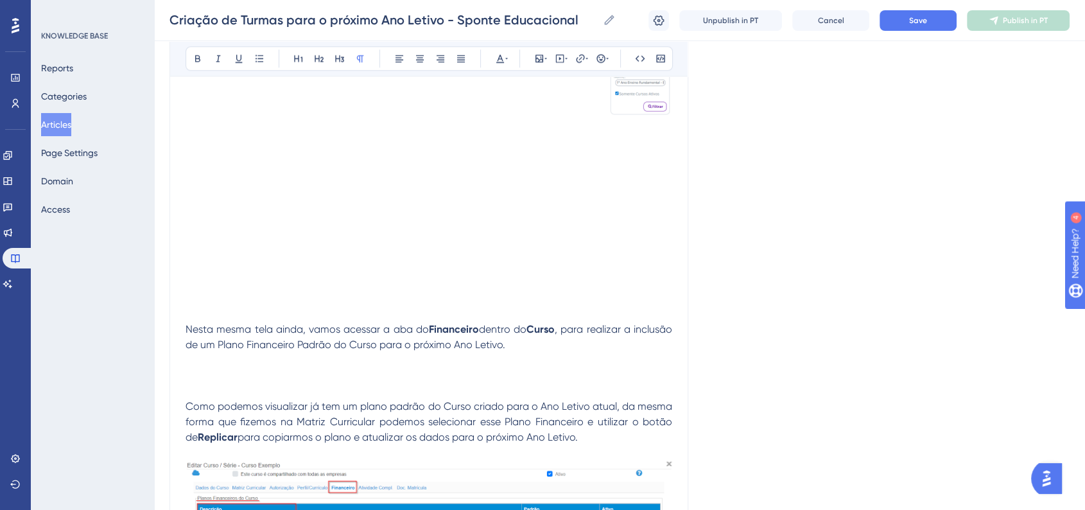
click at [683, 167] on div "Criação de Turmas para o próximo Ano Letivo Neste manual veremos todo o process…" at bounding box center [428, 375] width 519 height 13097
click at [666, 117] on img at bounding box center [428, 51] width 487 height 132
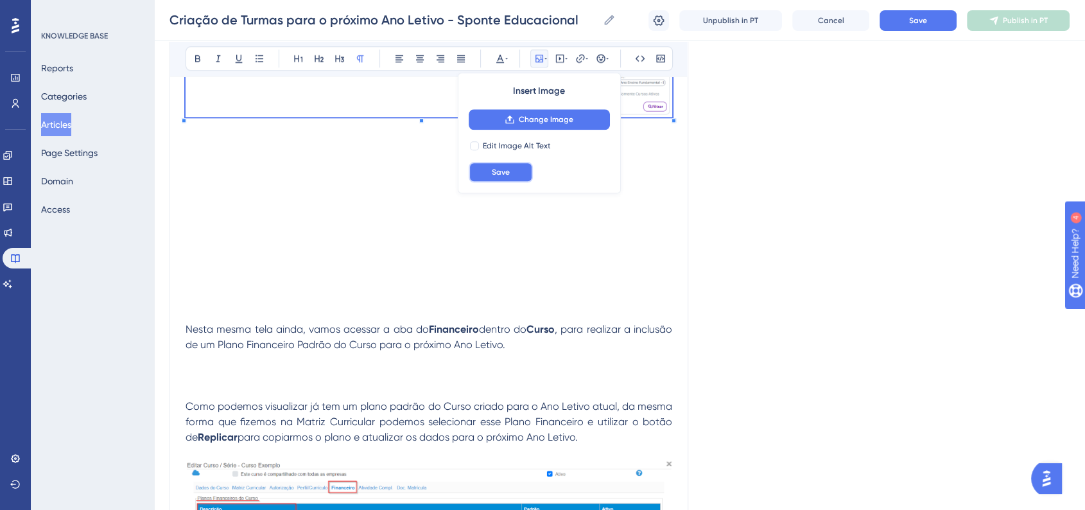
click at [504, 176] on span "Save" at bounding box center [501, 172] width 18 height 10
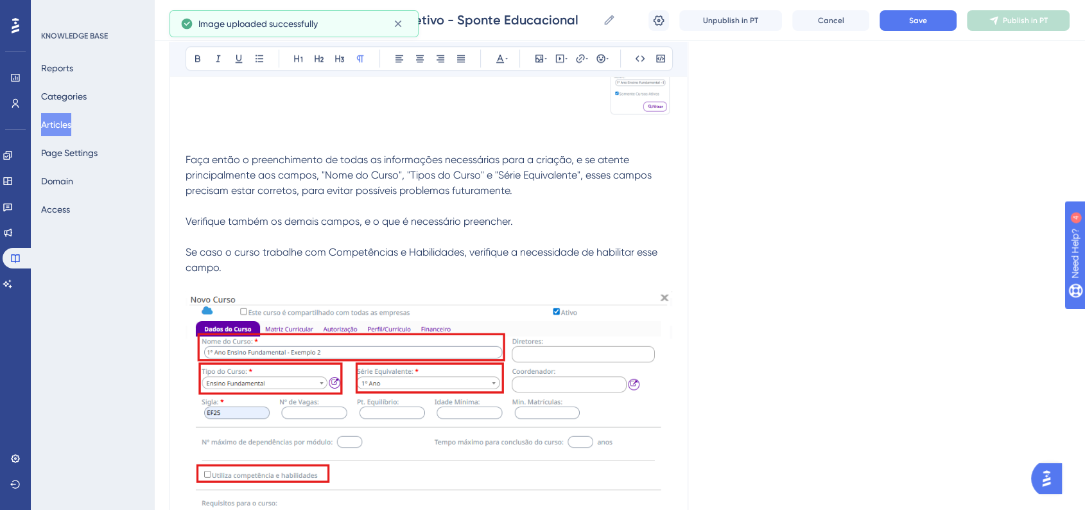
click at [236, 291] on p at bounding box center [428, 282] width 487 height 15
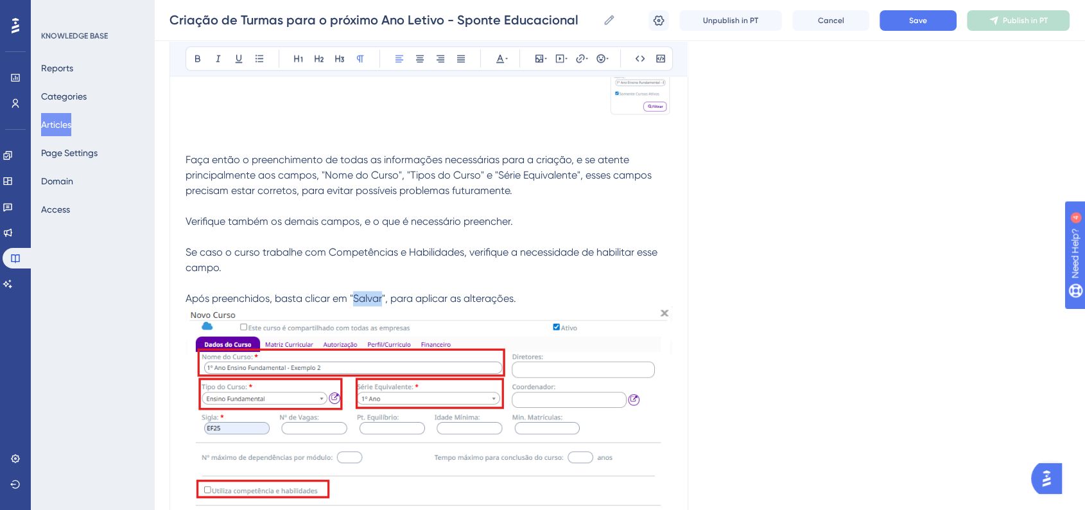
drag, startPoint x: 352, startPoint y: 351, endPoint x: 381, endPoint y: 353, distance: 28.3
click at [381, 304] on span "Após preenchidos, basta clicar em "Salvar", para aplicar as alterações." at bounding box center [350, 298] width 331 height 12
click at [190, 58] on button at bounding box center [198, 58] width 18 height 18
click at [558, 229] on p "Verifique também os demais campos, e o que é necessário preencher." at bounding box center [428, 221] width 487 height 15
click at [185, 196] on span "Faça então o preenchimento de todas as informações necessárias para a criação, …" at bounding box center [419, 174] width 469 height 43
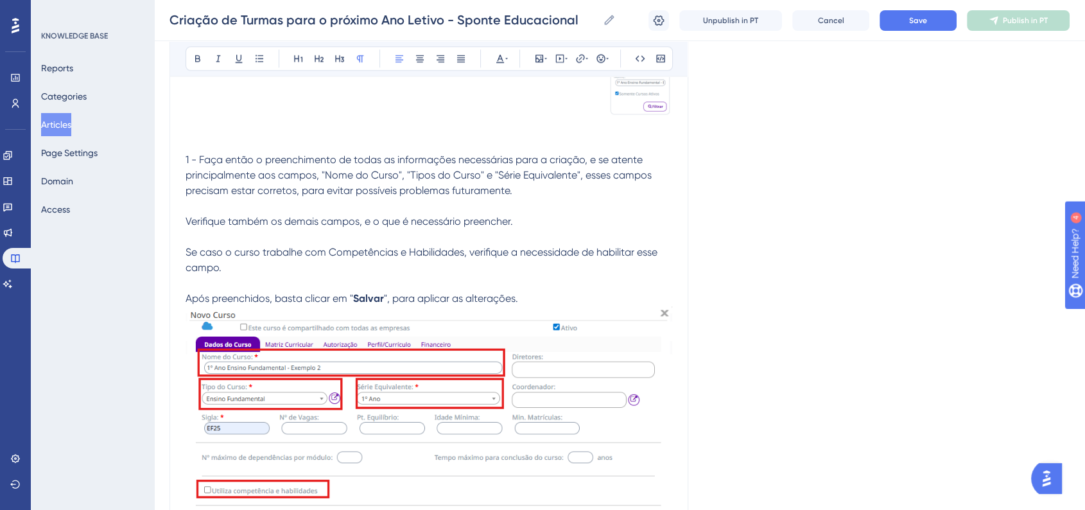
click at [187, 227] on span "Verifique também os demais campos, e o que é necessário preencher." at bounding box center [348, 221] width 327 height 12
click at [189, 273] on span "Se caso o curso trabalhe com Competências e Habilidades, verifique a necessidad…" at bounding box center [422, 260] width 474 height 28
click at [185, 273] on span "Se caso o curso trabalhe com Competências e Habilidades, verifique a necessidad…" at bounding box center [422, 260] width 474 height 28
click at [189, 304] on span "Após preenchidos, basta clicar em "" at bounding box center [269, 298] width 168 height 12
click at [565, 306] on p "4 - Após preenchidos, basta clicar em " Salvar ", para aplicar as alterações." at bounding box center [428, 298] width 487 height 15
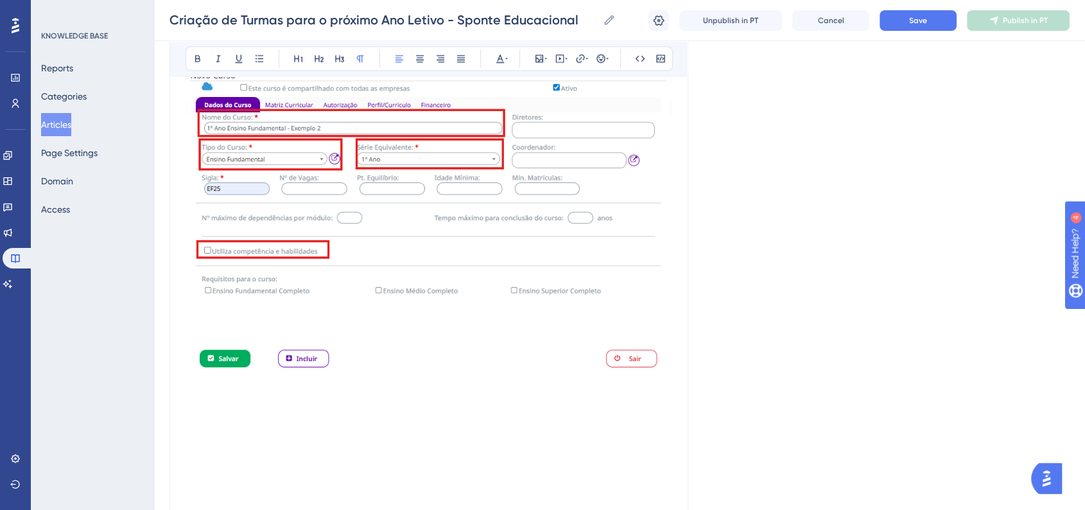
scroll to position [6460, 0]
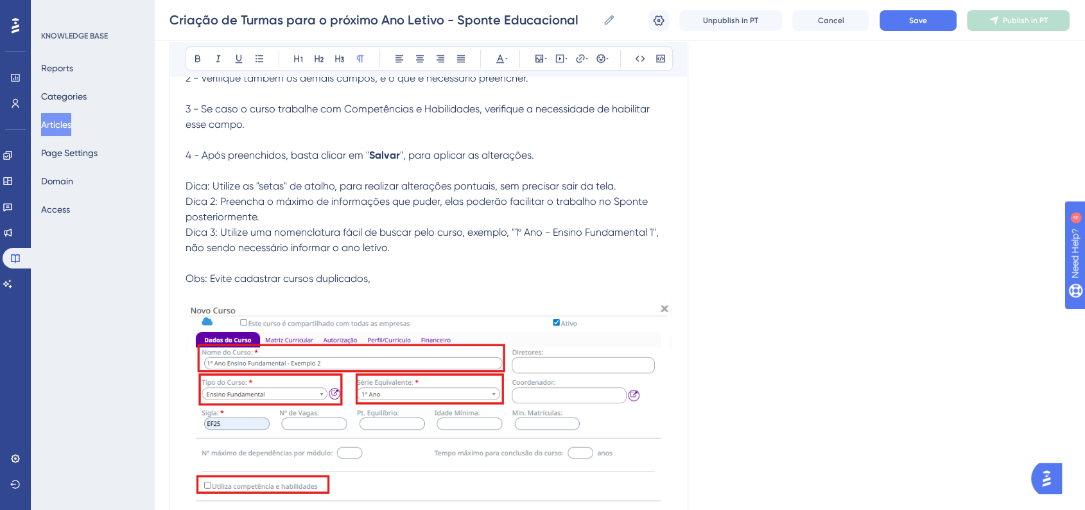
click at [388, 286] on p "Obs: Evite cadastrar cursos duplicados," at bounding box center [428, 278] width 487 height 15
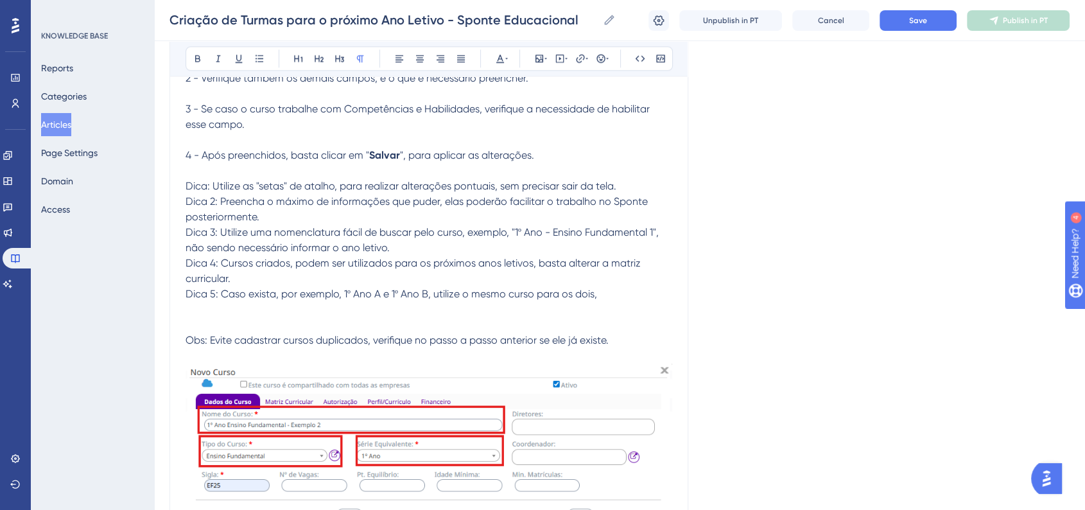
click at [612, 317] on p at bounding box center [428, 309] width 487 height 15
click at [616, 302] on p "Dica 5: Caso exista, por exemplo, 1º Ano A e 1º Ano B, utilize o mesmo curso pa…" at bounding box center [428, 293] width 487 height 15
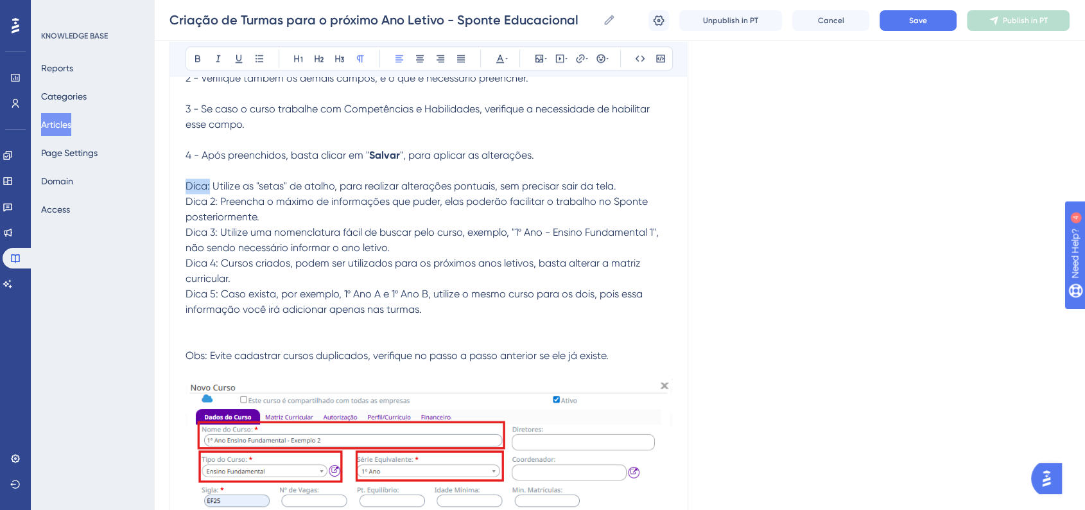
drag, startPoint x: 189, startPoint y: 241, endPoint x: 209, endPoint y: 242, distance: 20.5
click at [209, 192] on span "Dica: Utilize as "setas" de atalho, para realizar alterações pontuais, sem prec…" at bounding box center [400, 186] width 431 height 12
click at [191, 58] on button at bounding box center [198, 58] width 18 height 18
drag, startPoint x: 187, startPoint y: 263, endPoint x: 216, endPoint y: 263, distance: 28.9
click at [216, 225] on p "Dica 2: Preencha o máximo de informações que puder, elas poderão facilitar o tr…" at bounding box center [428, 209] width 487 height 31
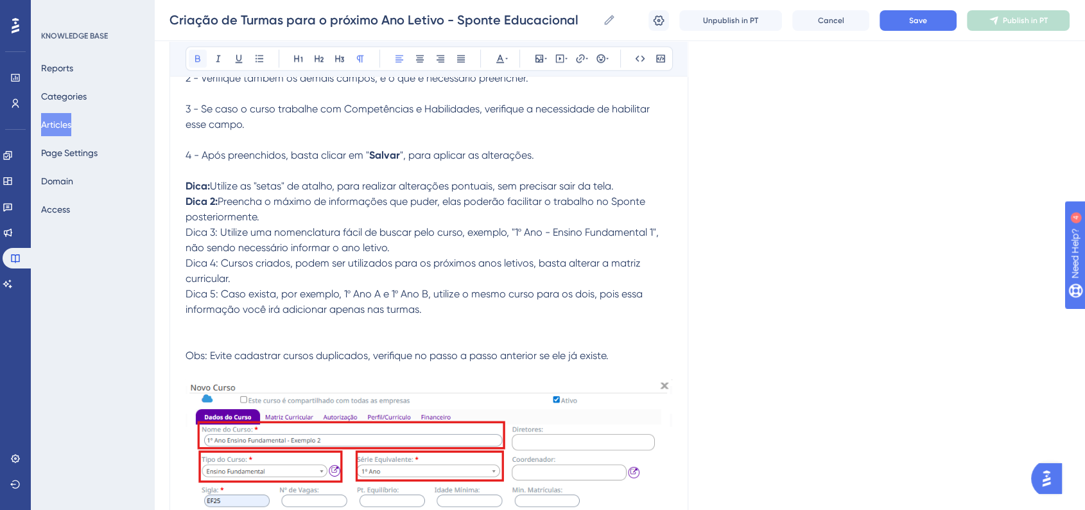
click at [191, 63] on button at bounding box center [198, 58] width 18 height 18
drag, startPoint x: 185, startPoint y: 287, endPoint x: 218, endPoint y: 289, distance: 32.2
click at [218, 254] on span "Dica 3: Utilize uma nomenclatura fácil de buscar pelo curso, exemplo, "1º Ano -…" at bounding box center [423, 240] width 476 height 28
click at [194, 54] on icon at bounding box center [198, 58] width 10 height 10
drag, startPoint x: 186, startPoint y: 320, endPoint x: 220, endPoint y: 318, distance: 33.4
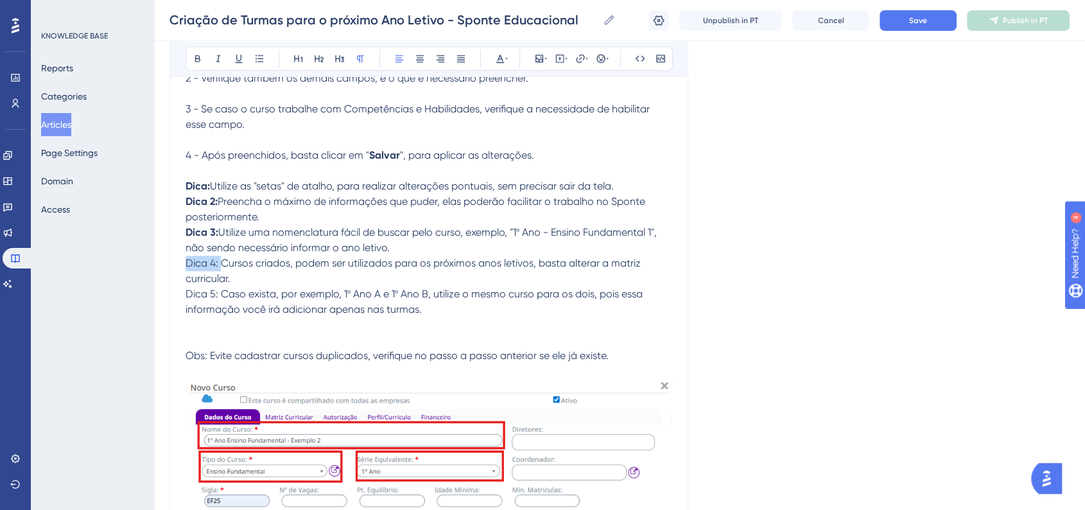
click at [220, 284] on span "Dica 4: Cursos criados, podem ser utilizados para os próximos anos letivos, bas…" at bounding box center [414, 271] width 458 height 28
click at [198, 59] on icon at bounding box center [198, 58] width 10 height 10
click at [288, 254] on span "Utilize uma nomenclatura fácil de buscar pelo curso, exemplo, "1º Ano - Ensino …" at bounding box center [422, 240] width 474 height 28
drag, startPoint x: 187, startPoint y: 351, endPoint x: 216, endPoint y: 351, distance: 28.9
click at [216, 315] on span "Dica 5: Caso exista, por exemplo, 1º Ano A e 1º Ano B, utilize o mesmo curso pa…" at bounding box center [415, 302] width 460 height 28
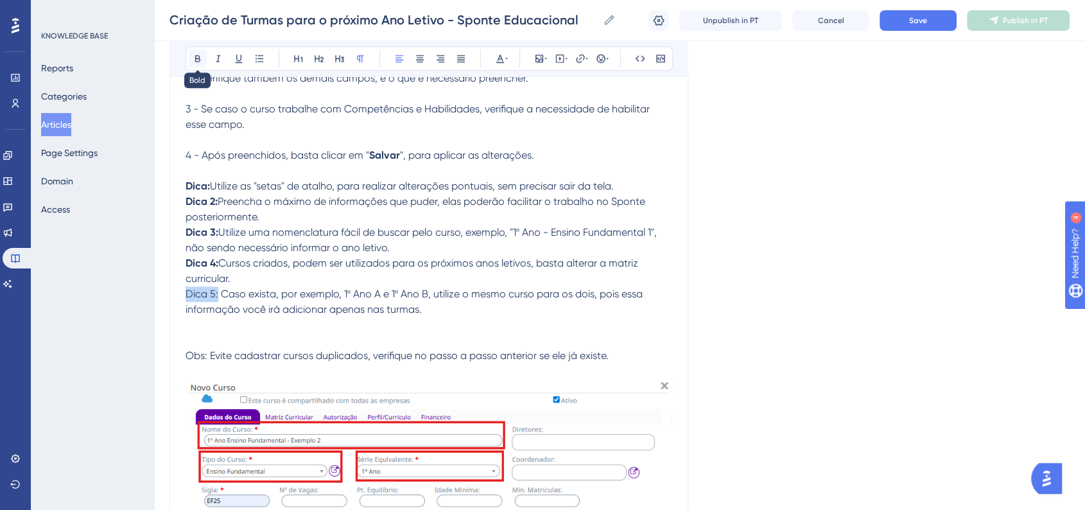
click at [201, 60] on icon at bounding box center [198, 58] width 10 height 10
click at [287, 254] on span "Utilize uma nomenclatura fácil de buscar pelo curso, exemplo, "1º Ano - Ensino …" at bounding box center [422, 240] width 474 height 28
click at [185, 192] on strong "Dica:" at bounding box center [197, 186] width 24 height 12
click at [599, 62] on icon at bounding box center [600, 58] width 8 height 8
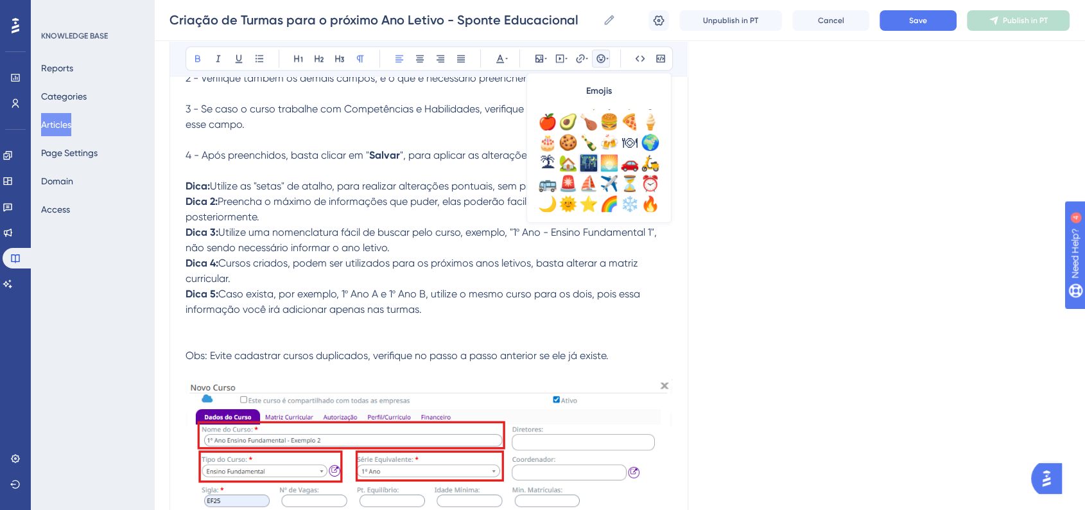
scroll to position [356, 0]
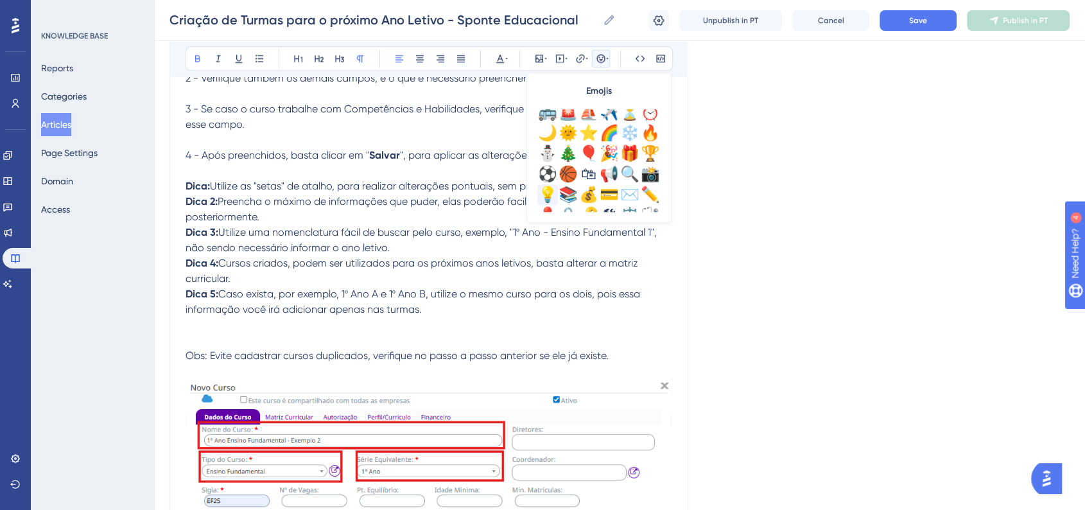
click at [552, 187] on div "💡" at bounding box center [547, 194] width 21 height 21
click at [194, 192] on span "💡" at bounding box center [191, 186] width 13 height 12
copy span "💡"
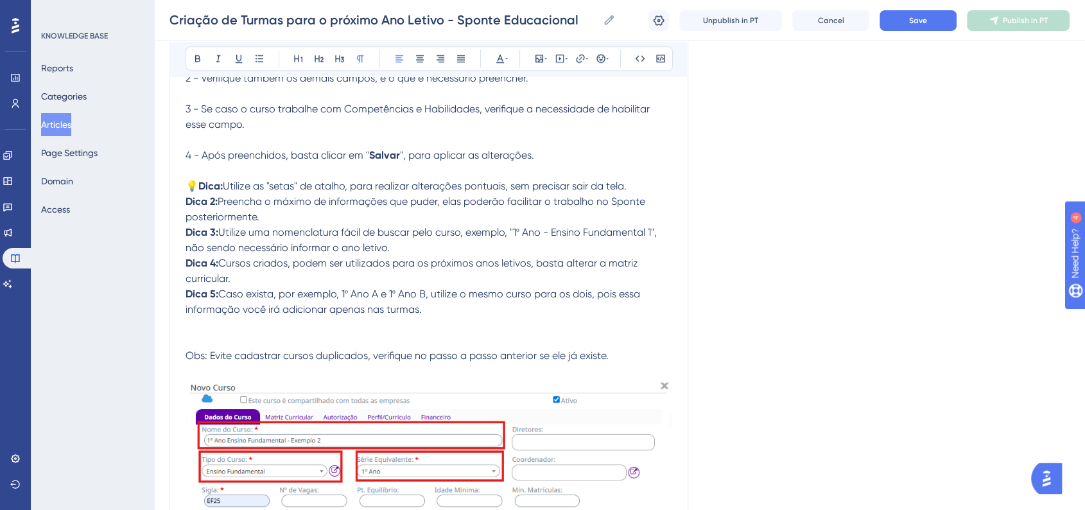
click at [185, 207] on strong "Dica 2:" at bounding box center [201, 201] width 32 height 12
click at [185, 238] on strong "Dica 3:" at bounding box center [201, 232] width 33 height 12
click at [187, 269] on strong "Dica 4:" at bounding box center [201, 263] width 33 height 12
click at [187, 300] on strong "Dica 5:" at bounding box center [201, 294] width 33 height 12
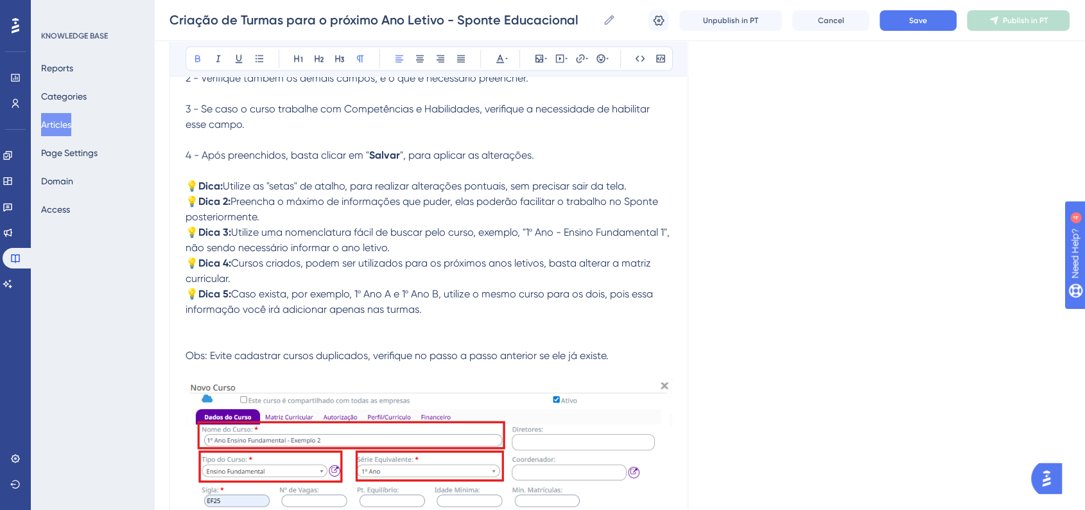
scroll to position [6531, 0]
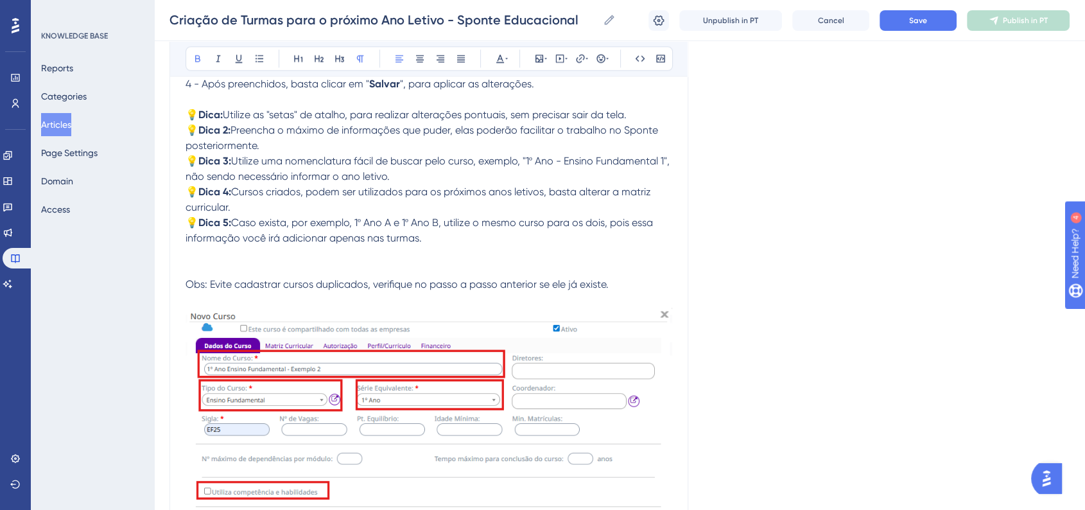
click at [188, 290] on span "Obs: Evite cadastrar cursos duplicados, verifique no passo a passo anterior se …" at bounding box center [396, 284] width 423 height 12
click at [608, 59] on icon at bounding box center [607, 58] width 3 height 10
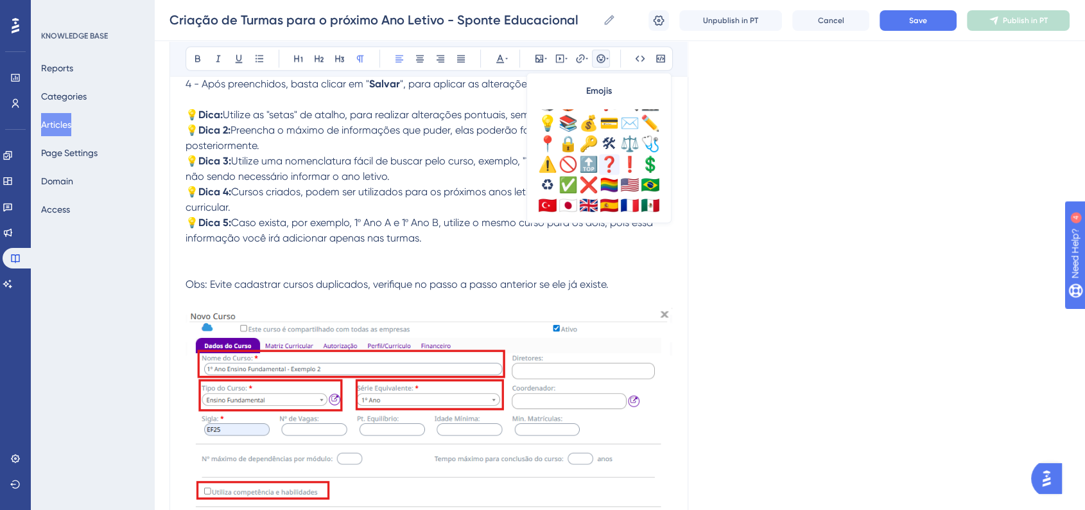
scroll to position [452, 0]
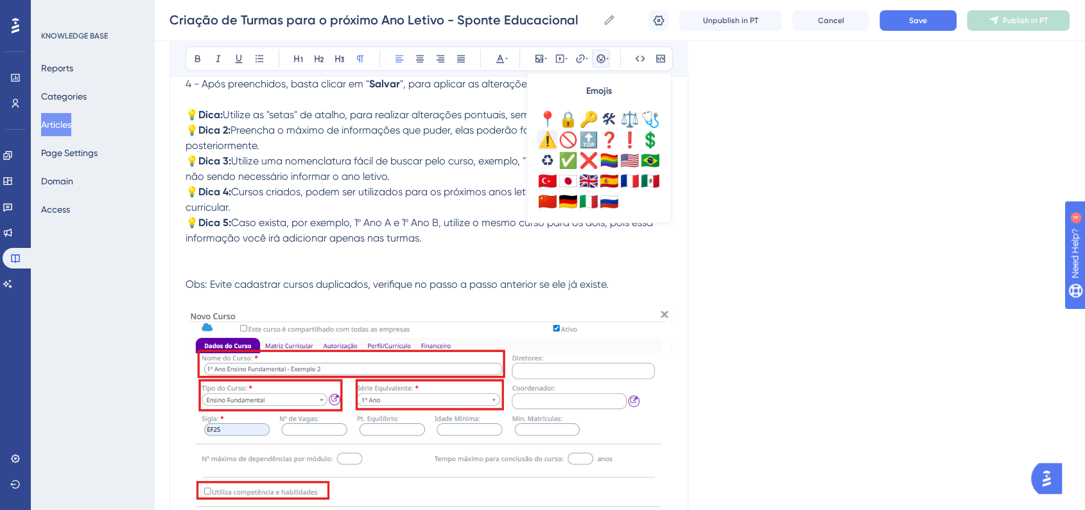
click at [554, 145] on div "⚠️" at bounding box center [547, 140] width 21 height 21
drag, startPoint x: 190, startPoint y: 343, endPoint x: 220, endPoint y: 344, distance: 30.2
click at [220, 290] on span "⚠️Obs: Evite cadastrar cursos duplicados, verifique no passo a passo anterior s…" at bounding box center [403, 284] width 436 height 12
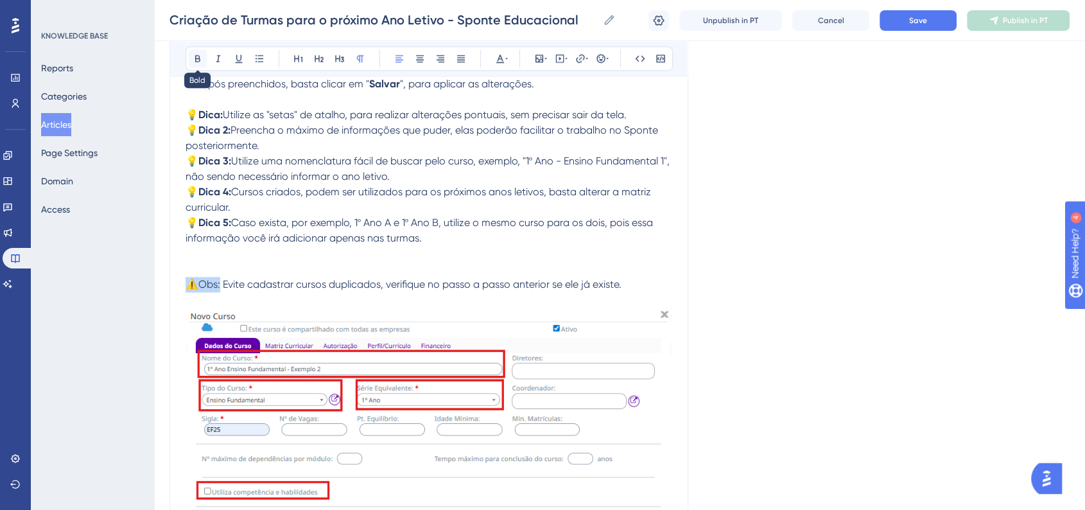
click at [198, 57] on icon at bounding box center [198, 58] width 10 height 10
click at [503, 64] on button at bounding box center [500, 58] width 18 height 18
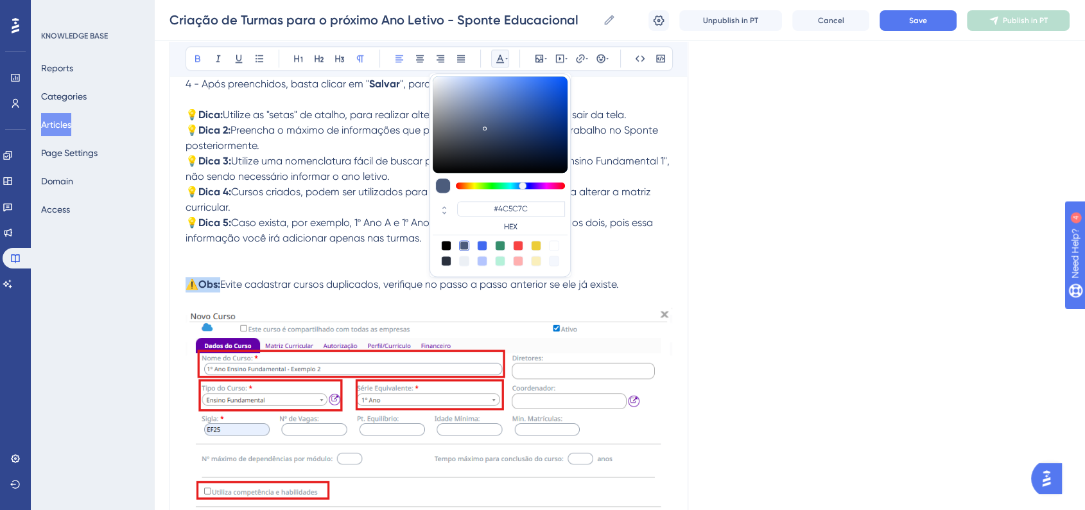
click at [515, 244] on div at bounding box center [518, 245] width 10 height 10
type input "#F84343"
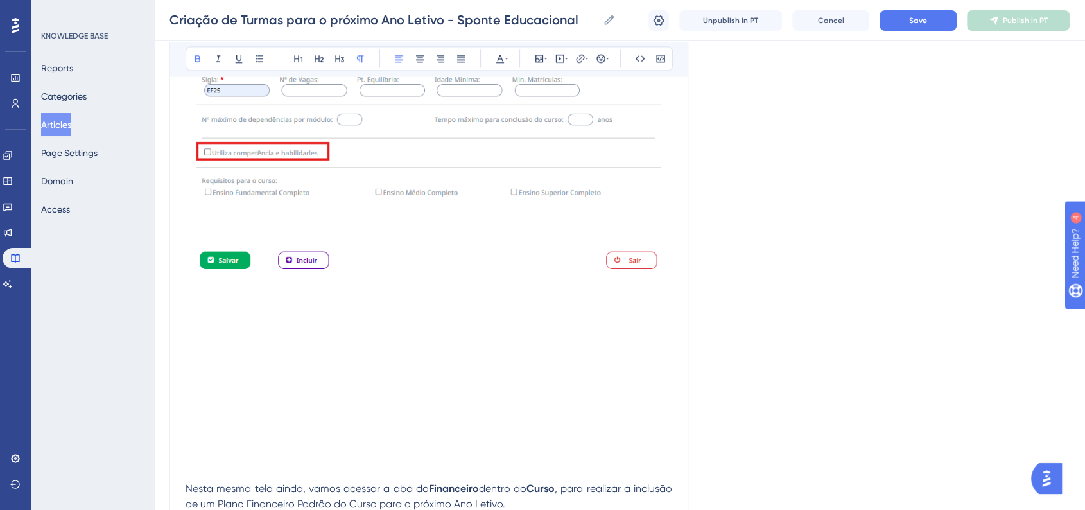
scroll to position [6958, 0]
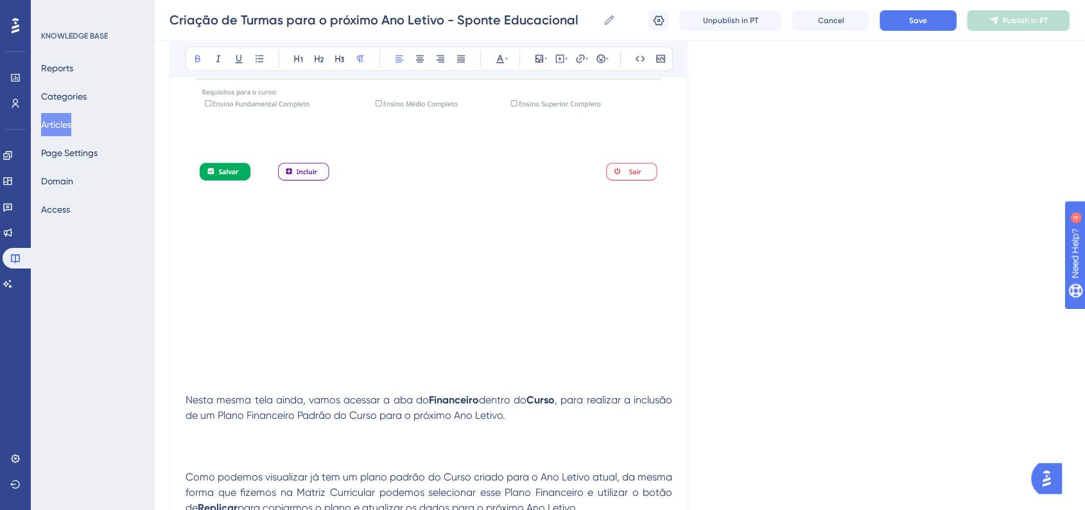
click at [229, 253] on p at bounding box center [428, 244] width 487 height 15
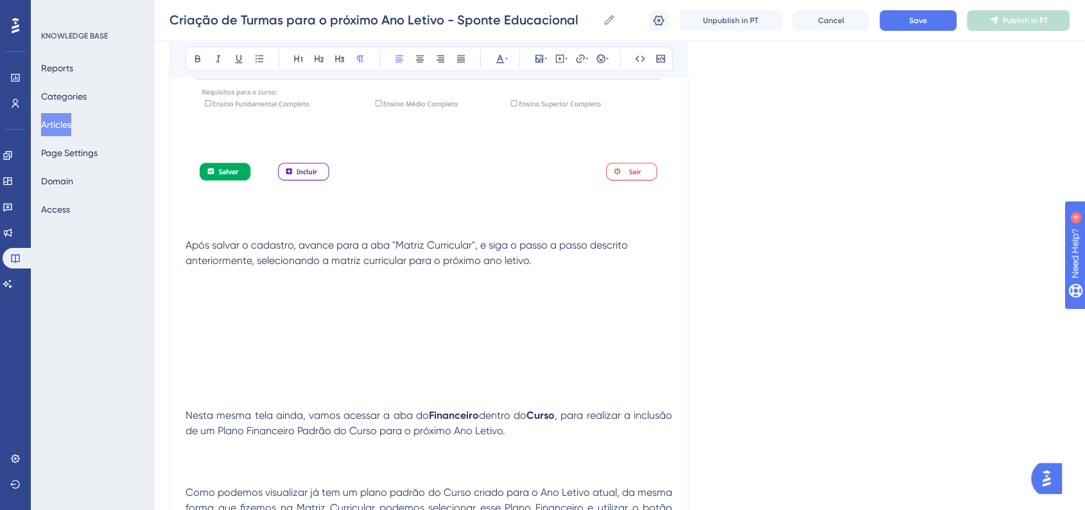
click at [187, 266] on span "Após salvar o cadastro, avance para a aba "Matriz Curricular", e siga o passo a…" at bounding box center [407, 253] width 445 height 28
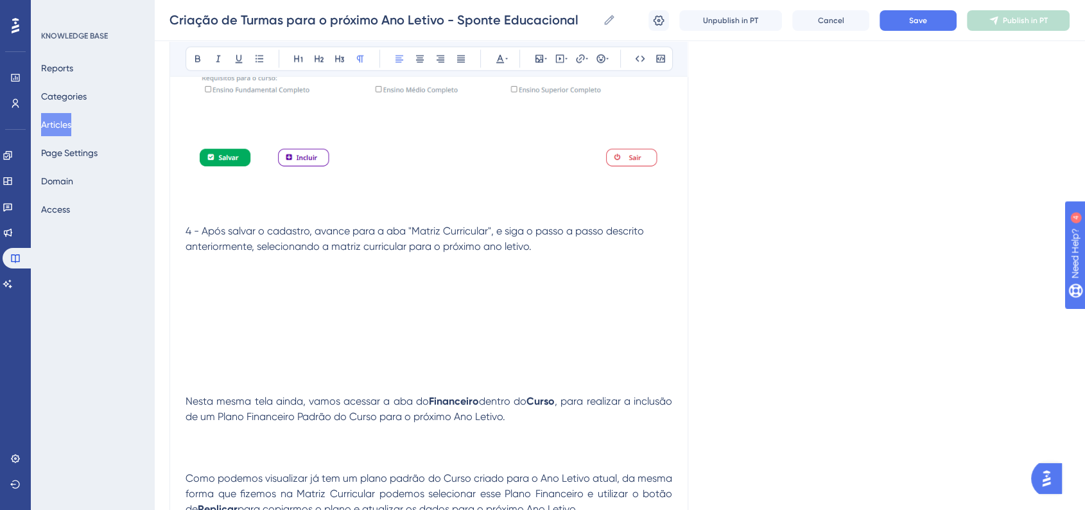
scroll to position [6887, 0]
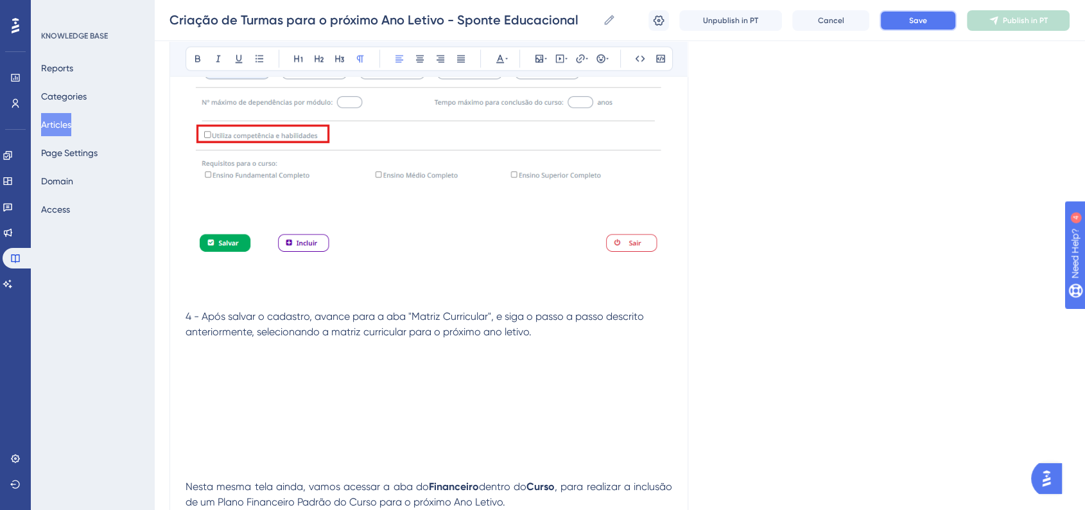
click at [935, 18] on button "Save" at bounding box center [917, 20] width 77 height 21
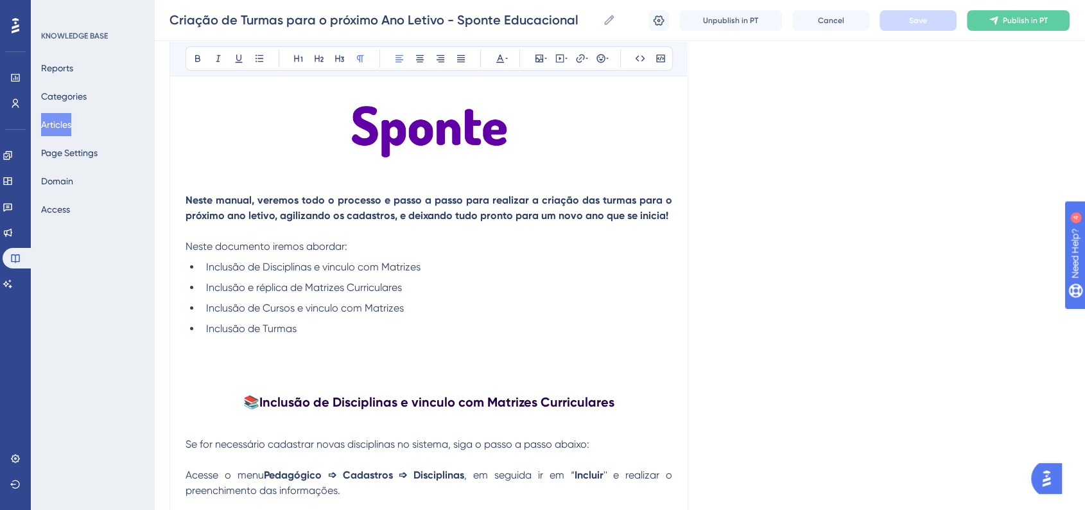
scroll to position [183, 0]
click at [323, 345] on p at bounding box center [428, 343] width 487 height 15
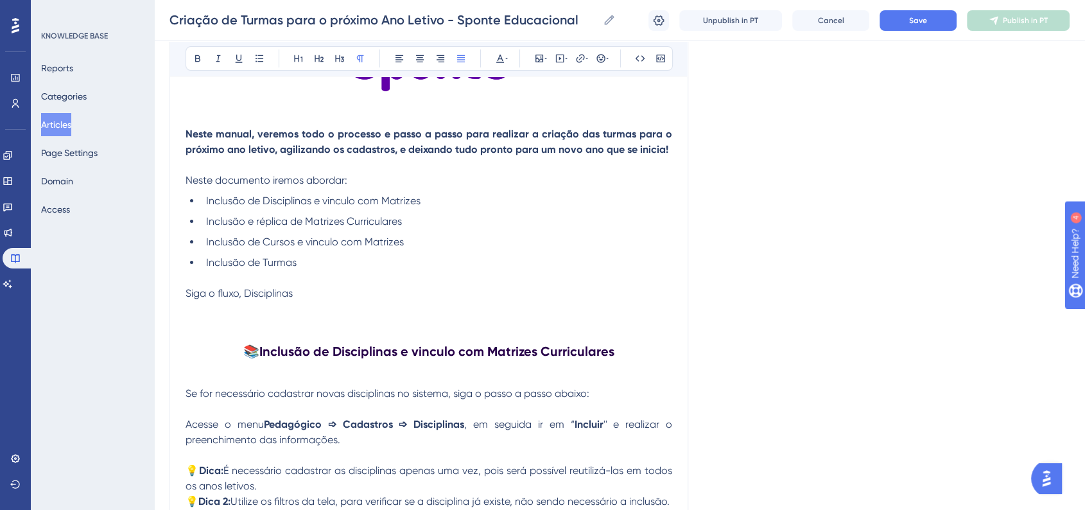
scroll to position [325, 0]
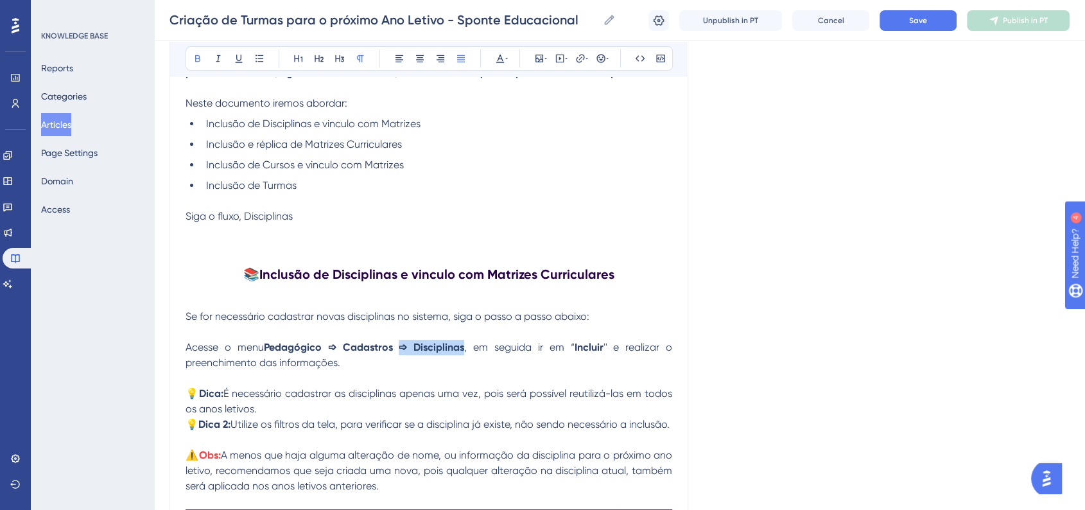
drag, startPoint x: 404, startPoint y: 349, endPoint x: 467, endPoint y: 350, distance: 62.3
click at [464, 350] on strong "Pedagógico ➩ Cadastros ➩ Disciplinas" at bounding box center [364, 347] width 200 height 12
copy strong "➩ Disciplinas"
drag, startPoint x: 246, startPoint y: 217, endPoint x: 294, endPoint y: 214, distance: 48.2
click at [293, 214] on span "Siga o fluxo, Disciplinas" at bounding box center [238, 216] width 107 height 12
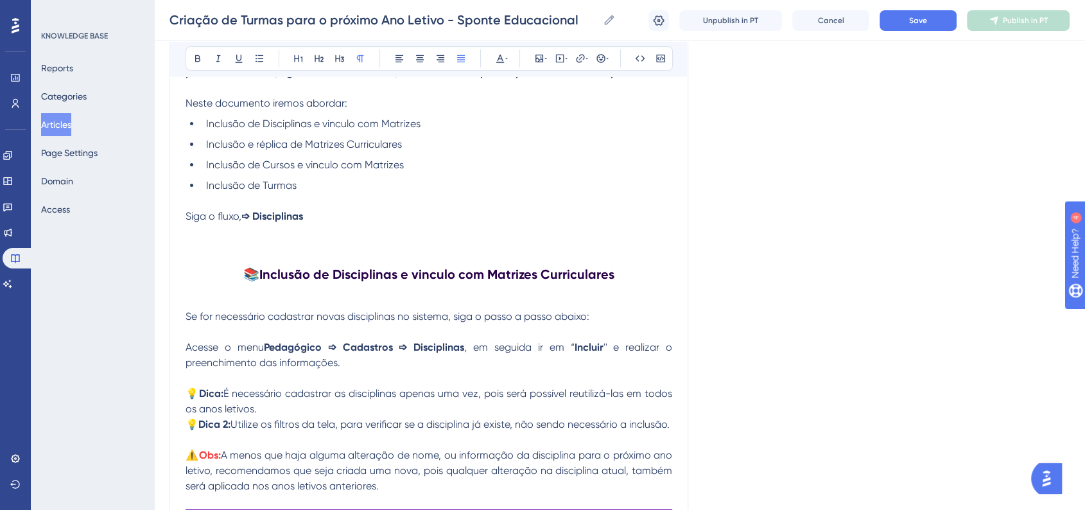
click at [246, 218] on strong "➩ Disciplinas" at bounding box center [272, 216] width 62 height 12
drag, startPoint x: 301, startPoint y: 216, endPoint x: 374, endPoint y: 216, distance: 72.5
click at [374, 216] on p "Siga o fluxo, Disciplinas ➩ Matrizes" at bounding box center [428, 216] width 487 height 15
copy p "➩ Matrizes"
click at [363, 218] on p "Siga o fluxo, Disciplinas ➩ Matrizes" at bounding box center [428, 216] width 487 height 15
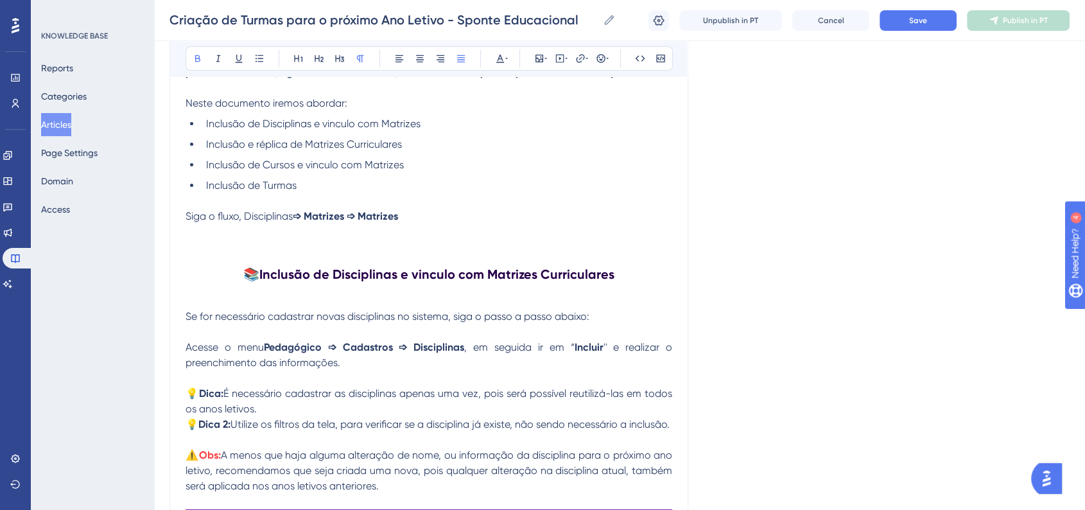
click at [347, 214] on span at bounding box center [345, 216] width 3 height 12
click at [354, 218] on strong "➩ Matrizes" at bounding box center [372, 216] width 51 height 12
drag, startPoint x: 368, startPoint y: 217, endPoint x: 434, endPoint y: 217, distance: 65.5
click at [434, 217] on p "Siga o fluxo, Disciplinas ➩ Matrizes ➩ Matrizes" at bounding box center [428, 216] width 487 height 15
drag, startPoint x: 297, startPoint y: 218, endPoint x: 349, endPoint y: 219, distance: 51.4
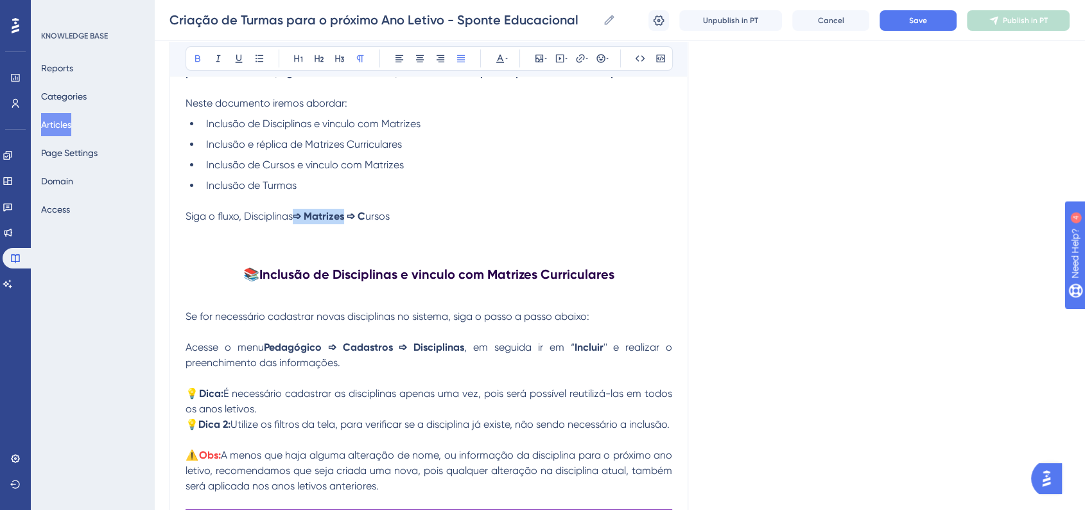
click at [349, 219] on strong "➩ Matrizes ➩ C" at bounding box center [329, 216] width 73 height 12
copy strong "➩ Matrizes"
click at [410, 215] on p "Siga o fluxo, Disciplinas ➩ Matrizes ➩ C ursos" at bounding box center [428, 216] width 487 height 15
drag, startPoint x: 415, startPoint y: 218, endPoint x: 461, endPoint y: 217, distance: 46.2
click at [461, 217] on p "Siga o fluxo, Disciplinas ➩ Matrizes ➩ C ursos ➩ Matrizes" at bounding box center [428, 216] width 487 height 15
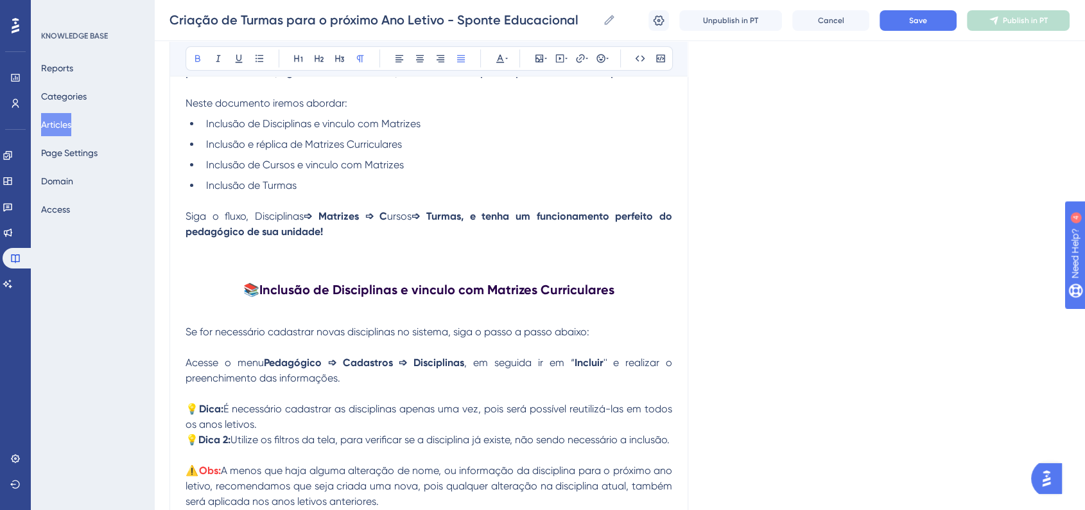
click at [898, 22] on button "Save" at bounding box center [917, 20] width 77 height 21
